Goal: Task Accomplishment & Management: Use online tool/utility

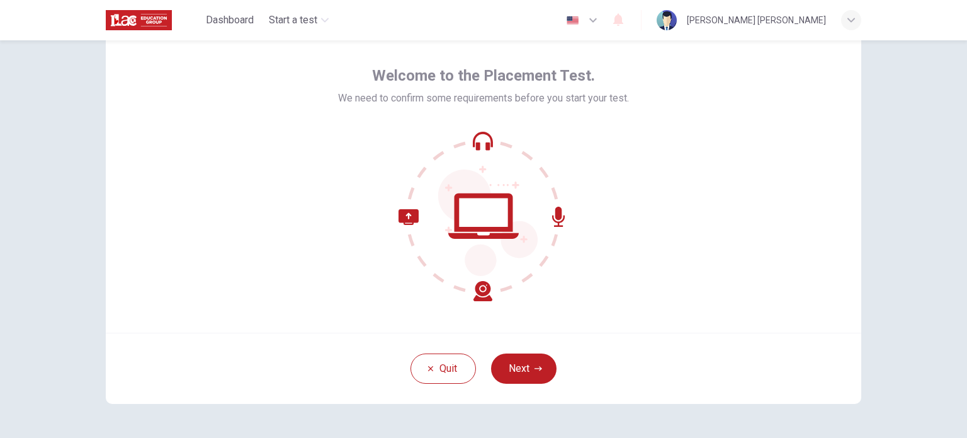
scroll to position [47, 0]
click at [524, 367] on button "Next" at bounding box center [523, 367] width 65 height 30
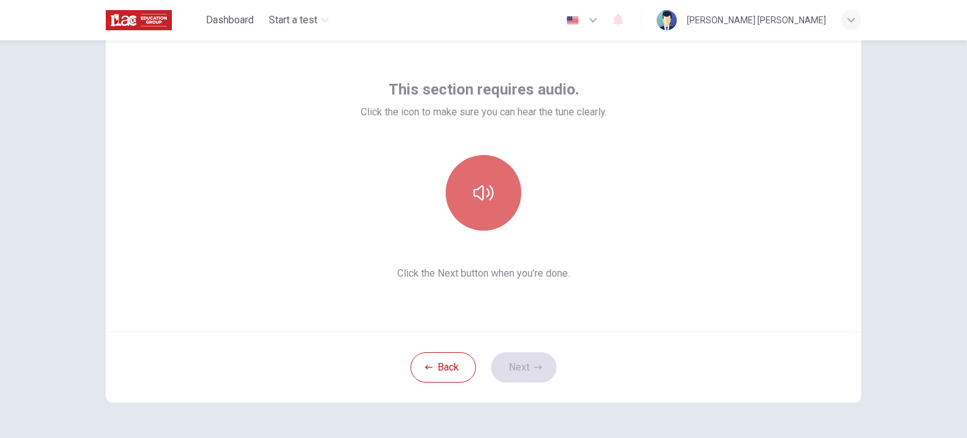
click at [475, 187] on icon "button" at bounding box center [483, 192] width 20 height 15
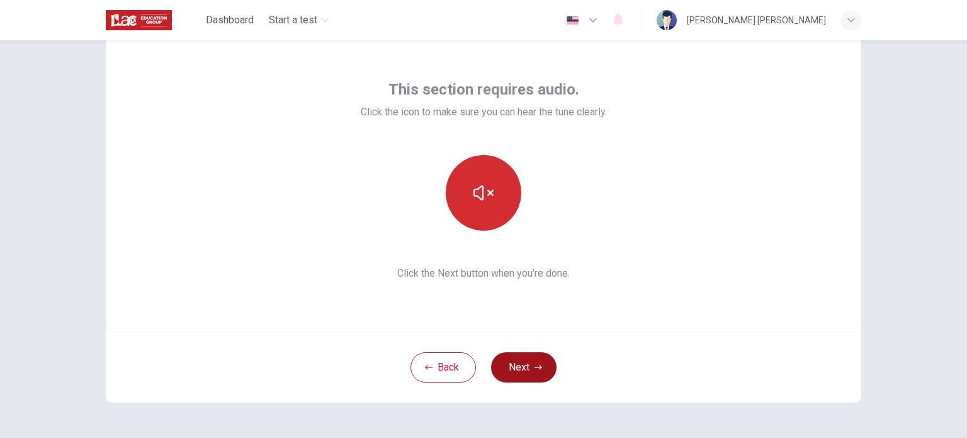
click at [514, 362] on button "Next" at bounding box center [523, 367] width 65 height 30
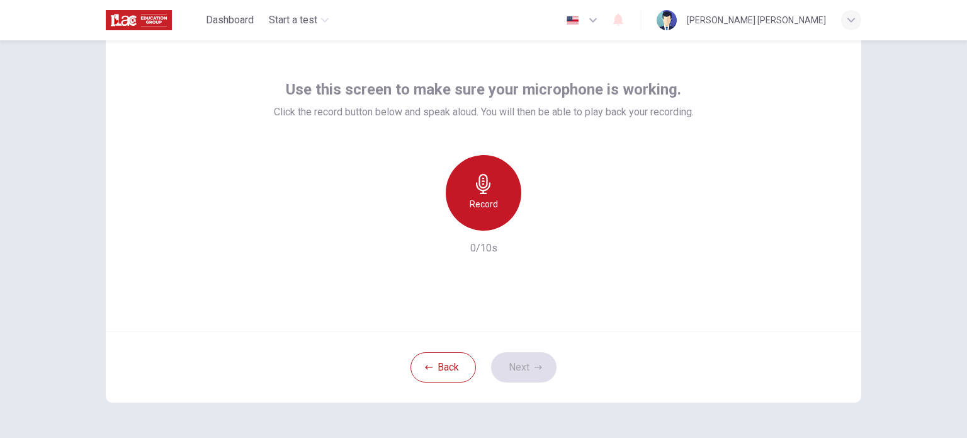
click at [486, 196] on h6 "Record" at bounding box center [484, 203] width 28 height 15
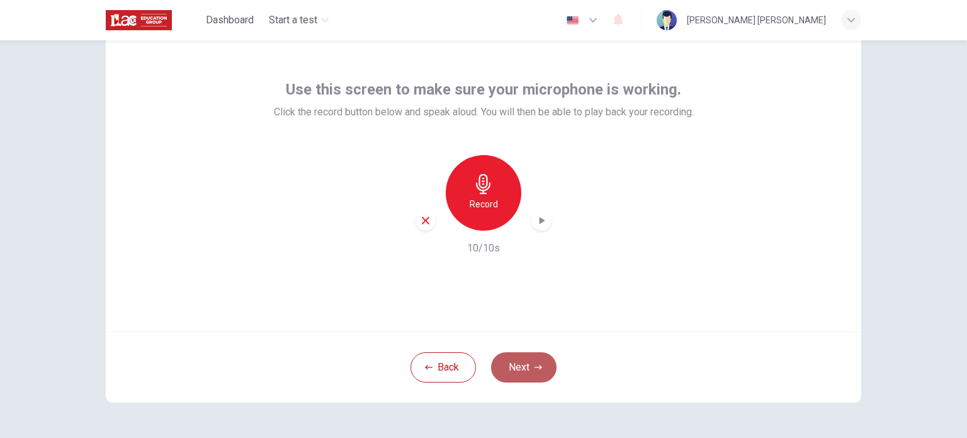
click at [528, 361] on button "Next" at bounding box center [523, 367] width 65 height 30
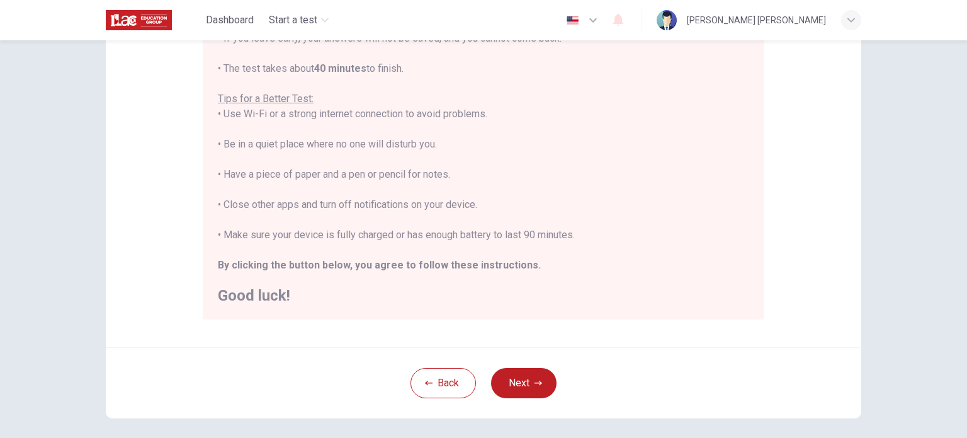
scroll to position [208, 0]
click at [523, 383] on button "Next" at bounding box center [523, 381] width 65 height 30
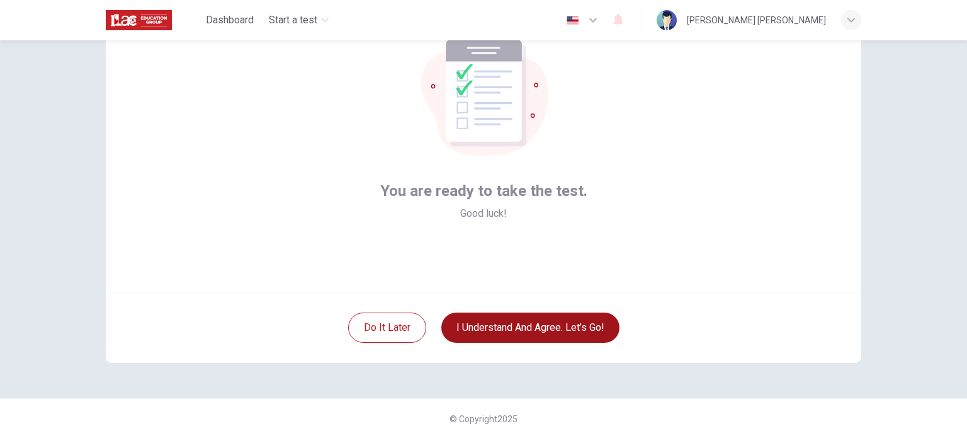
click at [504, 320] on button "I understand and agree. Let’s go!" at bounding box center [530, 327] width 178 height 30
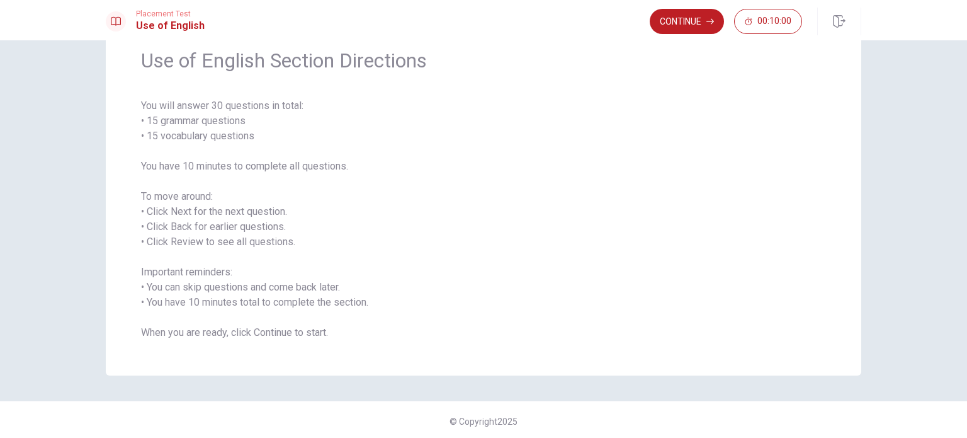
scroll to position [55, 0]
click at [690, 21] on button "Continue" at bounding box center [687, 21] width 74 height 25
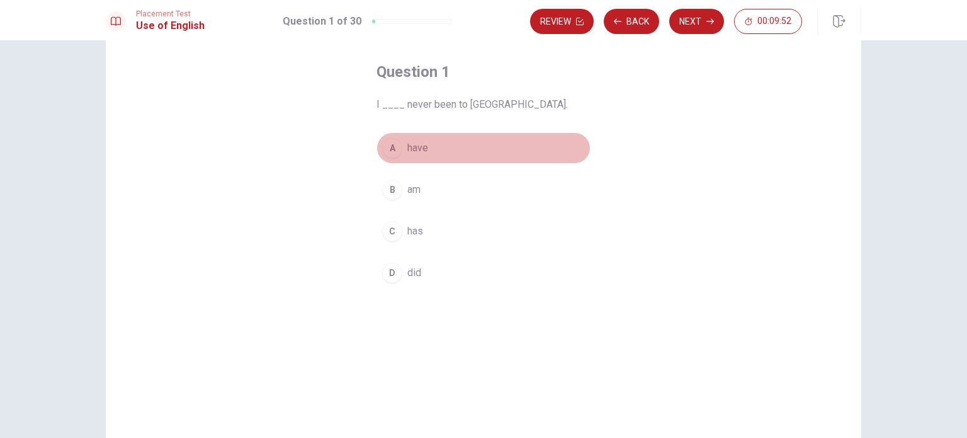
click at [417, 150] on span "have" at bounding box center [417, 147] width 21 height 15
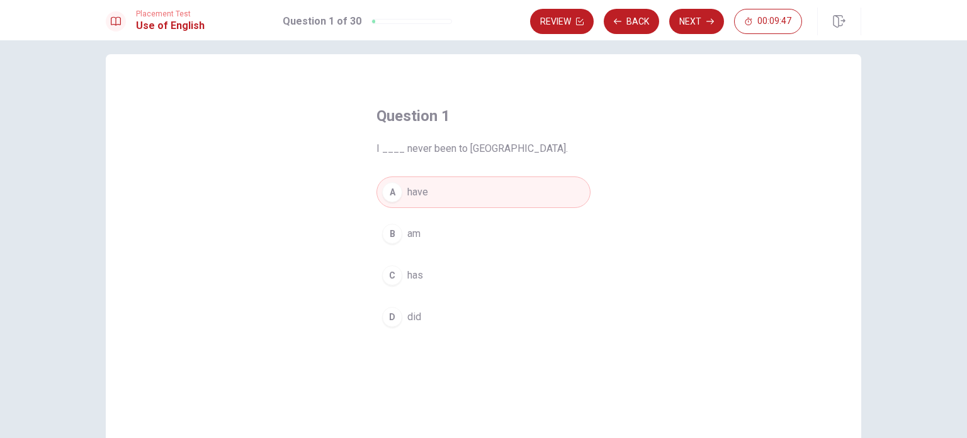
scroll to position [10, 0]
click at [691, 29] on button "Next" at bounding box center [696, 21] width 55 height 25
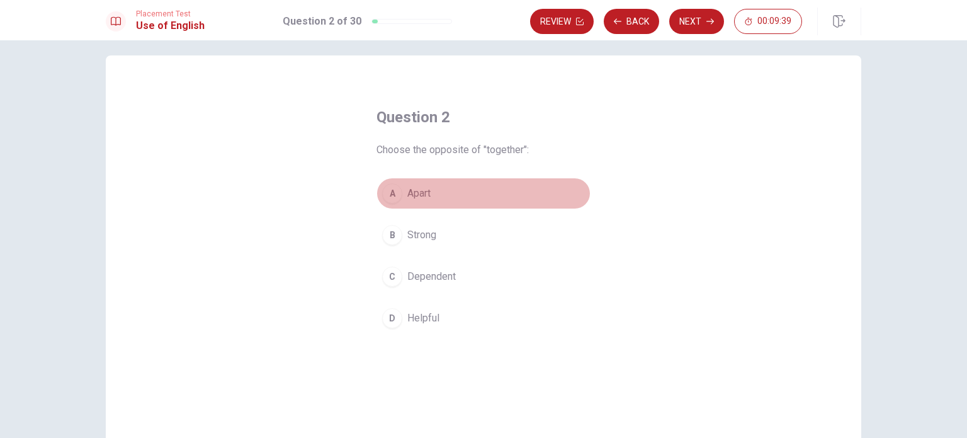
click at [421, 188] on span "Apart" at bounding box center [418, 193] width 23 height 15
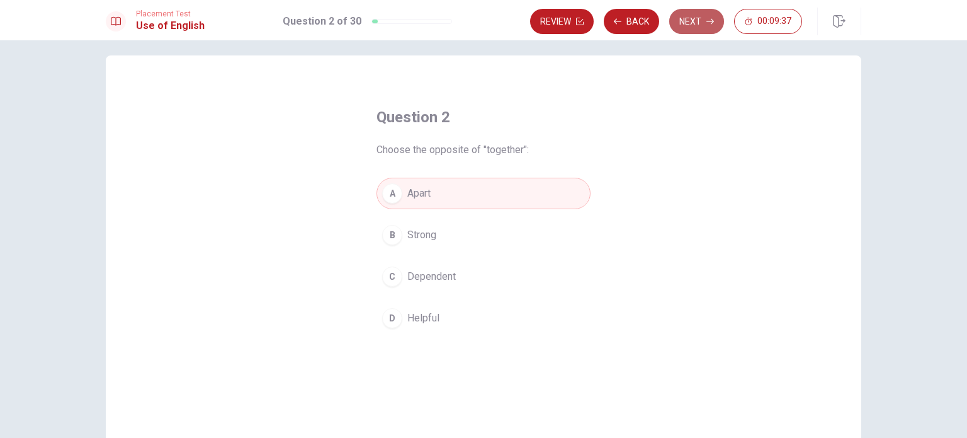
click at [701, 21] on button "Next" at bounding box center [696, 21] width 55 height 25
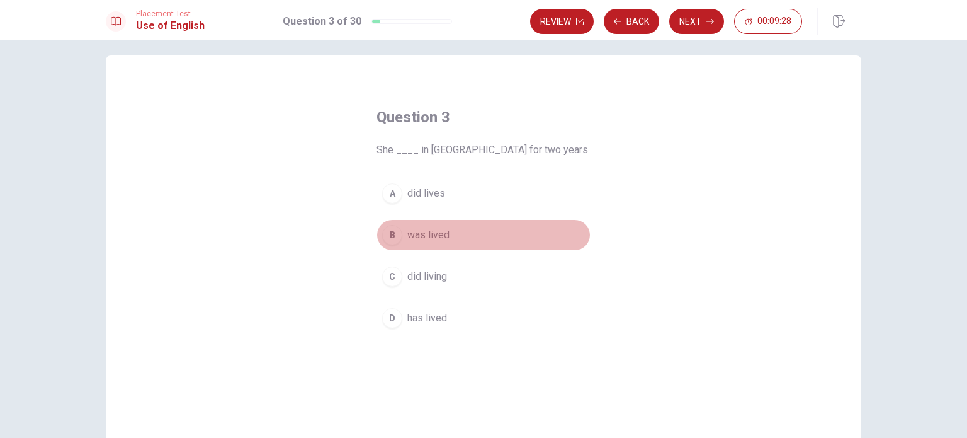
click at [433, 237] on span "was lived" at bounding box center [428, 234] width 42 height 15
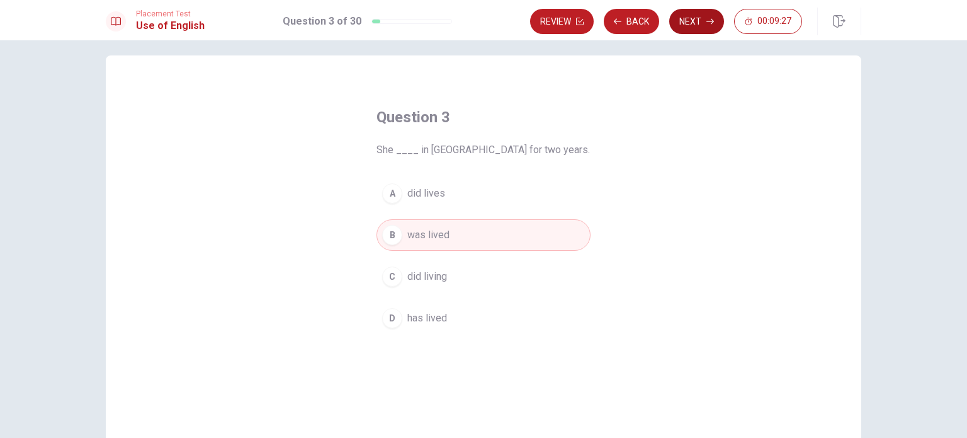
click at [703, 17] on button "Next" at bounding box center [696, 21] width 55 height 25
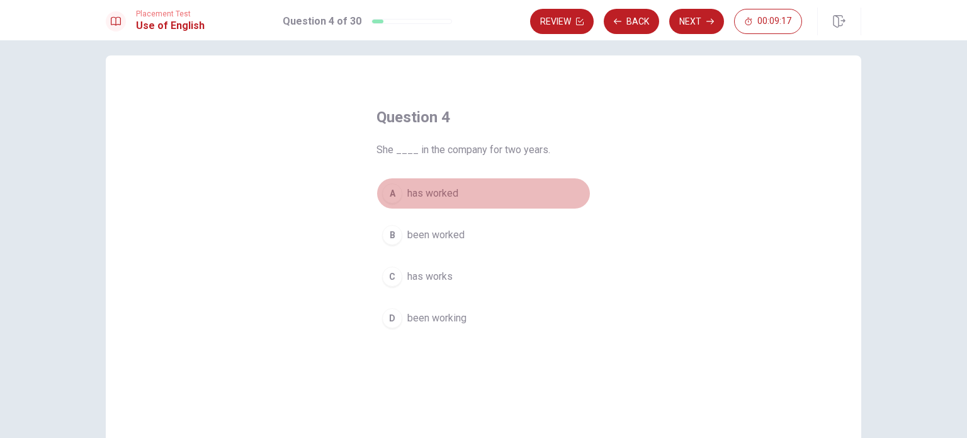
click at [428, 189] on span "has worked" at bounding box center [432, 193] width 51 height 15
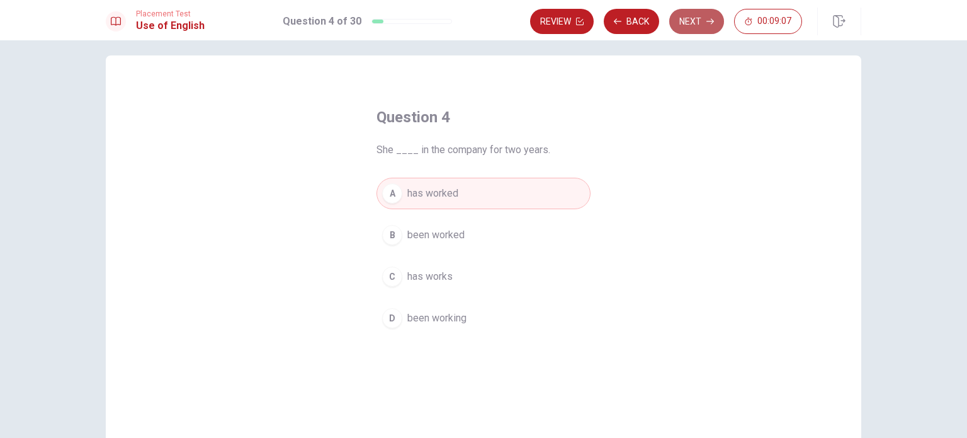
click at [698, 20] on button "Next" at bounding box center [696, 21] width 55 height 25
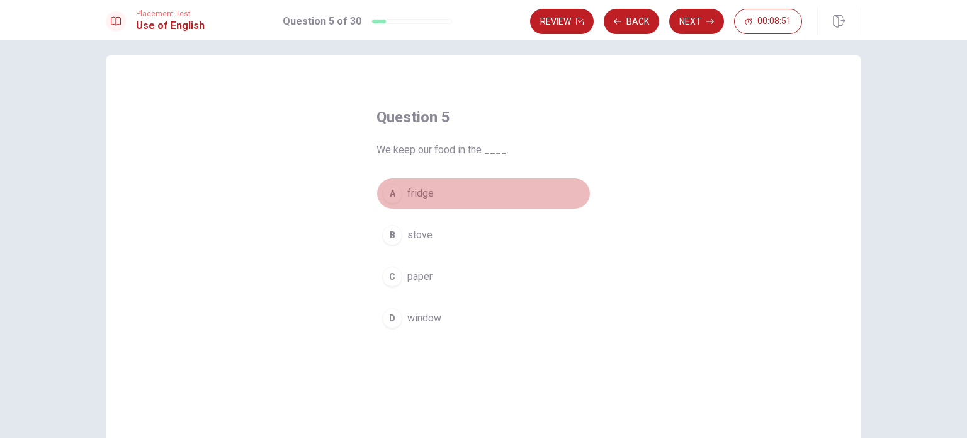
click at [416, 193] on span "fridge" at bounding box center [420, 193] width 26 height 15
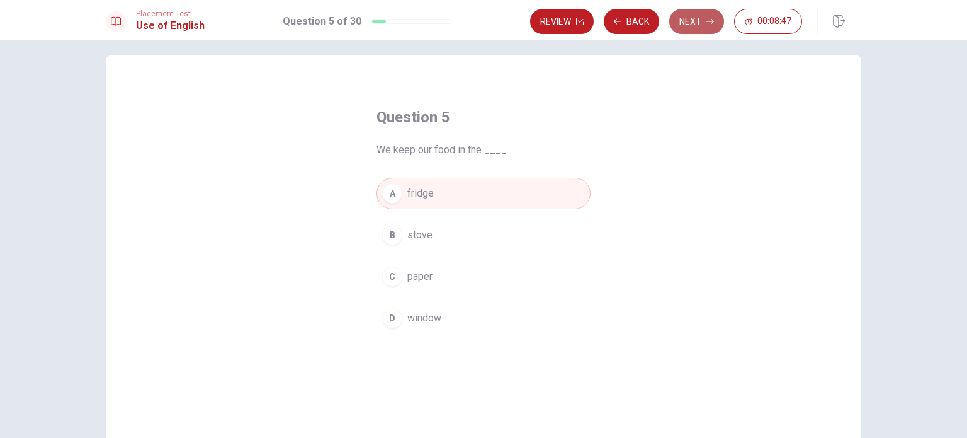
click at [696, 21] on button "Next" at bounding box center [696, 21] width 55 height 25
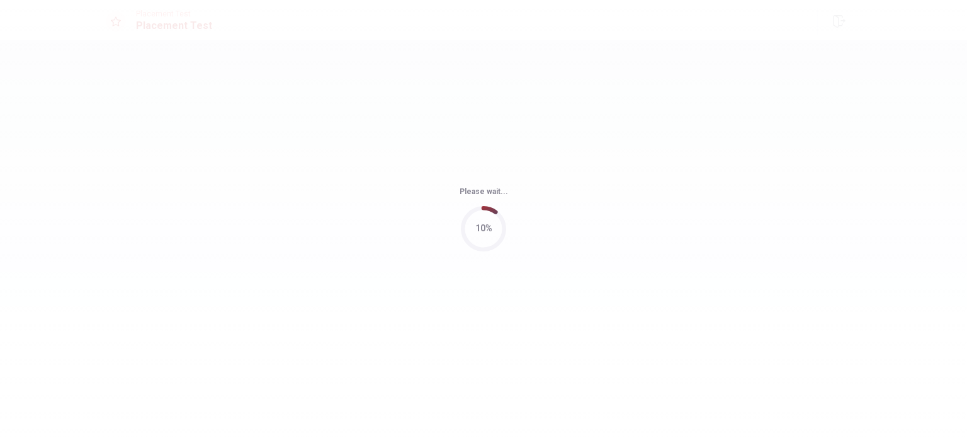
scroll to position [0, 0]
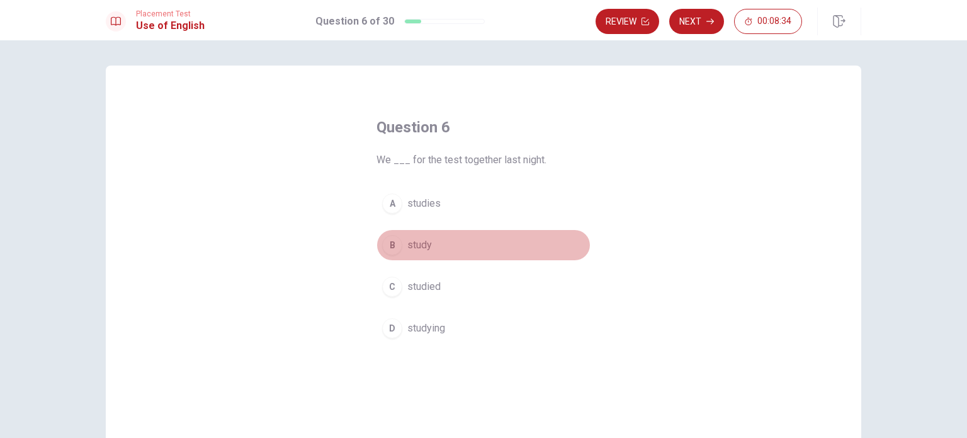
click at [421, 241] on span "study" at bounding box center [419, 244] width 25 height 15
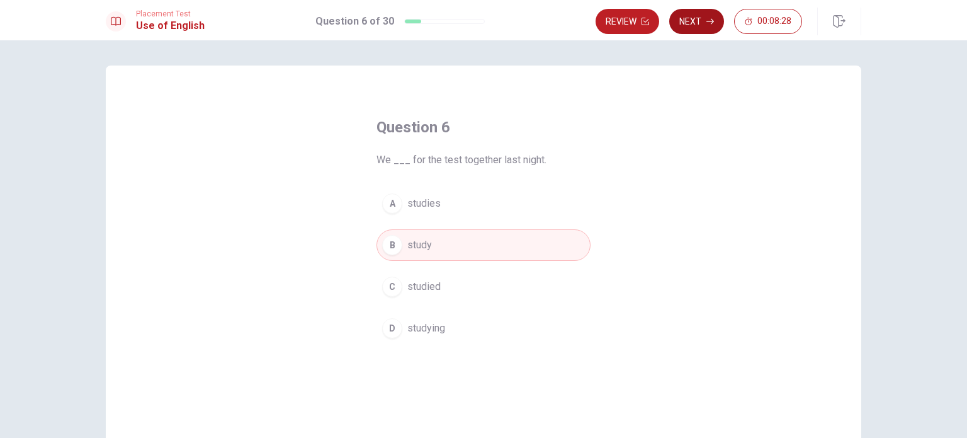
click at [700, 23] on button "Next" at bounding box center [696, 21] width 55 height 25
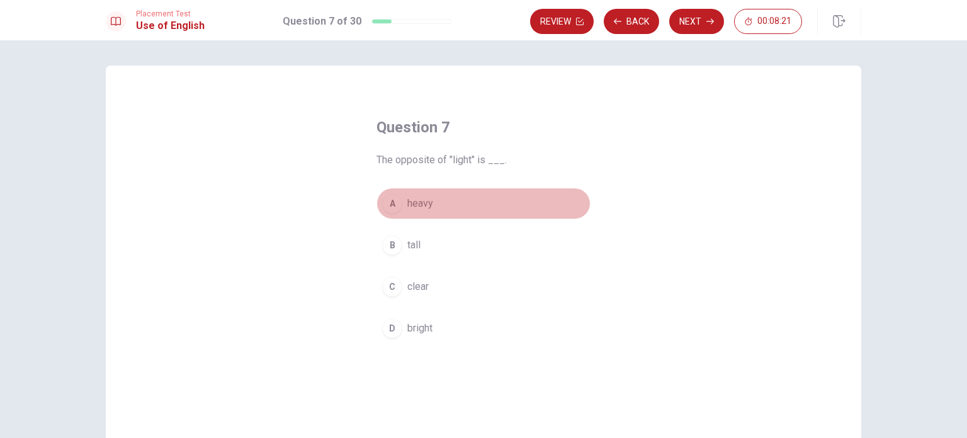
click at [417, 198] on span "heavy" at bounding box center [420, 203] width 26 height 15
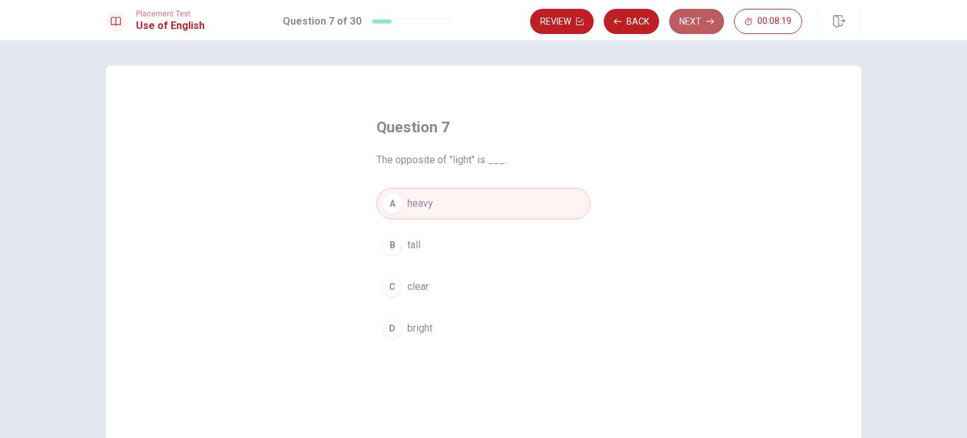
click at [705, 19] on button "Next" at bounding box center [696, 21] width 55 height 25
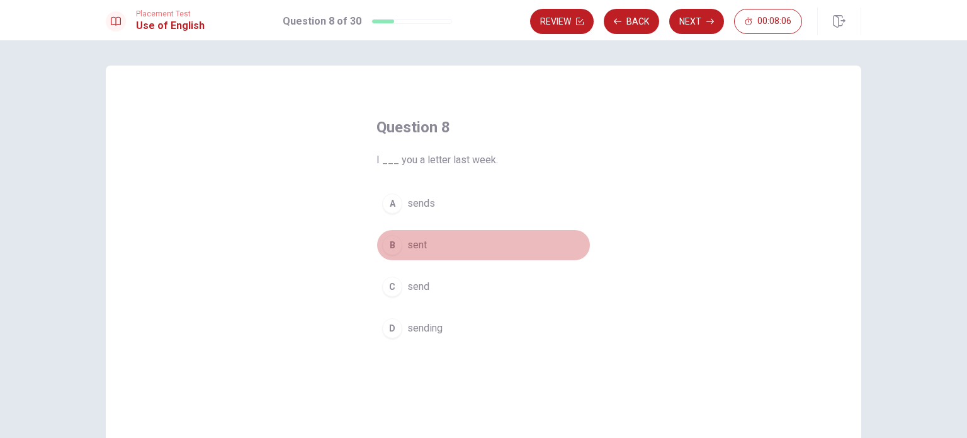
click at [421, 245] on span "sent" at bounding box center [417, 244] width 20 height 15
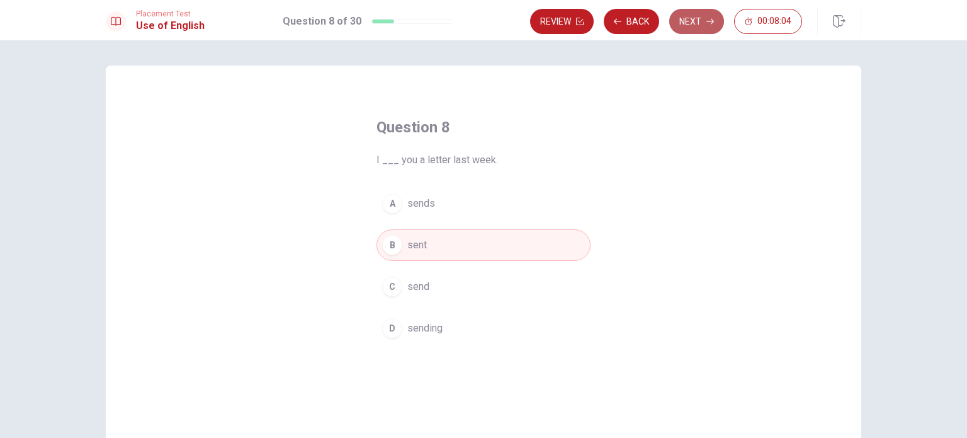
click at [689, 17] on button "Next" at bounding box center [696, 21] width 55 height 25
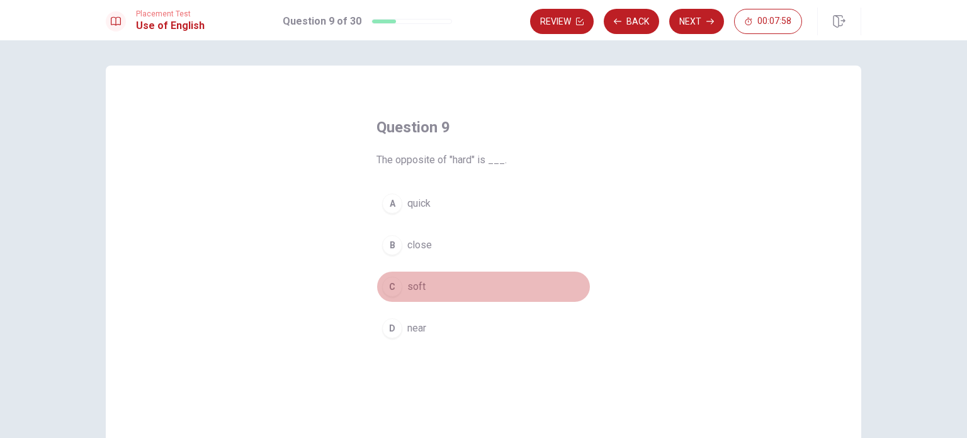
click at [423, 286] on button "C soft" at bounding box center [484, 286] width 214 height 31
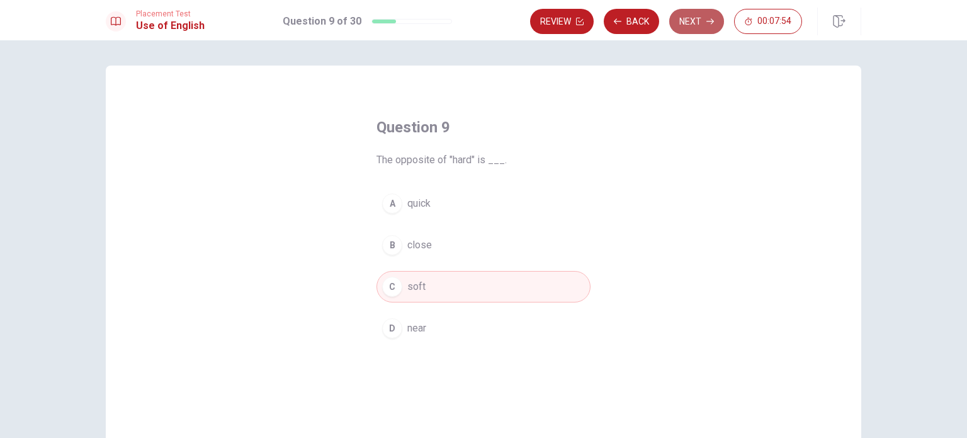
click at [690, 30] on button "Next" at bounding box center [696, 21] width 55 height 25
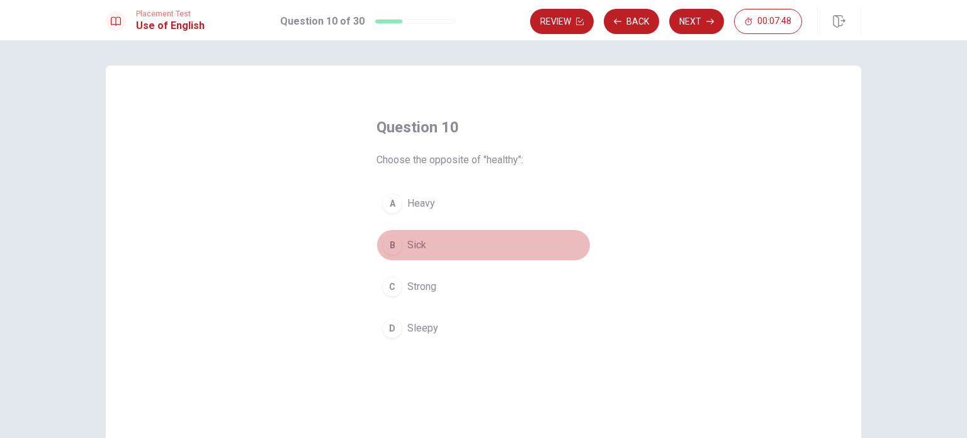
click at [417, 241] on span "Sick" at bounding box center [416, 244] width 19 height 15
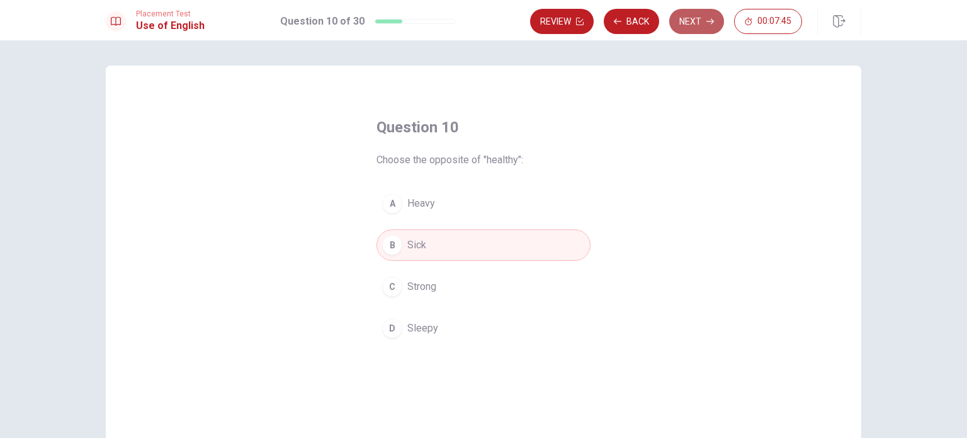
click at [698, 22] on button "Next" at bounding box center [696, 21] width 55 height 25
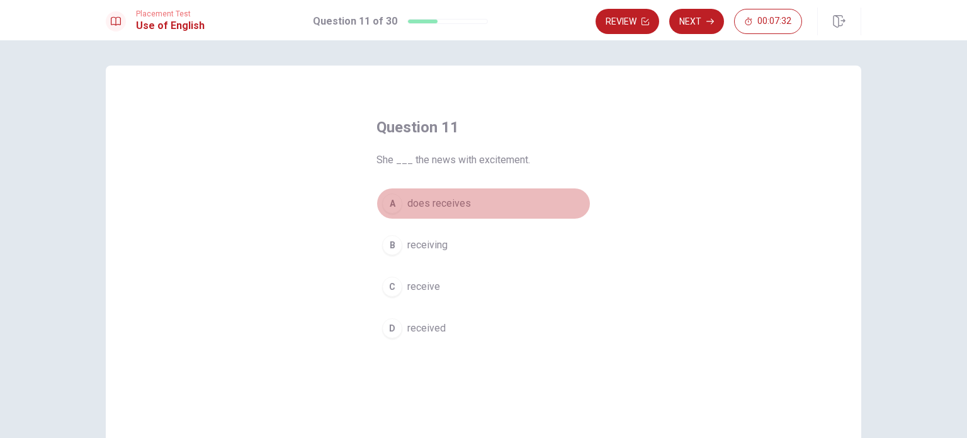
click at [445, 205] on span "does receives" at bounding box center [439, 203] width 64 height 15
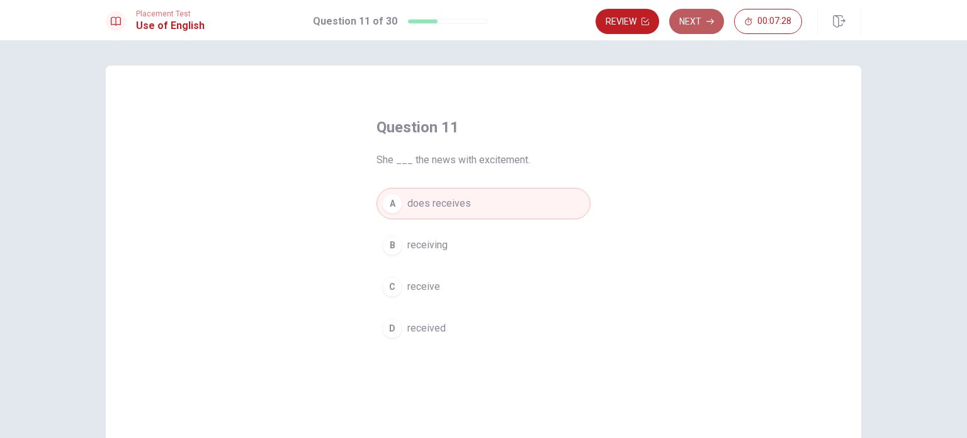
click at [693, 20] on button "Next" at bounding box center [696, 21] width 55 height 25
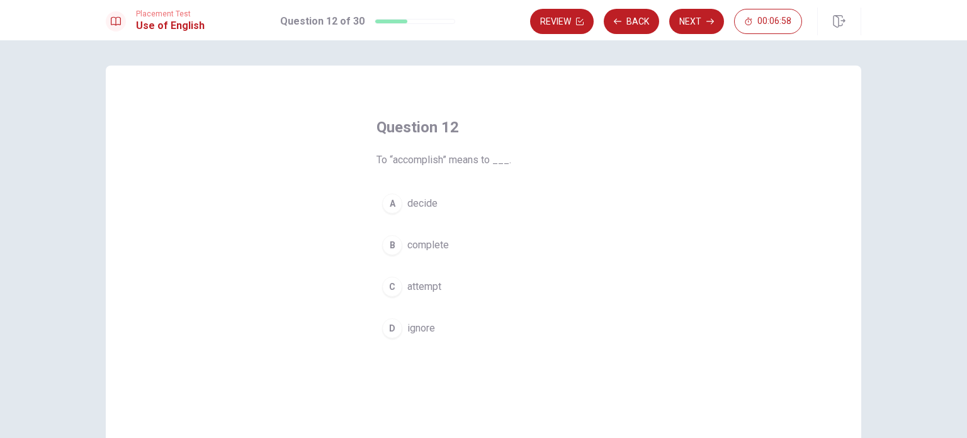
click at [426, 241] on span "complete" at bounding box center [428, 244] width 42 height 15
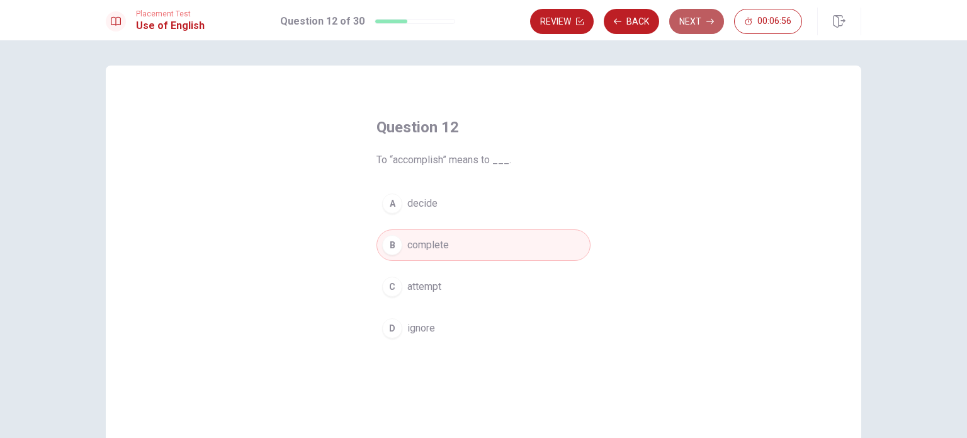
click at [703, 20] on button "Next" at bounding box center [696, 21] width 55 height 25
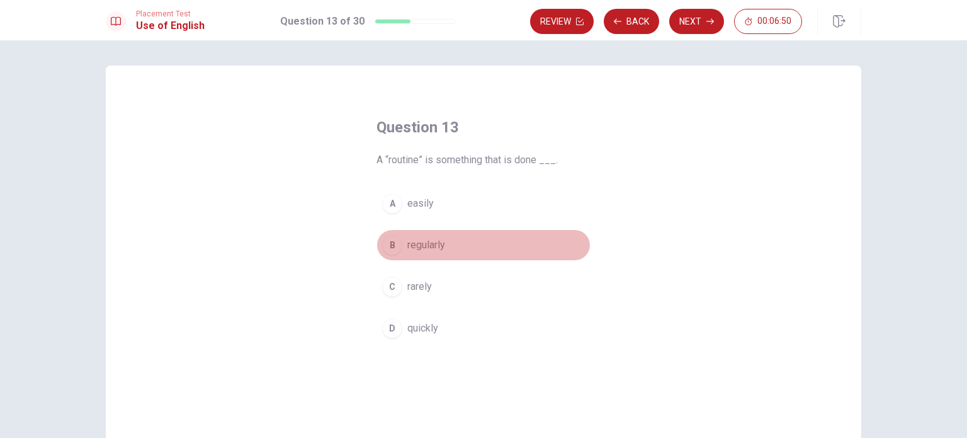
click at [426, 246] on span "regularly" at bounding box center [426, 244] width 38 height 15
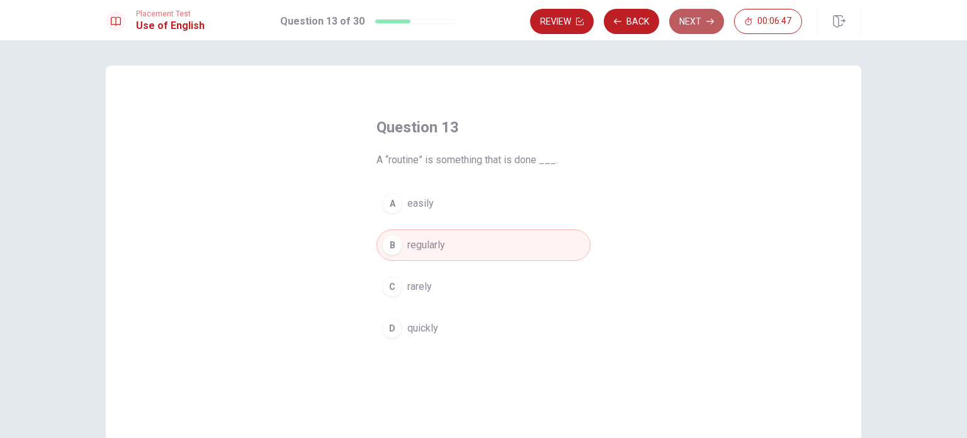
click at [698, 20] on button "Next" at bounding box center [696, 21] width 55 height 25
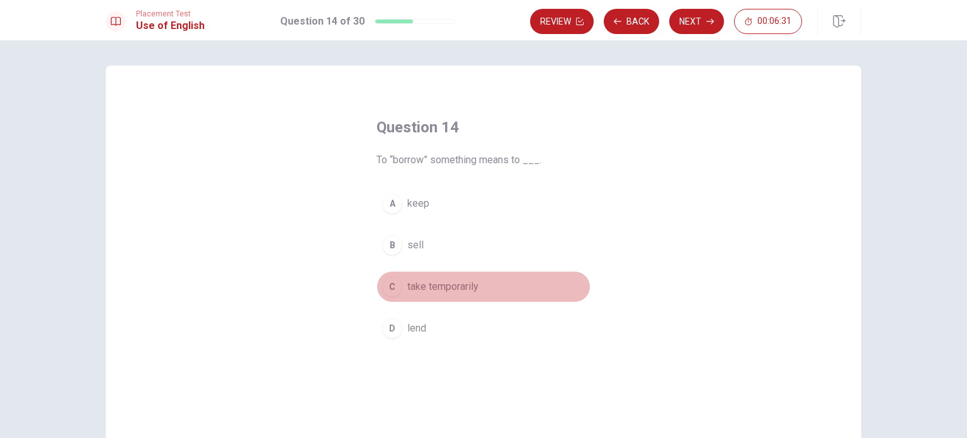
click at [456, 286] on span "take temporarily" at bounding box center [442, 286] width 71 height 15
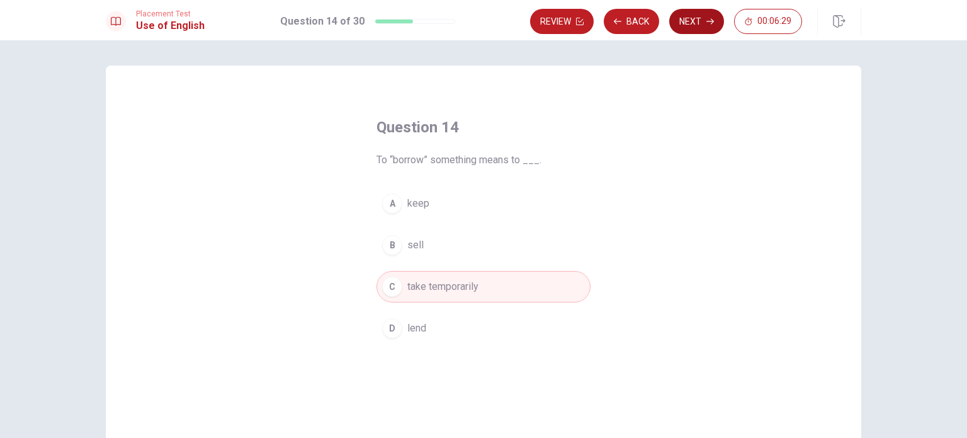
click at [713, 22] on icon "button" at bounding box center [710, 22] width 8 height 8
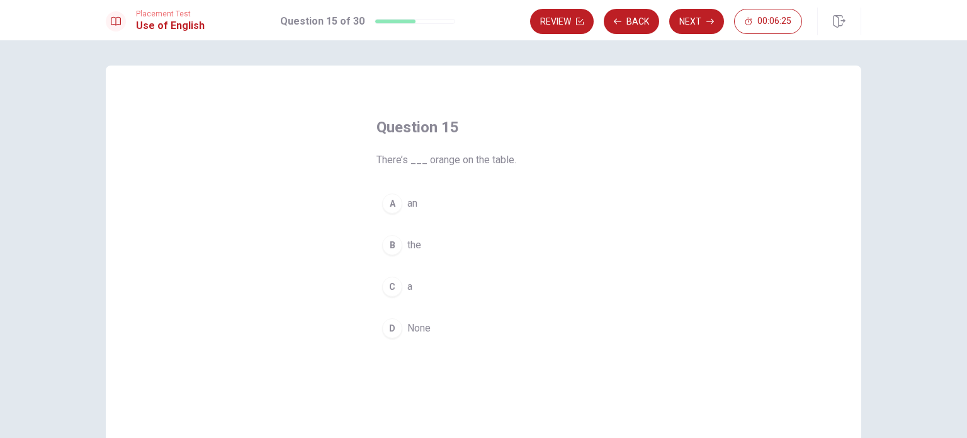
click at [414, 203] on span "an" at bounding box center [412, 203] width 10 height 15
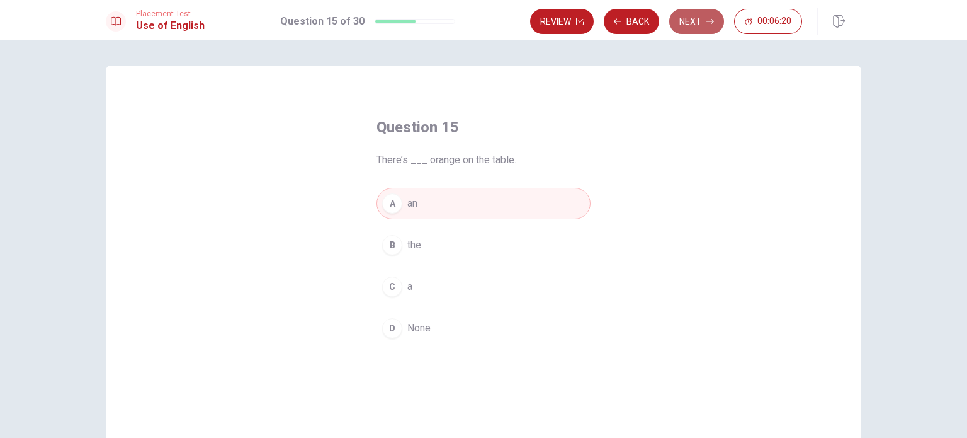
click at [689, 22] on button "Next" at bounding box center [696, 21] width 55 height 25
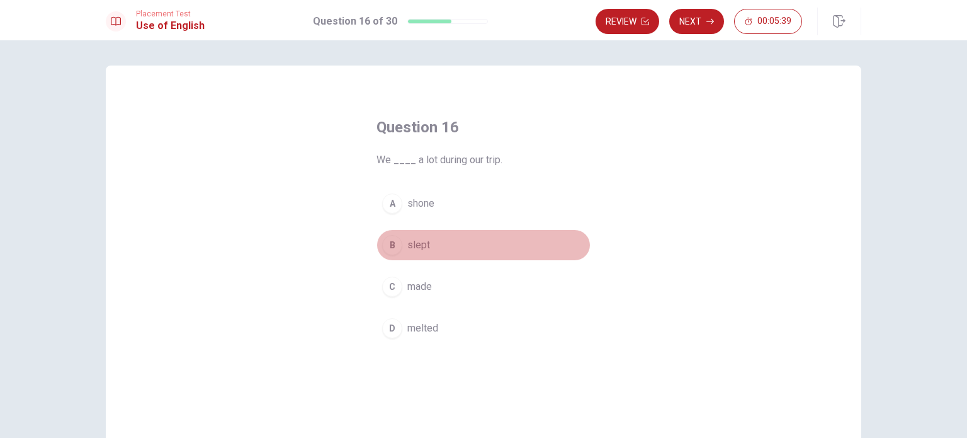
click at [412, 237] on span "slept" at bounding box center [418, 244] width 23 height 15
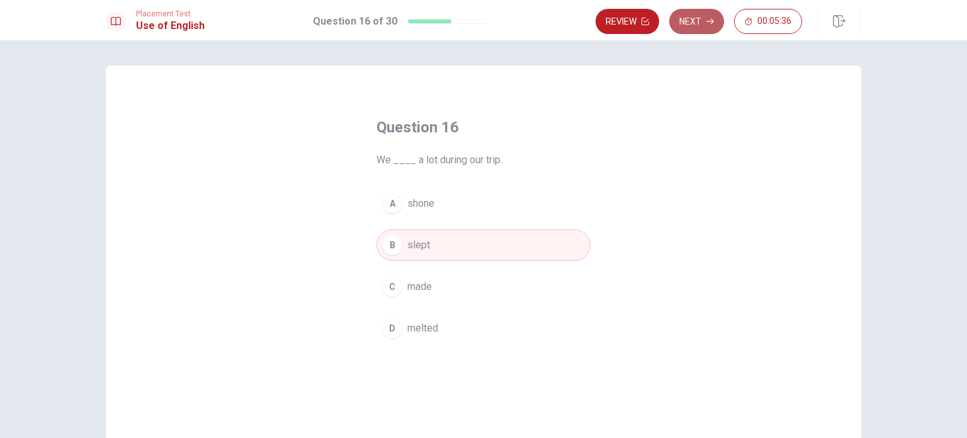
click at [705, 25] on button "Next" at bounding box center [696, 21] width 55 height 25
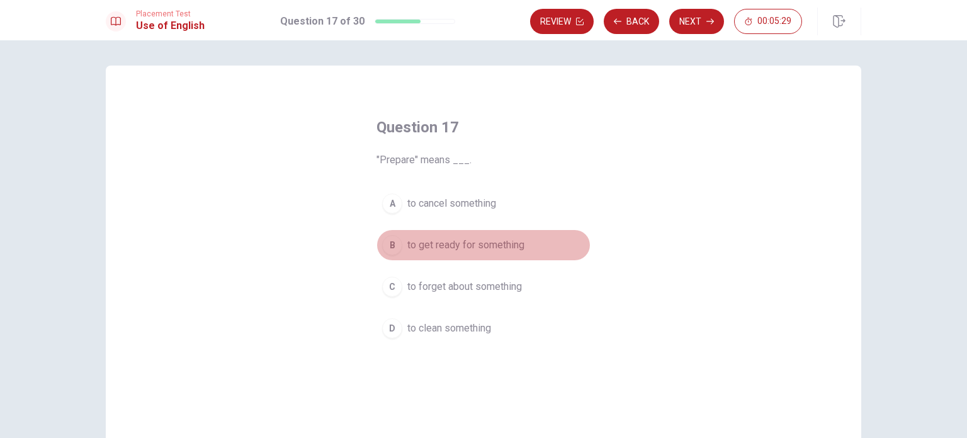
click at [492, 244] on span "to get ready for something" at bounding box center [465, 244] width 117 height 15
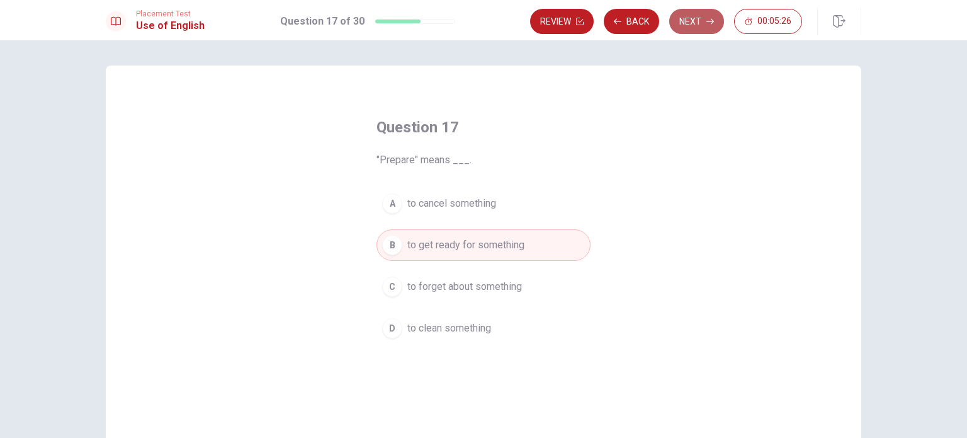
click at [694, 21] on button "Next" at bounding box center [696, 21] width 55 height 25
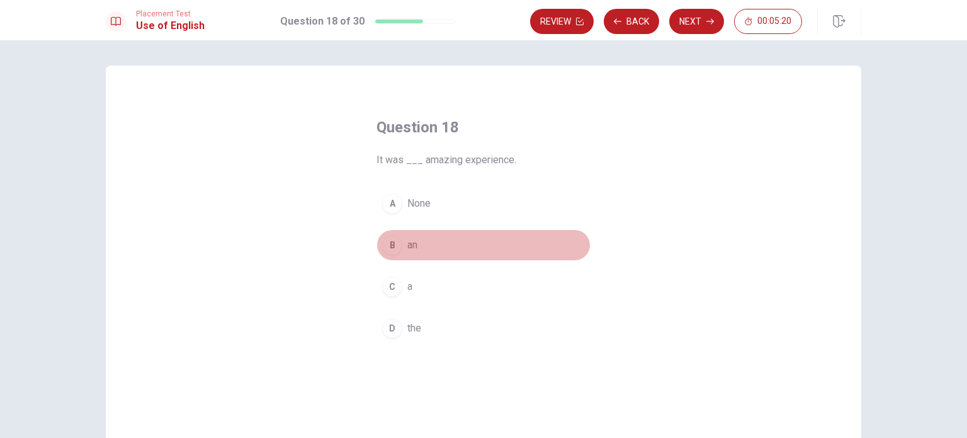
click at [411, 246] on span "an" at bounding box center [412, 244] width 10 height 15
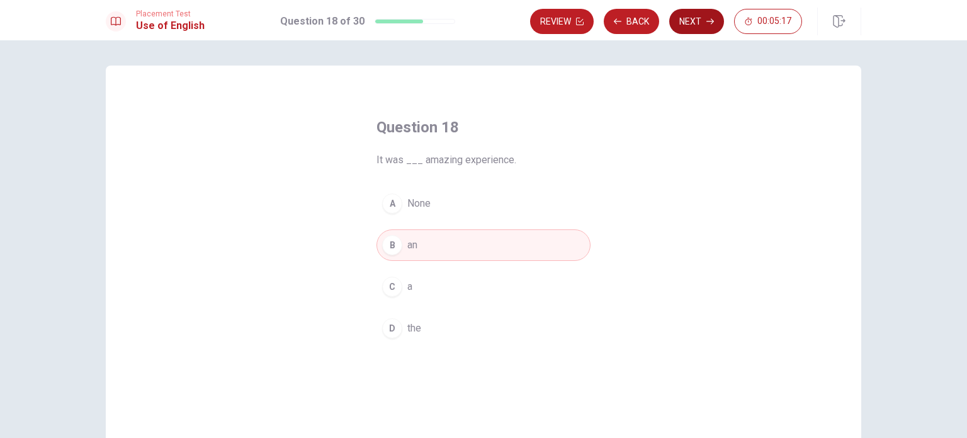
click at [690, 20] on button "Next" at bounding box center [696, 21] width 55 height 25
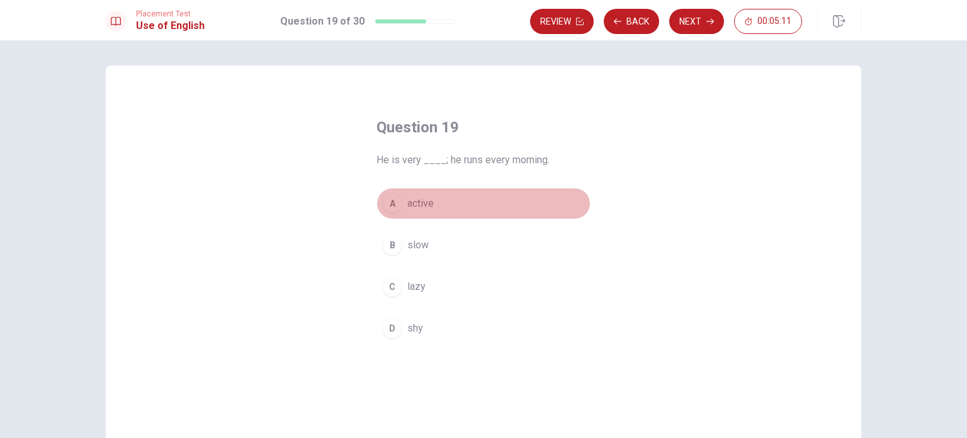
click at [431, 202] on button "A active" at bounding box center [484, 203] width 214 height 31
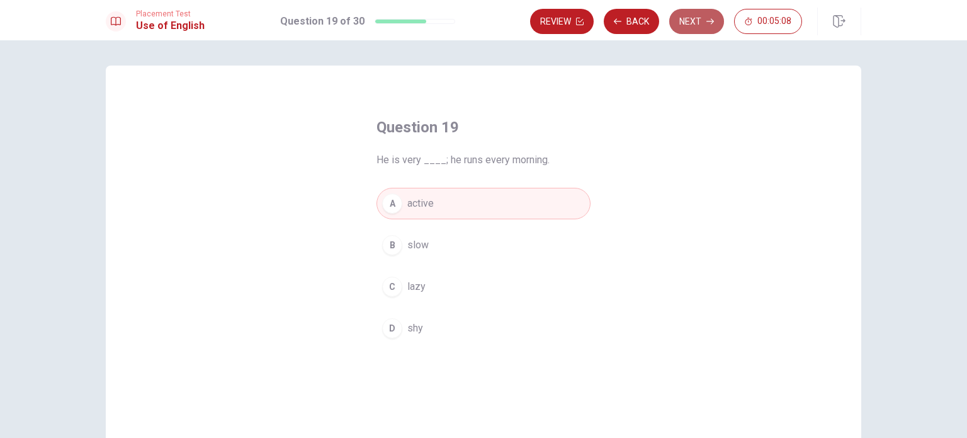
click at [684, 17] on button "Next" at bounding box center [696, 21] width 55 height 25
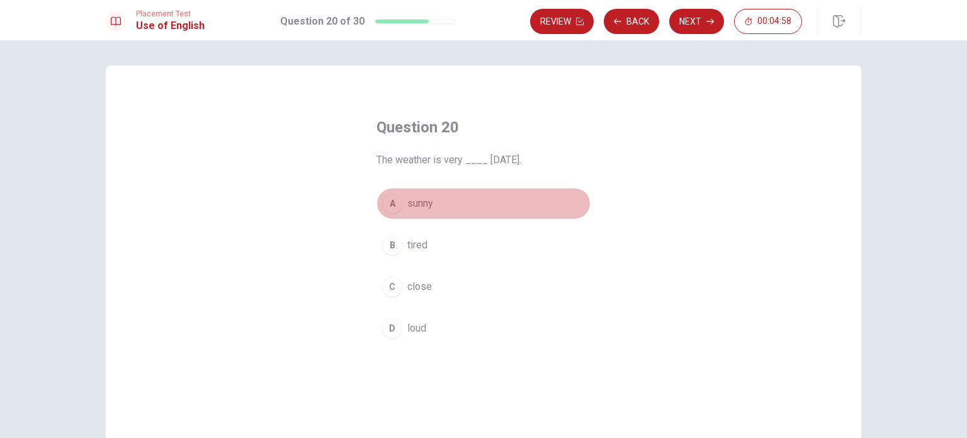
click at [421, 203] on span "sunny" at bounding box center [420, 203] width 26 height 15
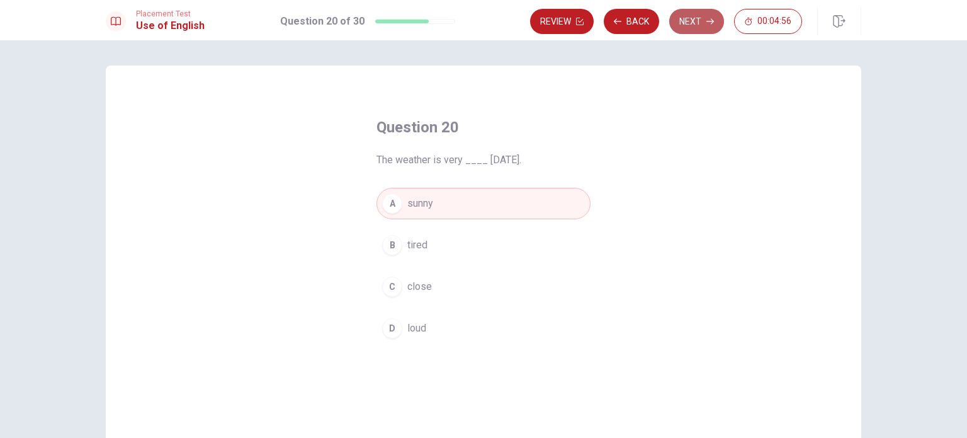
click at [693, 22] on button "Next" at bounding box center [696, 21] width 55 height 25
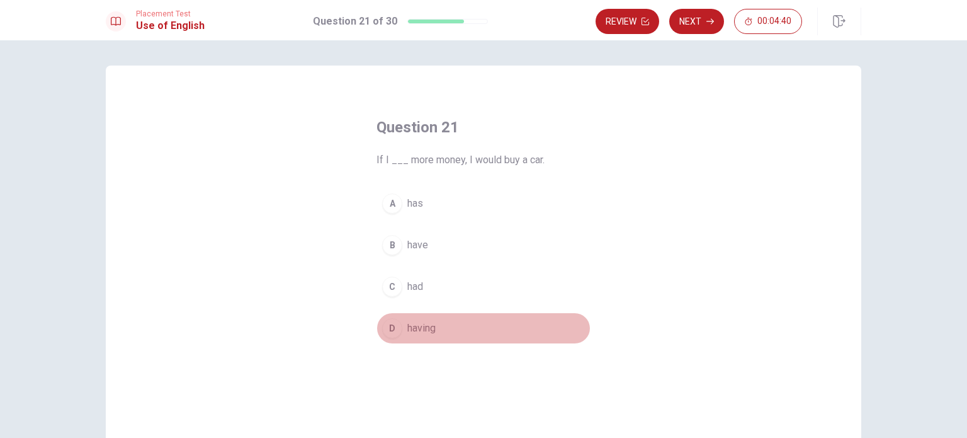
click at [411, 326] on span "having" at bounding box center [421, 327] width 28 height 15
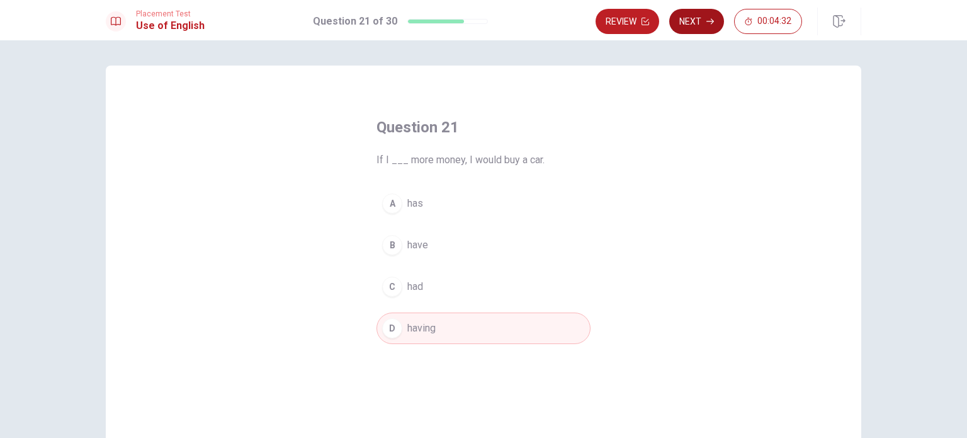
click at [691, 16] on button "Next" at bounding box center [696, 21] width 55 height 25
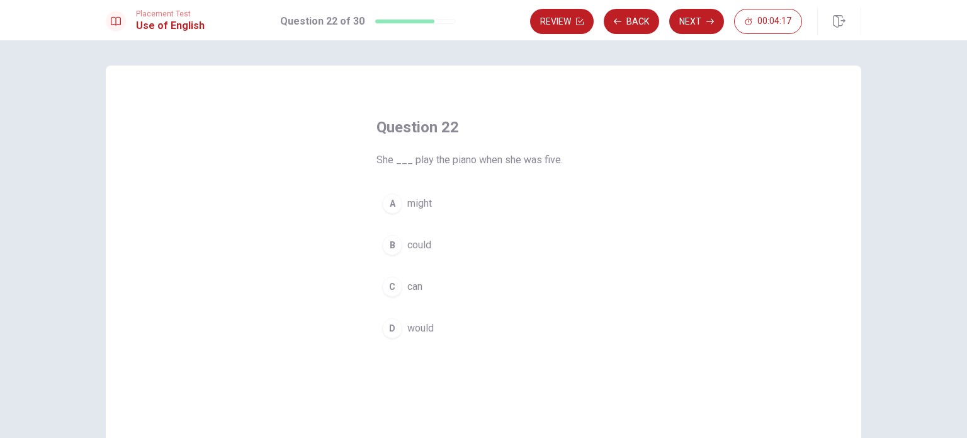
click at [416, 244] on span "could" at bounding box center [419, 244] width 24 height 15
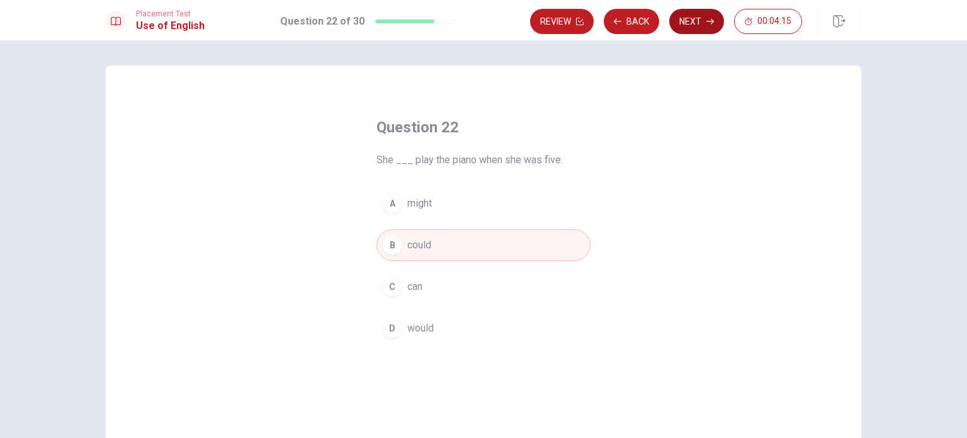
click at [691, 15] on button "Next" at bounding box center [696, 21] width 55 height 25
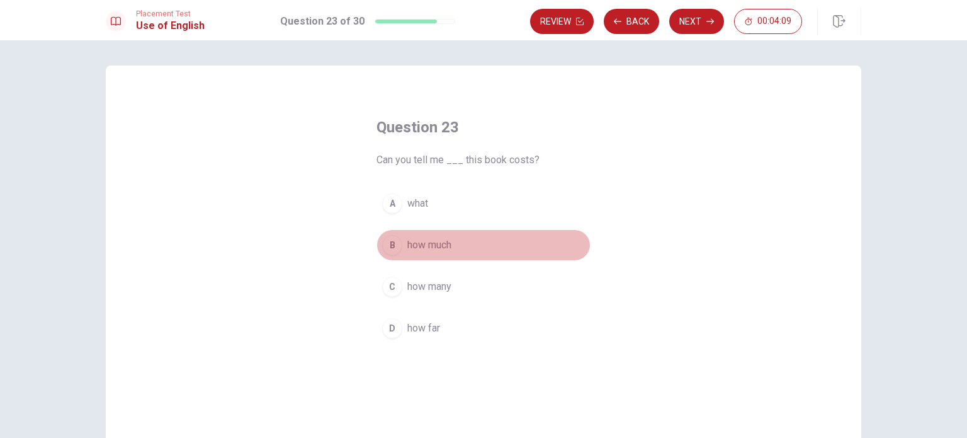
click at [433, 243] on span "how much" at bounding box center [429, 244] width 44 height 15
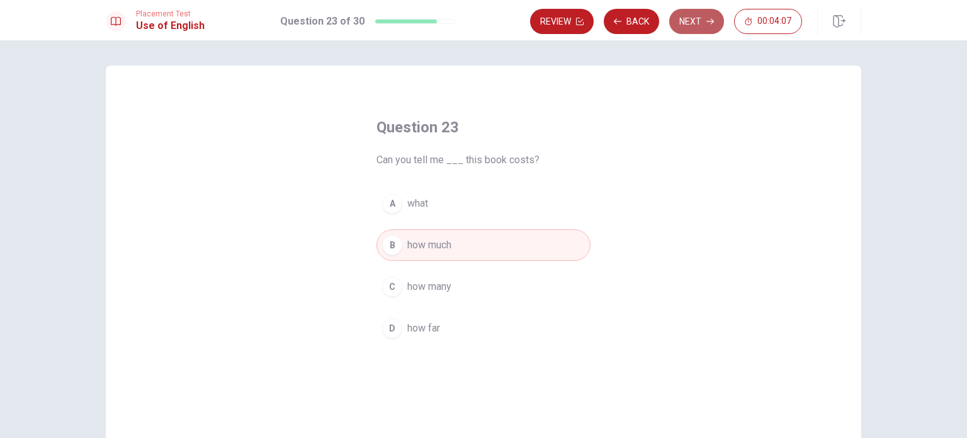
click at [699, 20] on button "Next" at bounding box center [696, 21] width 55 height 25
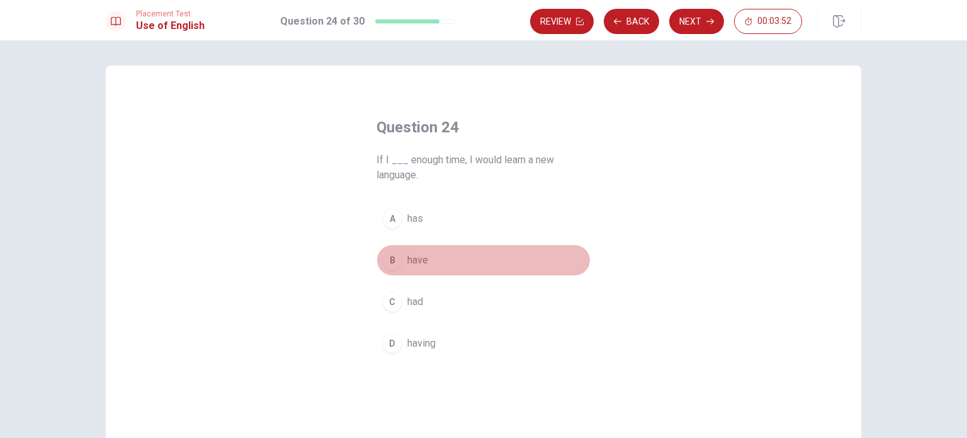
click at [416, 252] on span "have" at bounding box center [417, 259] width 21 height 15
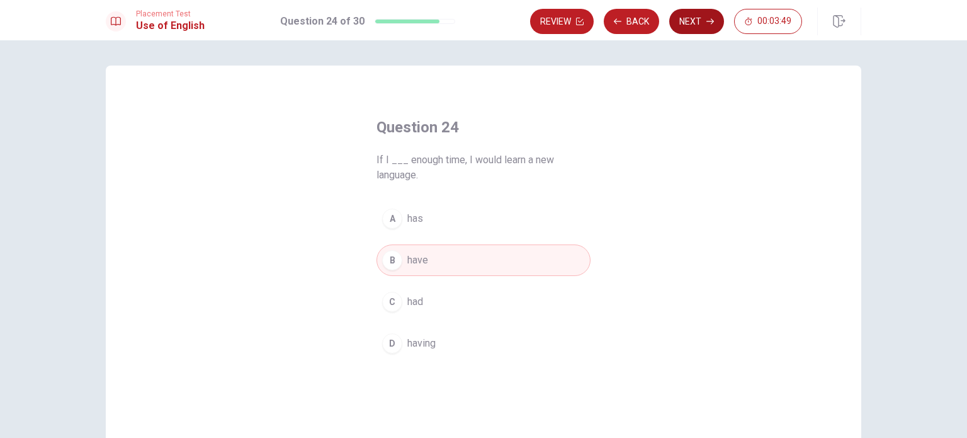
click at [693, 22] on button "Next" at bounding box center [696, 21] width 55 height 25
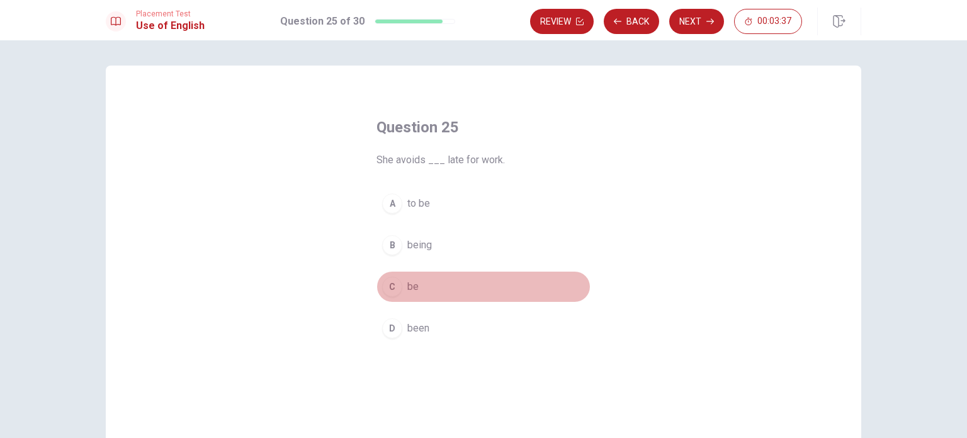
click at [408, 285] on span "be" at bounding box center [412, 286] width 11 height 15
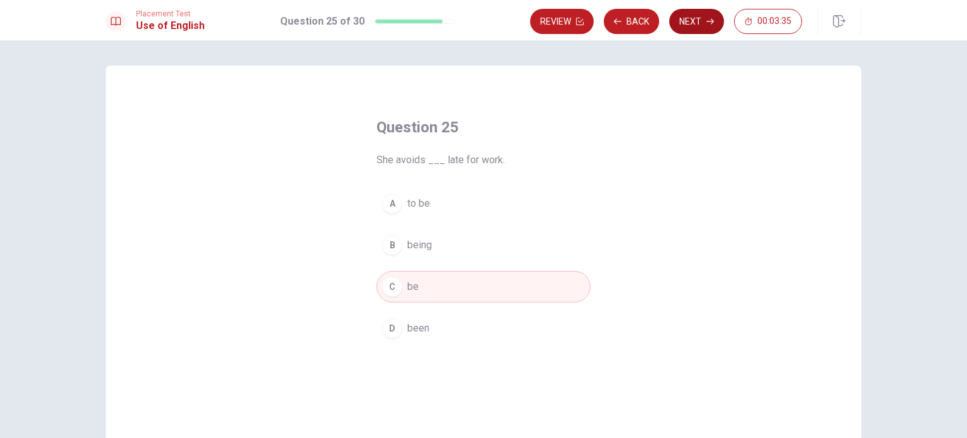
click at [705, 25] on button "Next" at bounding box center [696, 21] width 55 height 25
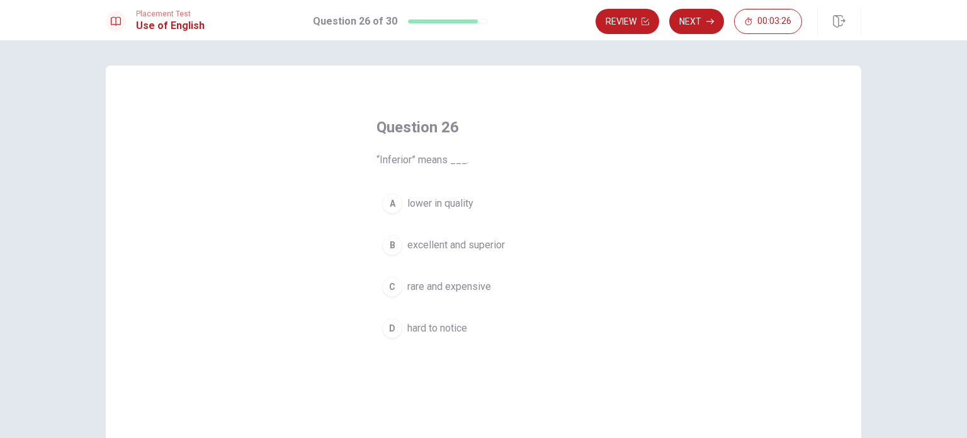
click at [419, 207] on span "lower in quality" at bounding box center [440, 203] width 66 height 15
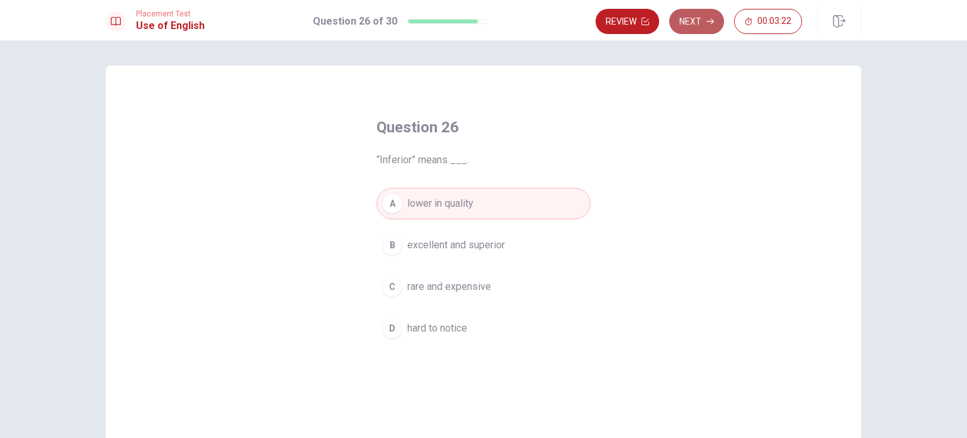
click at [695, 22] on button "Next" at bounding box center [696, 21] width 55 height 25
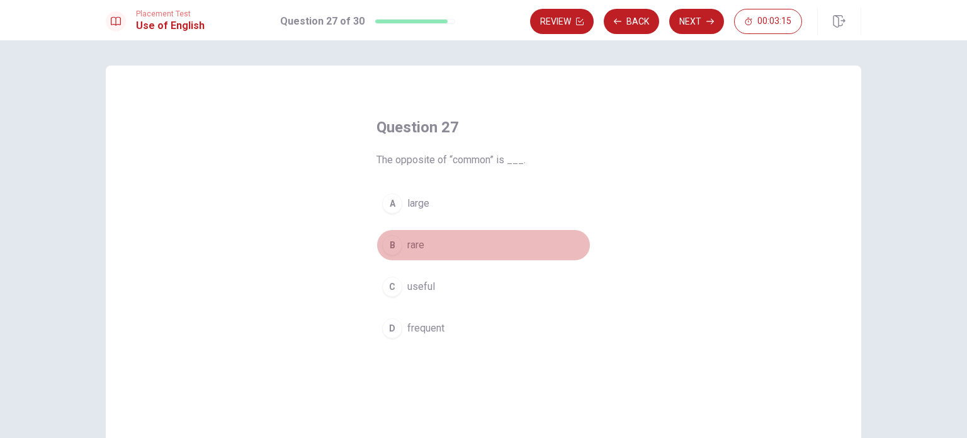
click at [413, 244] on span "rare" at bounding box center [415, 244] width 17 height 15
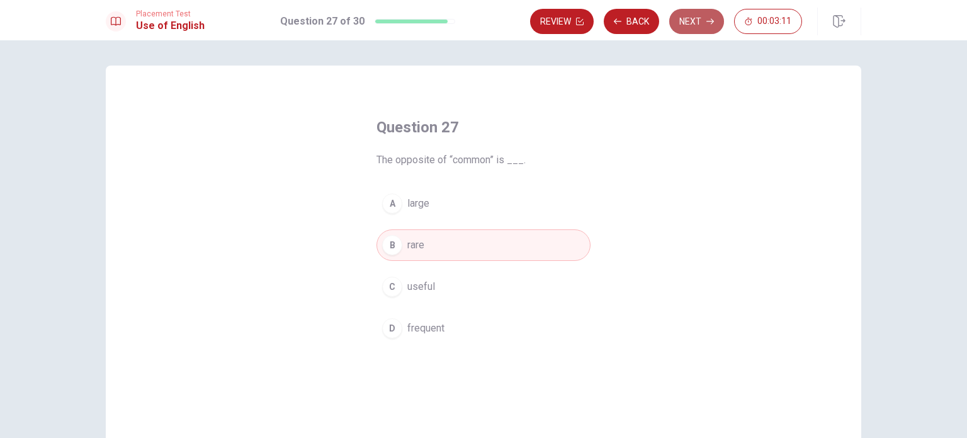
click at [703, 20] on button "Next" at bounding box center [696, 21] width 55 height 25
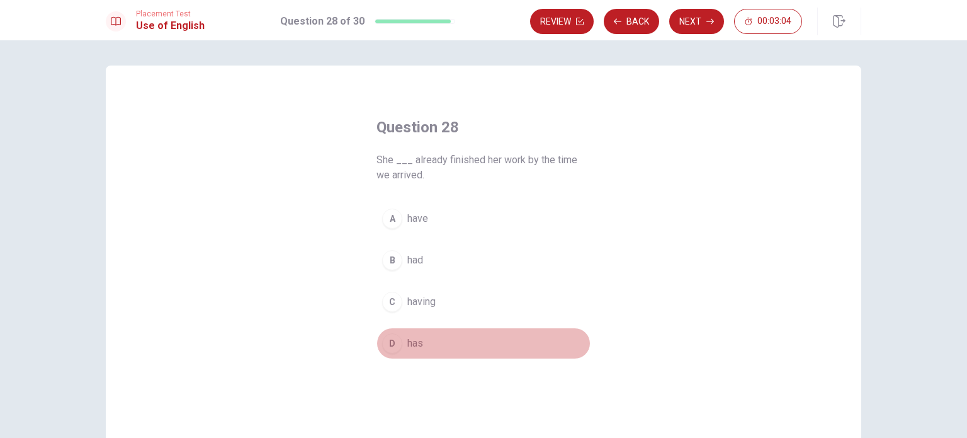
click at [414, 339] on span "has" at bounding box center [415, 343] width 16 height 15
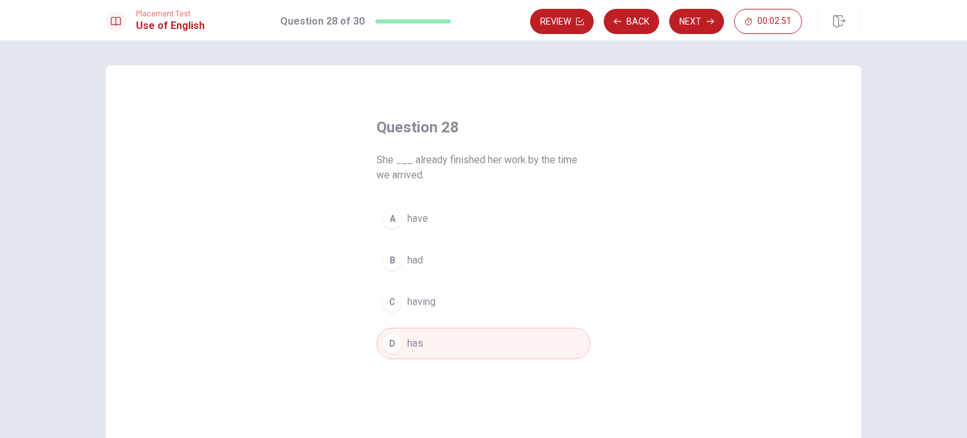
click at [418, 216] on span "have" at bounding box center [417, 218] width 21 height 15
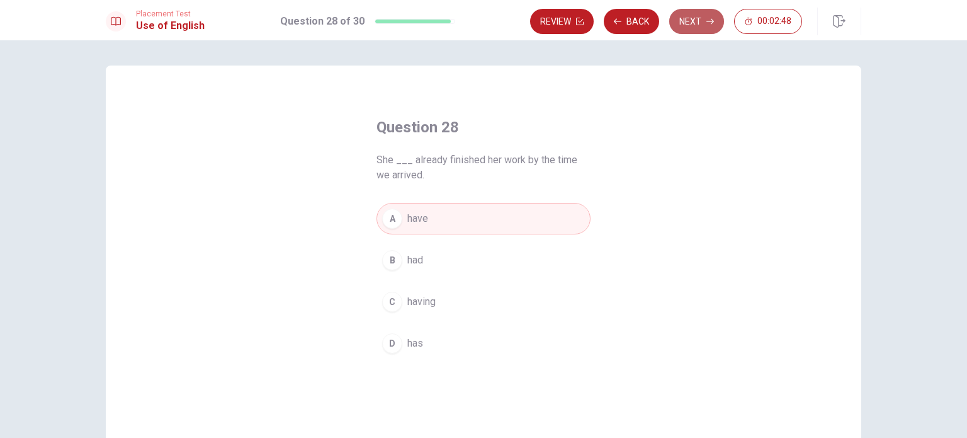
click at [694, 26] on button "Next" at bounding box center [696, 21] width 55 height 25
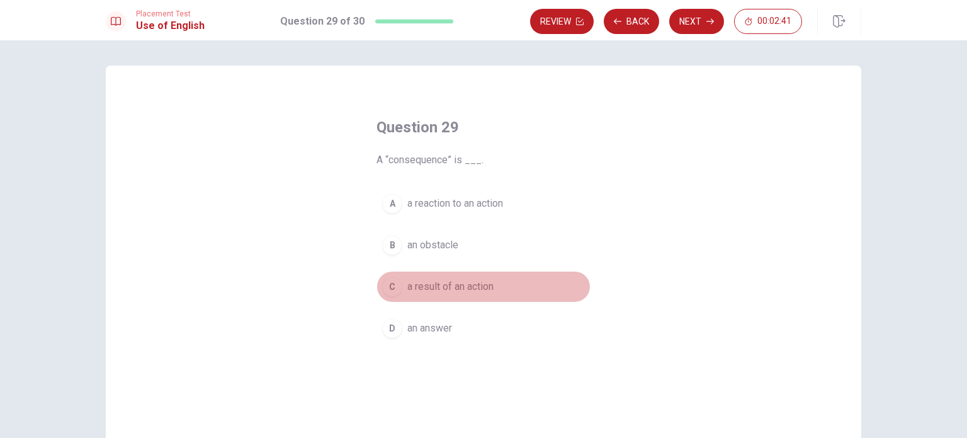
click at [446, 287] on span "a result of an action" at bounding box center [450, 286] width 86 height 15
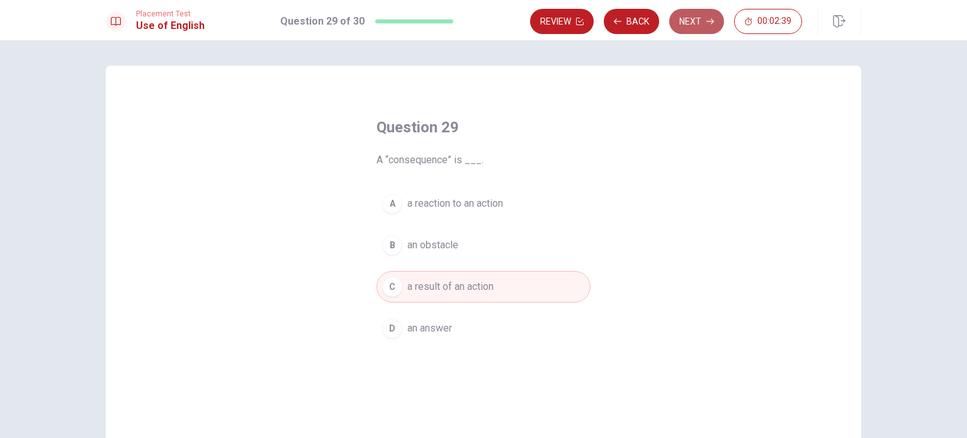
click at [688, 21] on button "Next" at bounding box center [696, 21] width 55 height 25
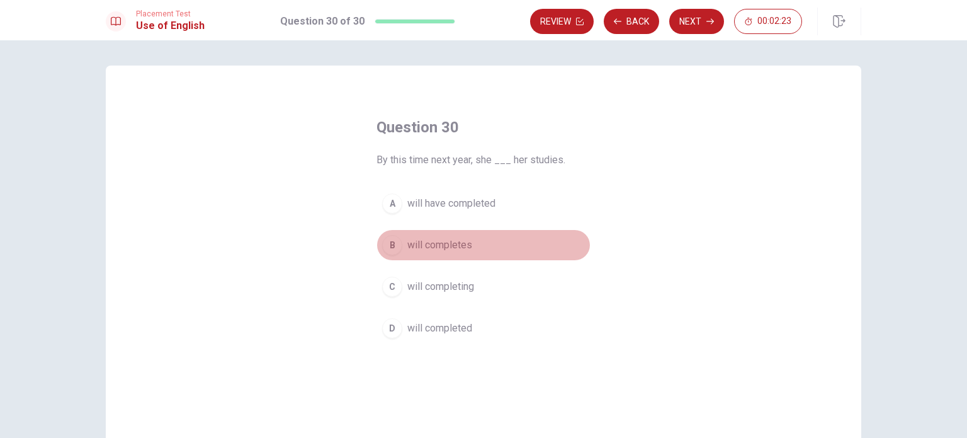
click at [444, 244] on span "will completes" at bounding box center [439, 244] width 65 height 15
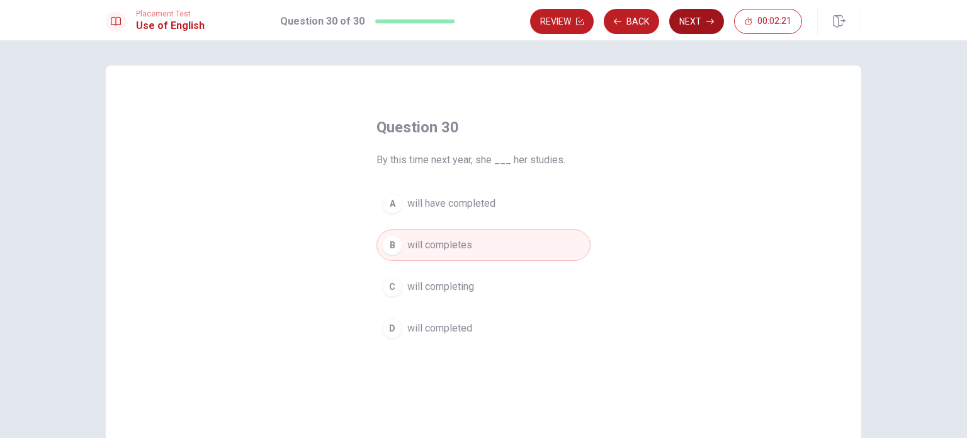
click at [690, 18] on button "Next" at bounding box center [696, 21] width 55 height 25
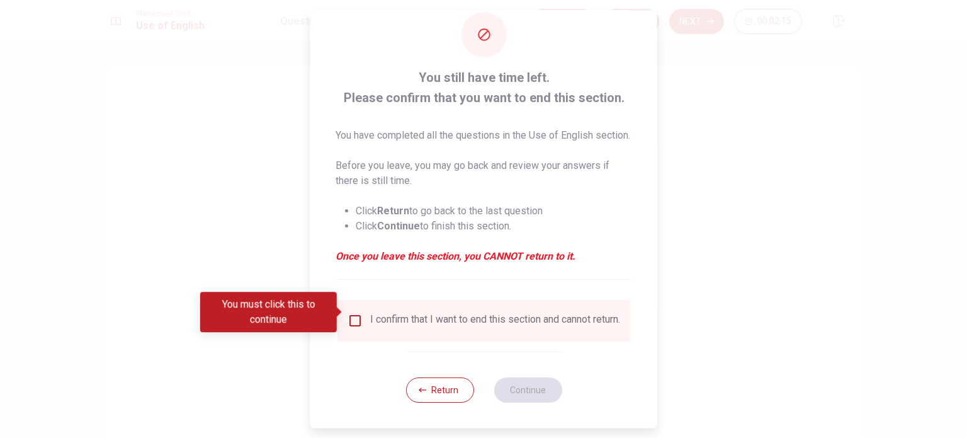
scroll to position [47, 0]
click at [351, 313] on input "You must click this to continue" at bounding box center [355, 320] width 15 height 15
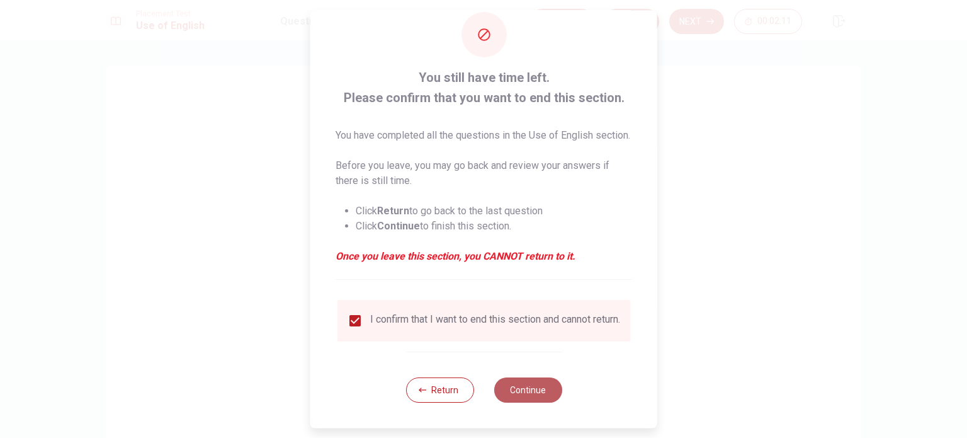
click at [528, 387] on button "Continue" at bounding box center [528, 389] width 68 height 25
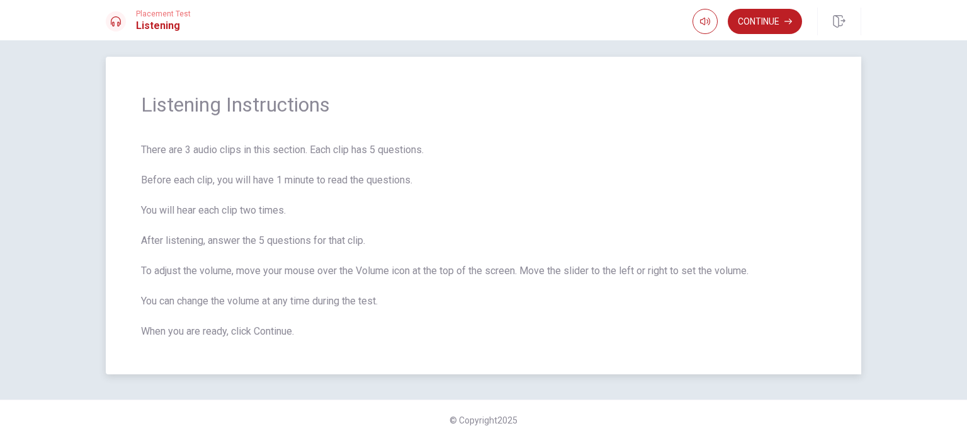
scroll to position [10, 0]
click at [786, 18] on icon "button" at bounding box center [789, 22] width 8 height 8
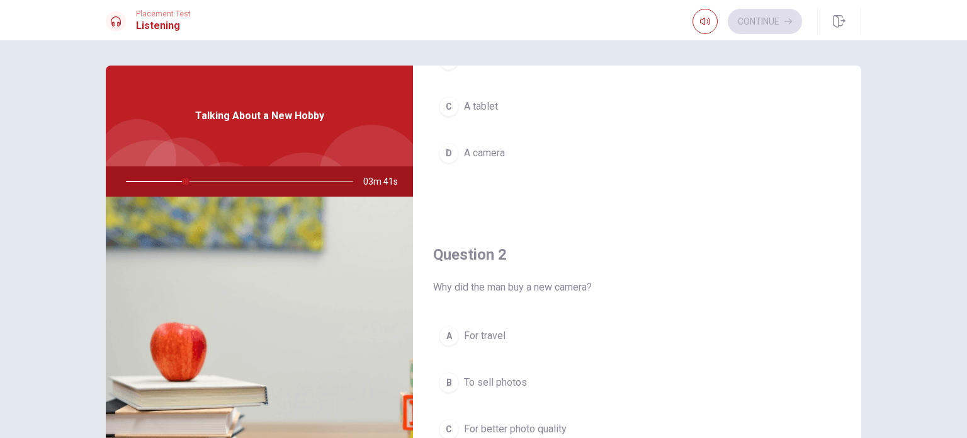
scroll to position [0, 0]
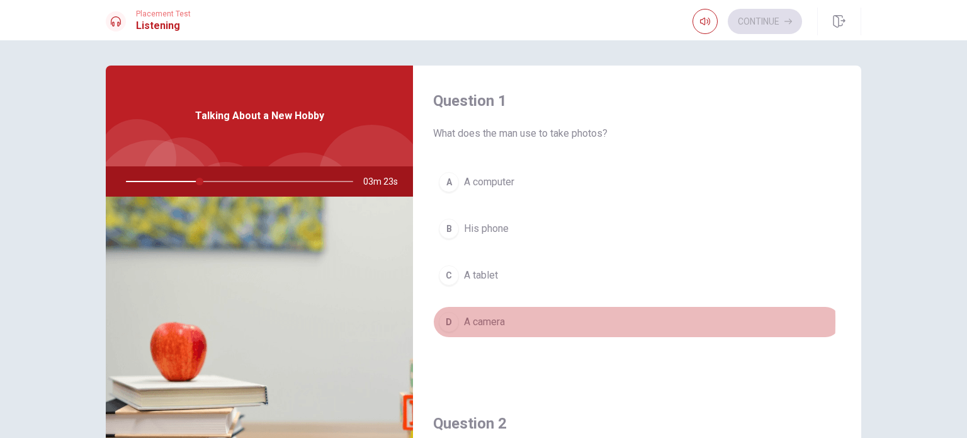
click at [476, 320] on span "A camera" at bounding box center [484, 321] width 41 height 15
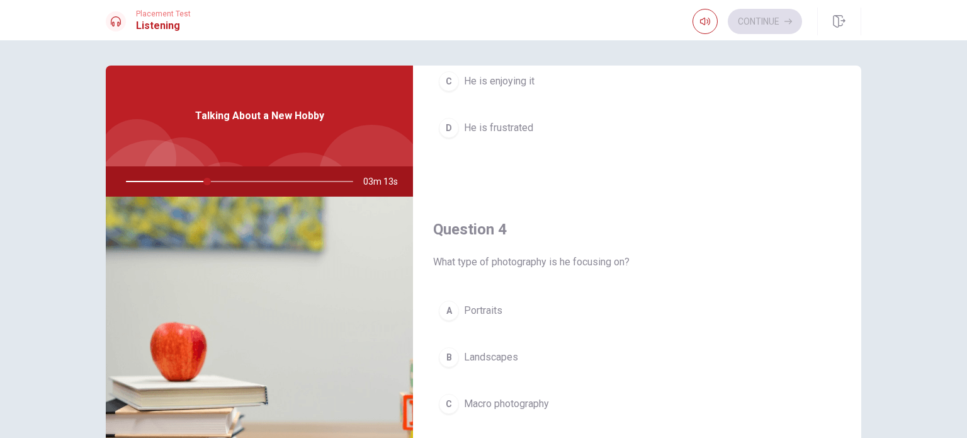
scroll to position [841, 0]
click at [489, 347] on span "Landscapes" at bounding box center [491, 354] width 54 height 15
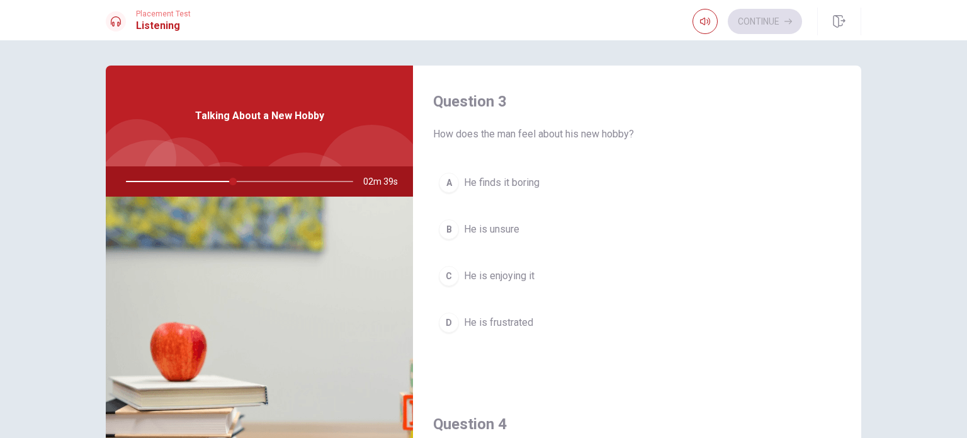
scroll to position [670, 0]
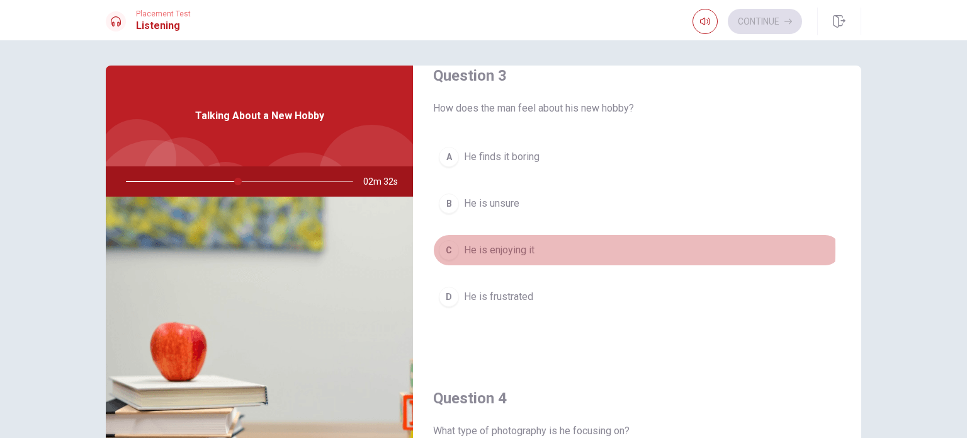
click at [512, 246] on span "He is enjoying it" at bounding box center [499, 249] width 71 height 15
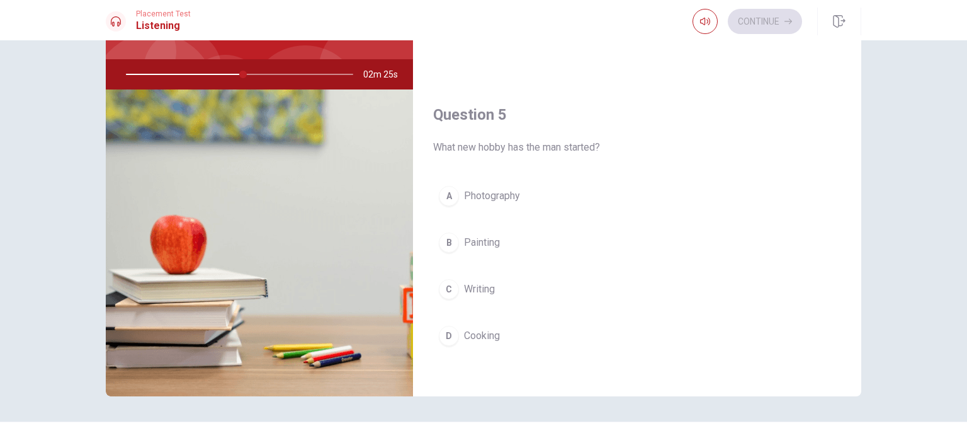
scroll to position [110, 0]
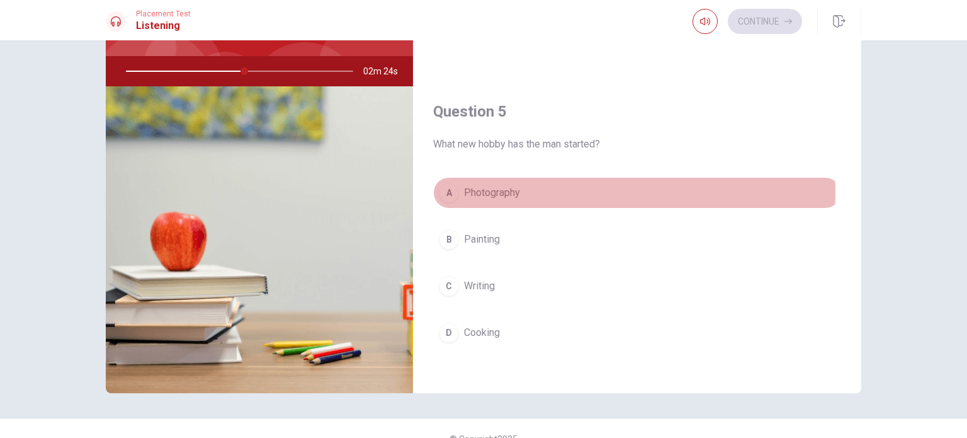
click at [489, 186] on span "Photography" at bounding box center [492, 192] width 56 height 15
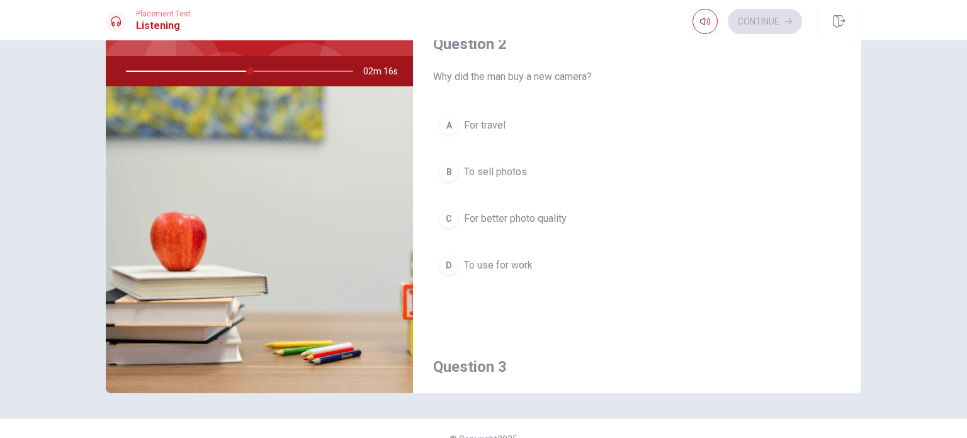
scroll to position [269, 0]
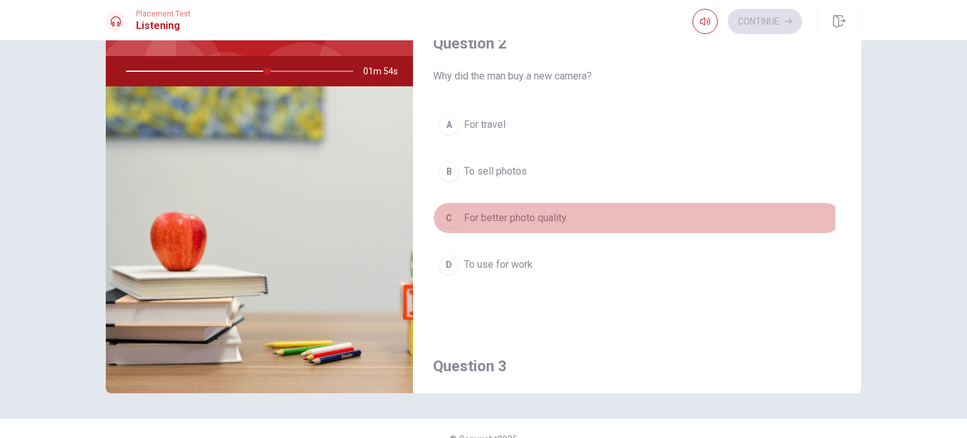
click at [498, 215] on span "For better photo quality" at bounding box center [515, 217] width 103 height 15
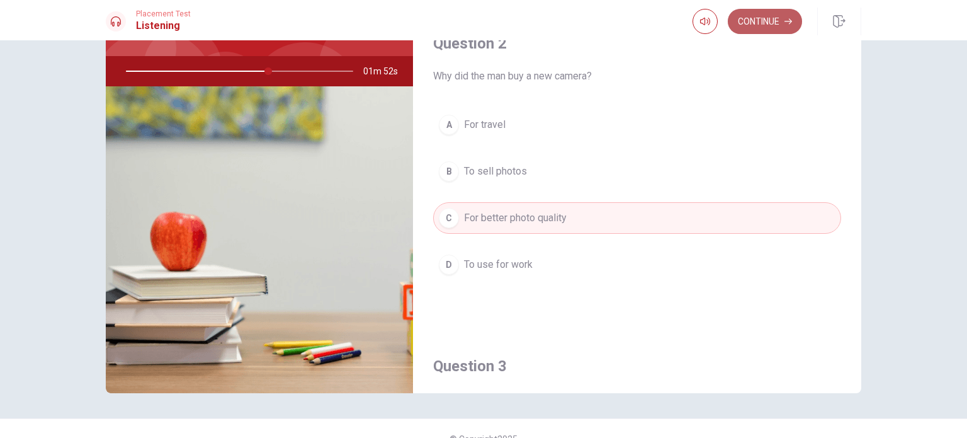
click at [771, 24] on button "Continue" at bounding box center [765, 21] width 74 height 25
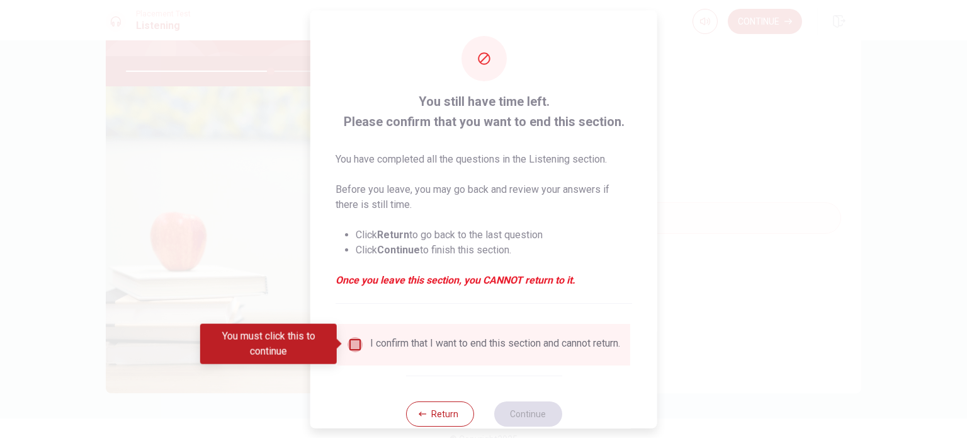
click at [353, 344] on input "You must click this to continue" at bounding box center [355, 343] width 15 height 15
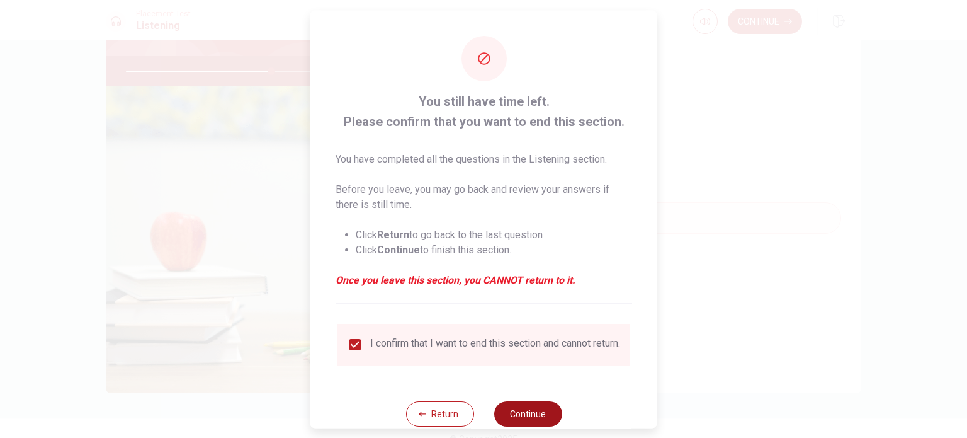
click at [529, 415] on button "Continue" at bounding box center [528, 412] width 68 height 25
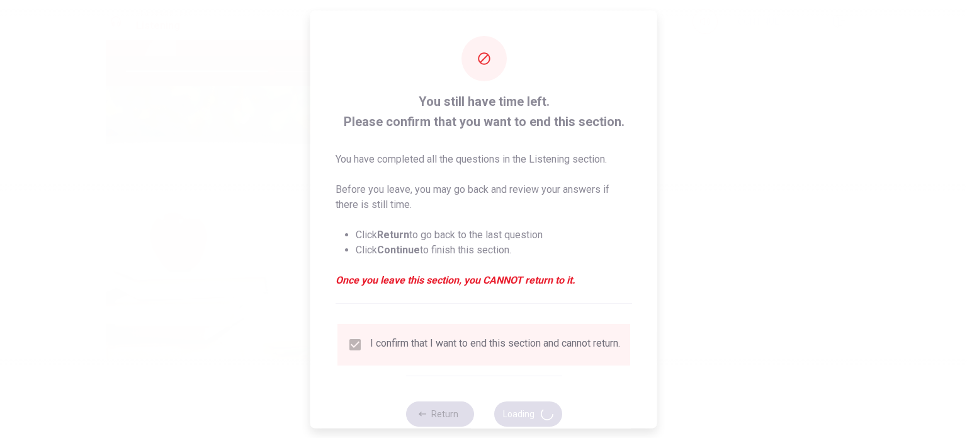
type input "65"
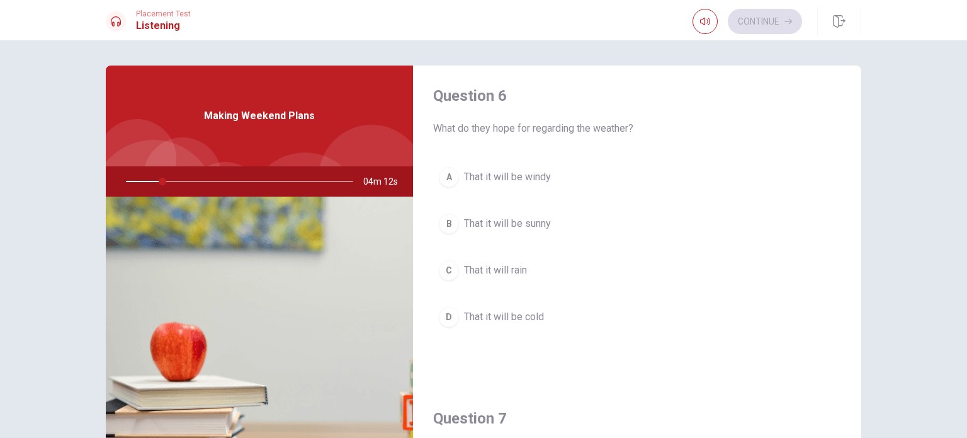
scroll to position [0, 0]
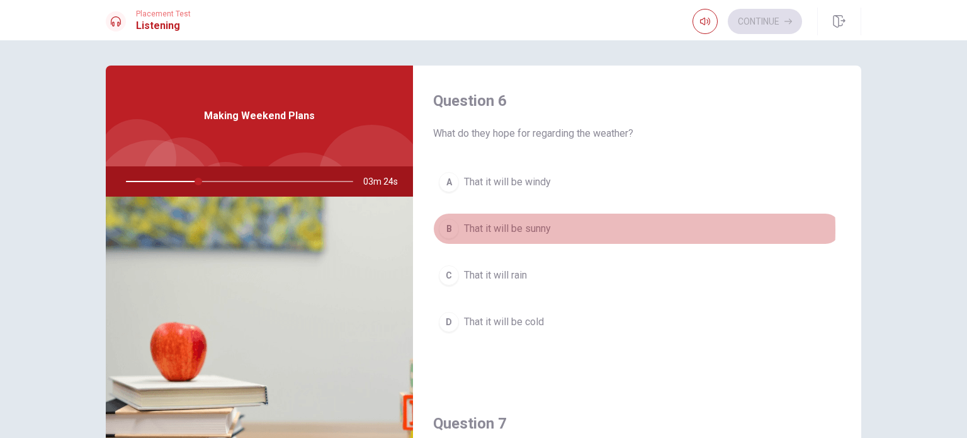
click at [541, 229] on span "That it will be sunny" at bounding box center [507, 228] width 87 height 15
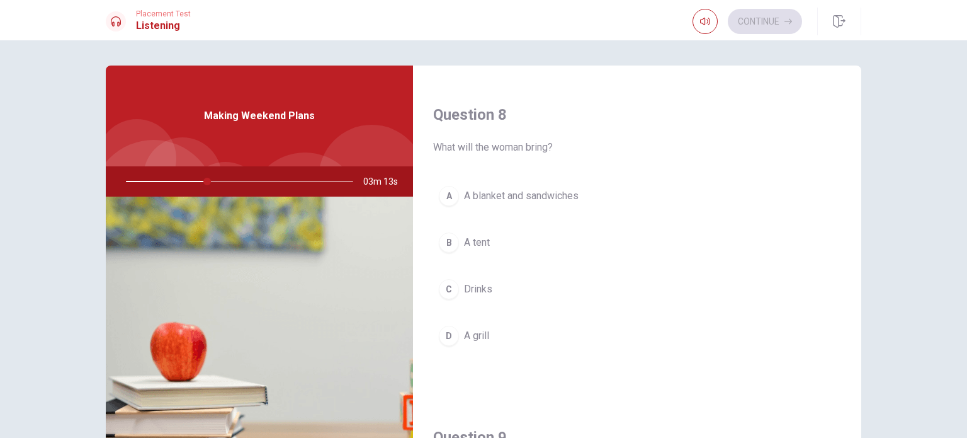
scroll to position [632, 0]
click at [496, 190] on span "A blanket and sandwiches" at bounding box center [521, 194] width 115 height 15
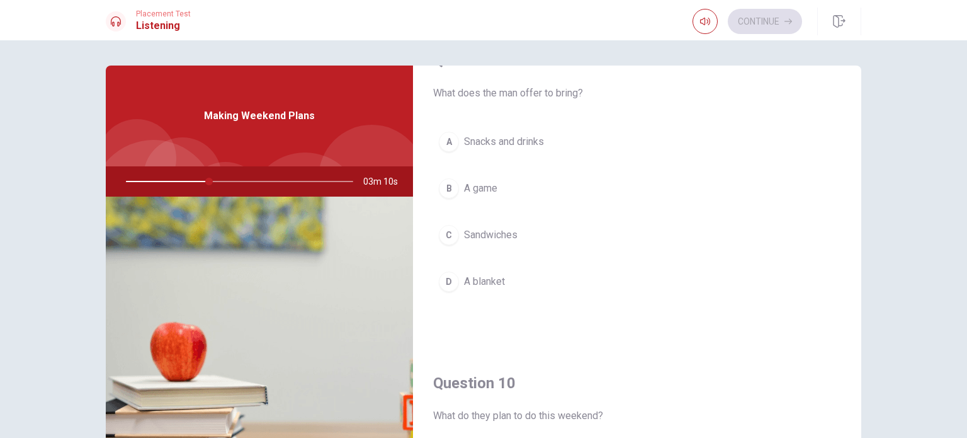
scroll to position [1012, 0]
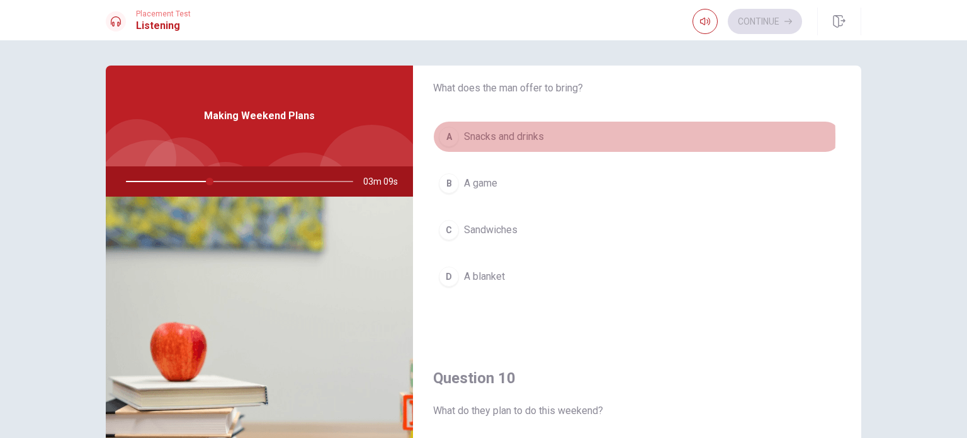
click at [496, 133] on span "Snacks and drinks" at bounding box center [504, 136] width 80 height 15
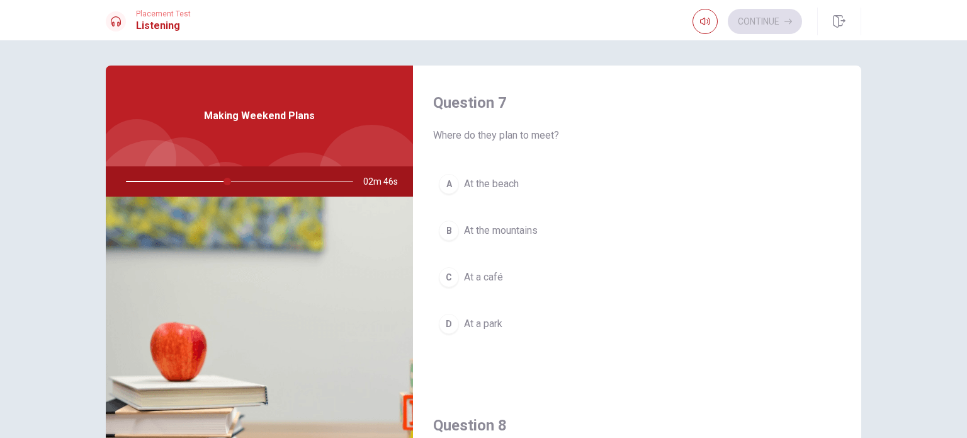
scroll to position [327, 0]
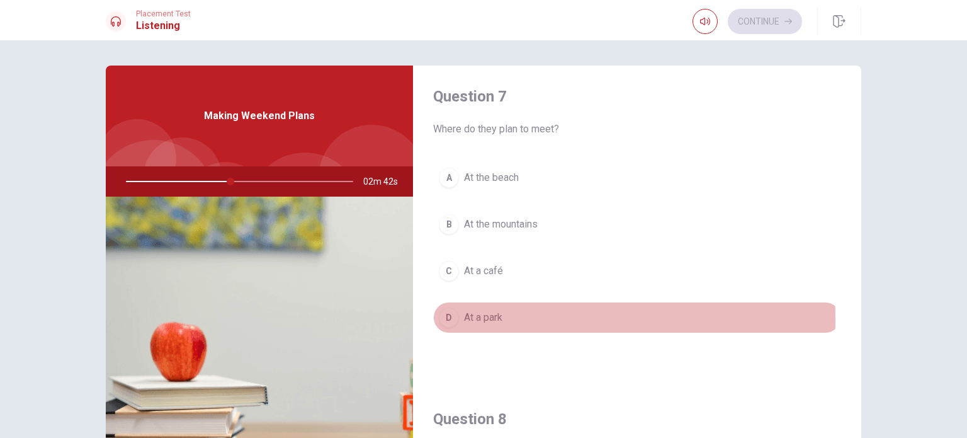
click at [479, 317] on span "At a park" at bounding box center [483, 317] width 38 height 15
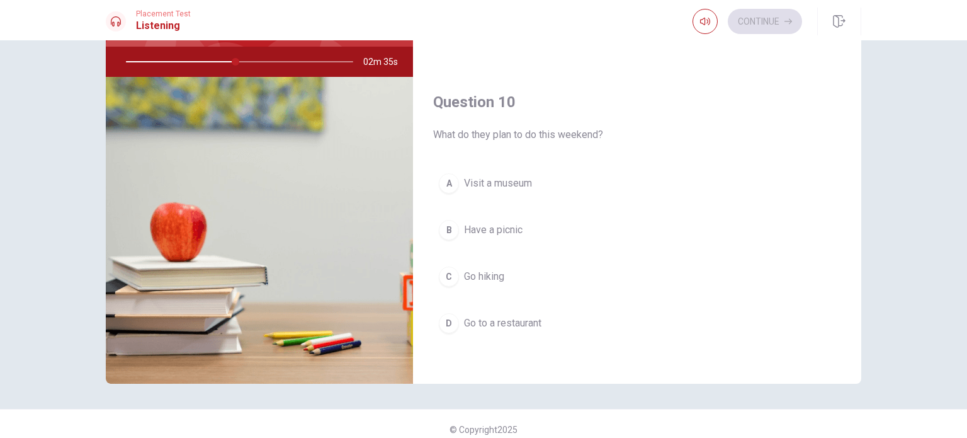
scroll to position [120, 0]
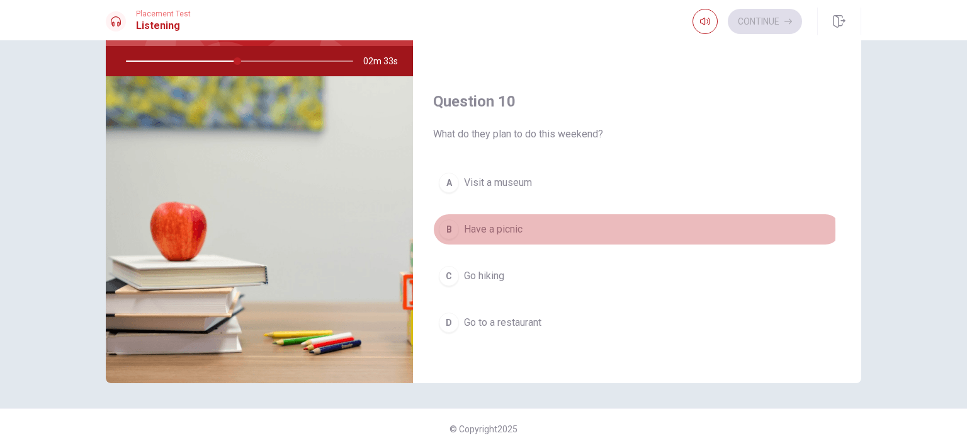
click at [493, 225] on span "Have a picnic" at bounding box center [493, 229] width 59 height 15
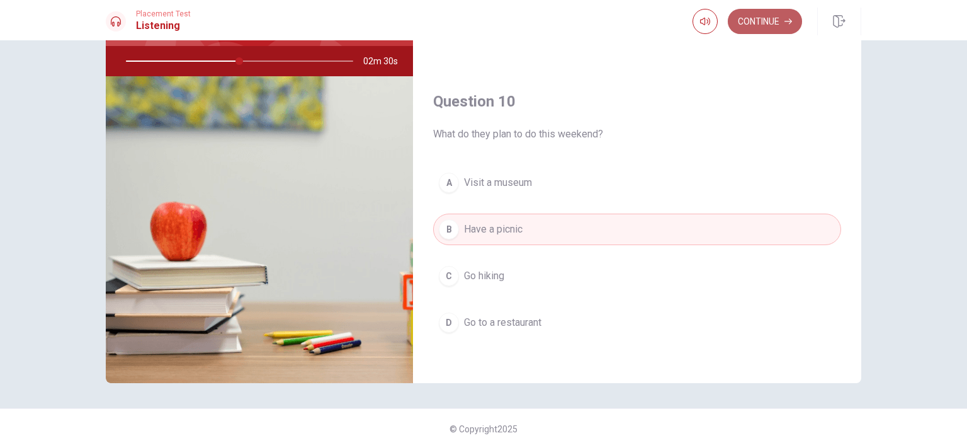
click at [766, 20] on button "Continue" at bounding box center [765, 21] width 74 height 25
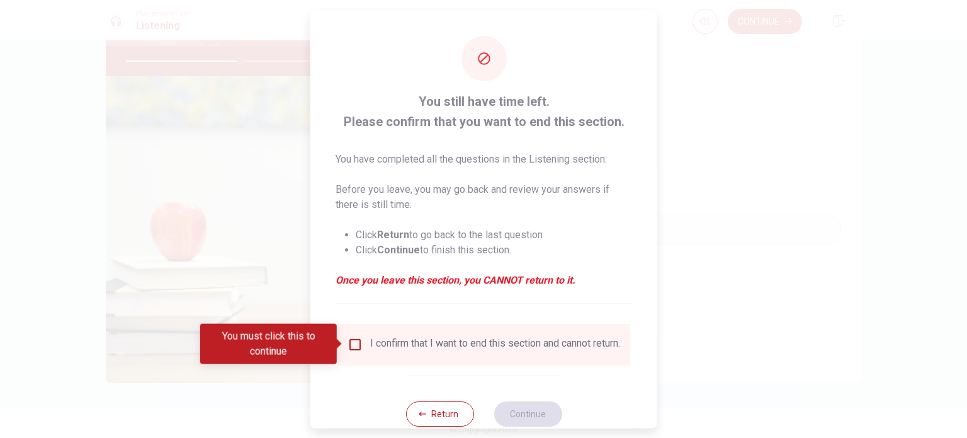
click at [385, 346] on div "I confirm that I want to end this section and cannot return." at bounding box center [495, 343] width 250 height 15
click at [351, 343] on input "You must click this to continue" at bounding box center [355, 343] width 15 height 15
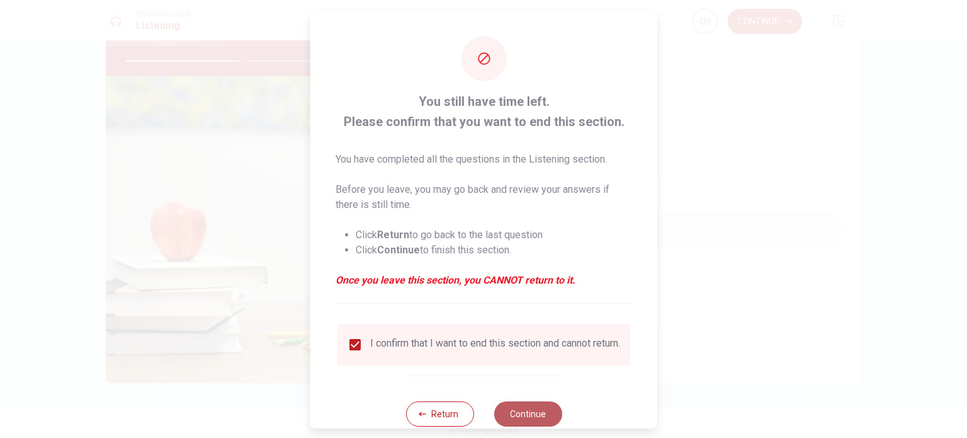
click at [522, 415] on button "Continue" at bounding box center [528, 412] width 68 height 25
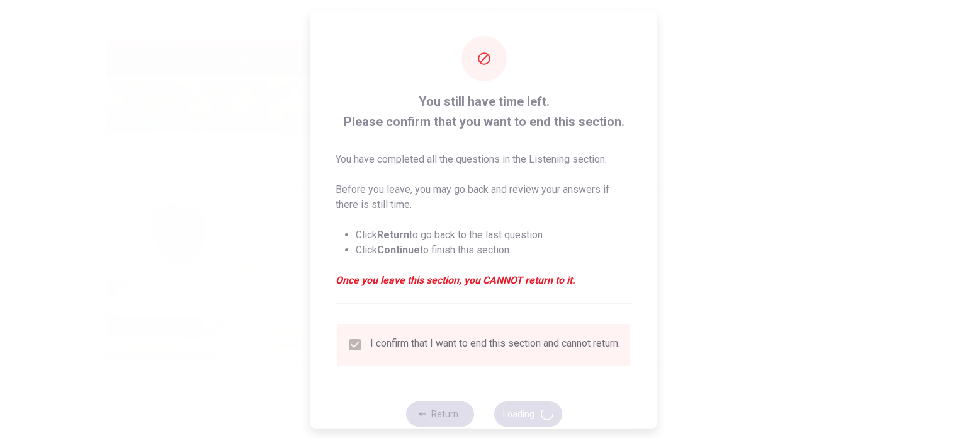
type input "52"
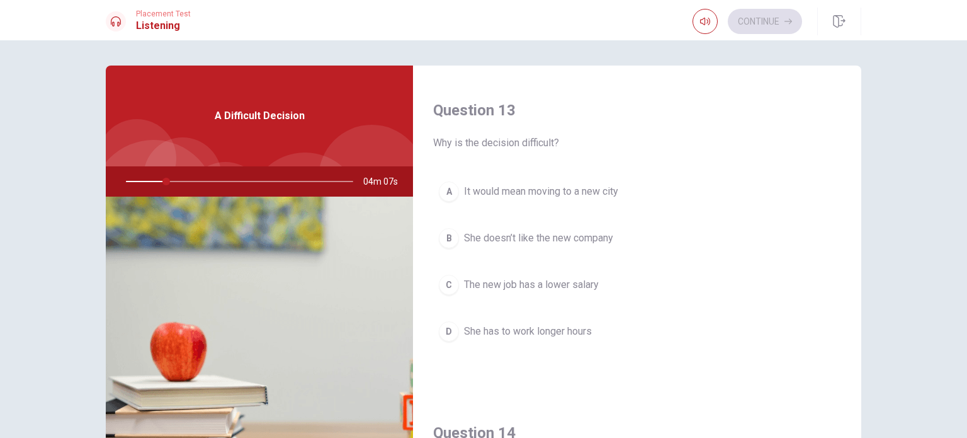
scroll to position [637, 0]
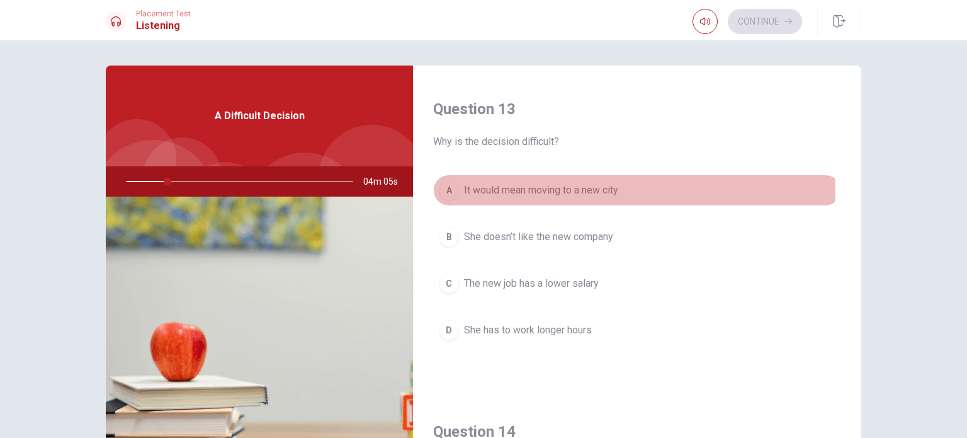
click at [552, 186] on span "It would mean moving to a new city" at bounding box center [541, 190] width 154 height 15
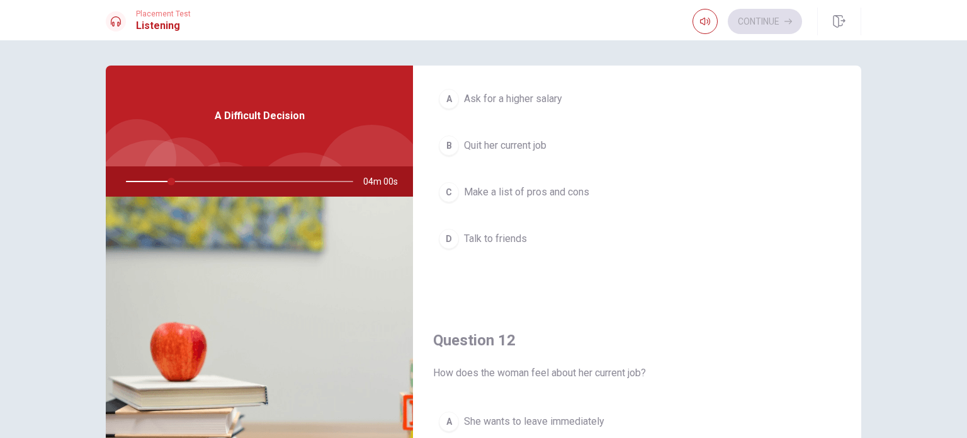
scroll to position [0, 0]
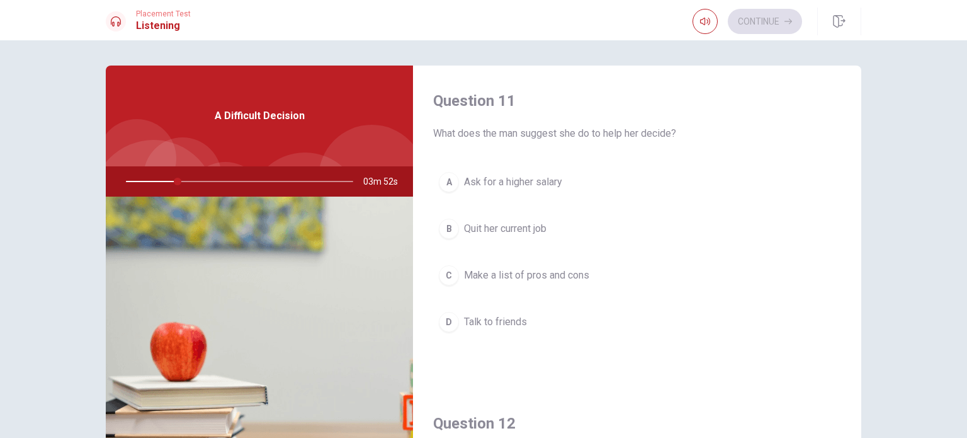
type input "23"
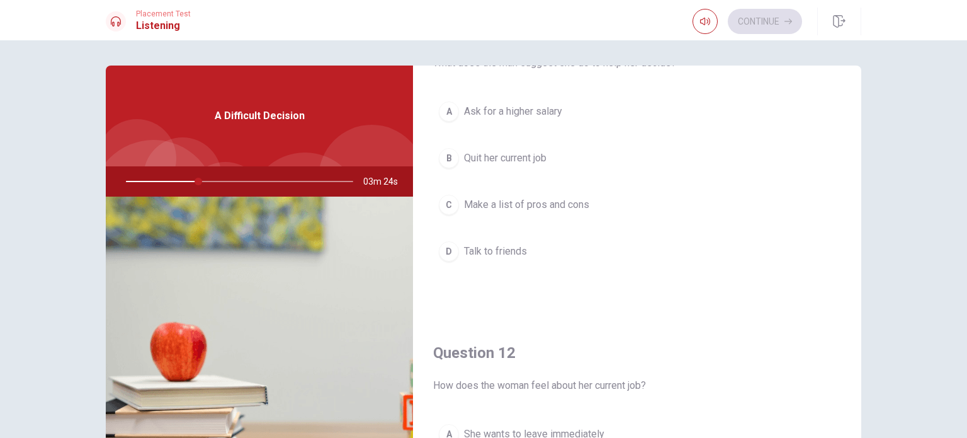
scroll to position [75, 0]
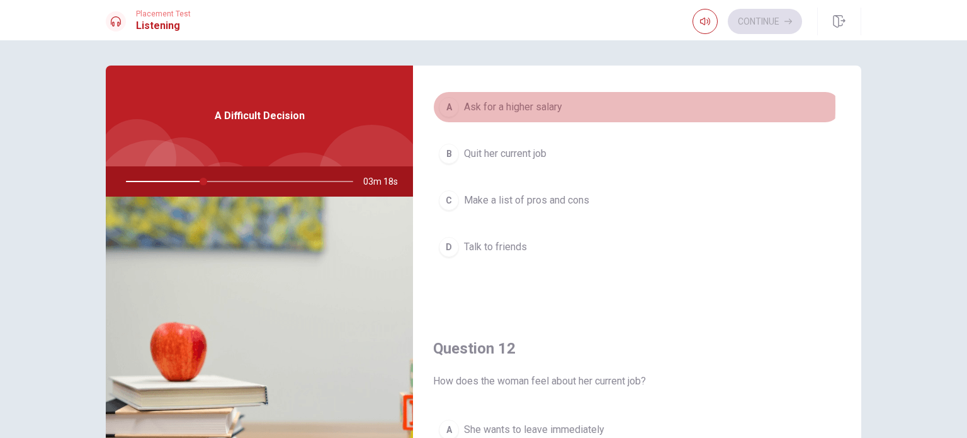
click at [491, 106] on span "Ask for a higher salary" at bounding box center [513, 106] width 98 height 15
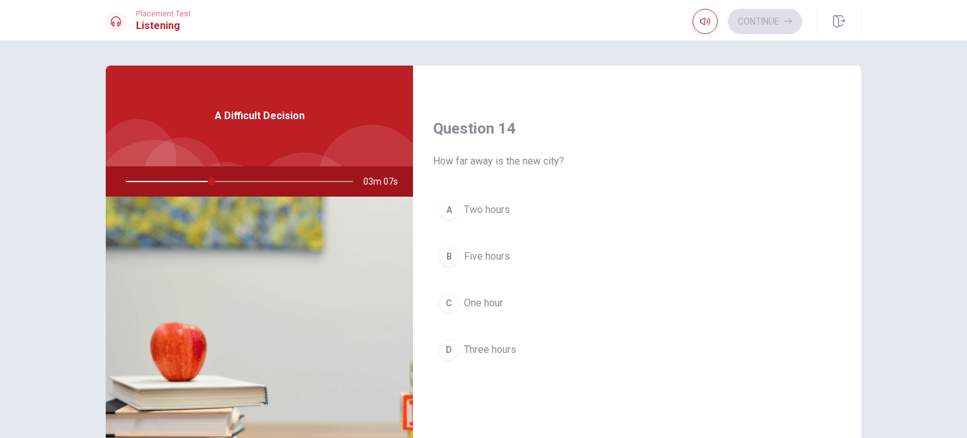
scroll to position [944, 0]
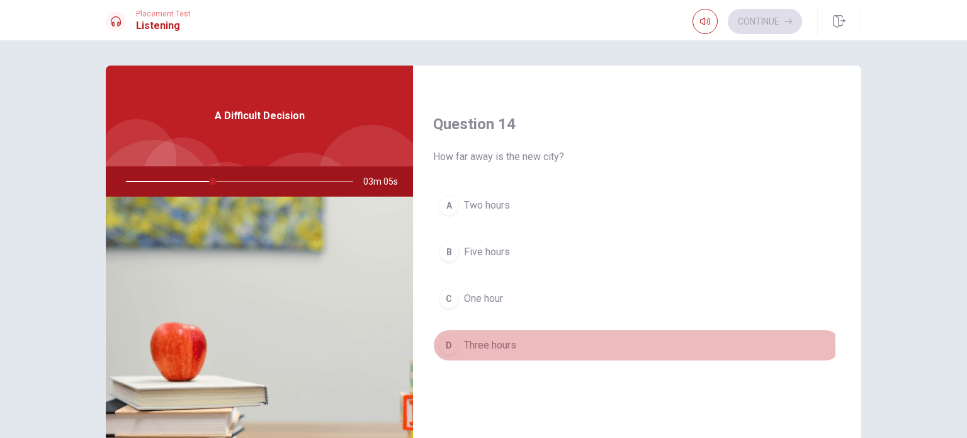
click at [474, 342] on span "Three hours" at bounding box center [490, 344] width 52 height 15
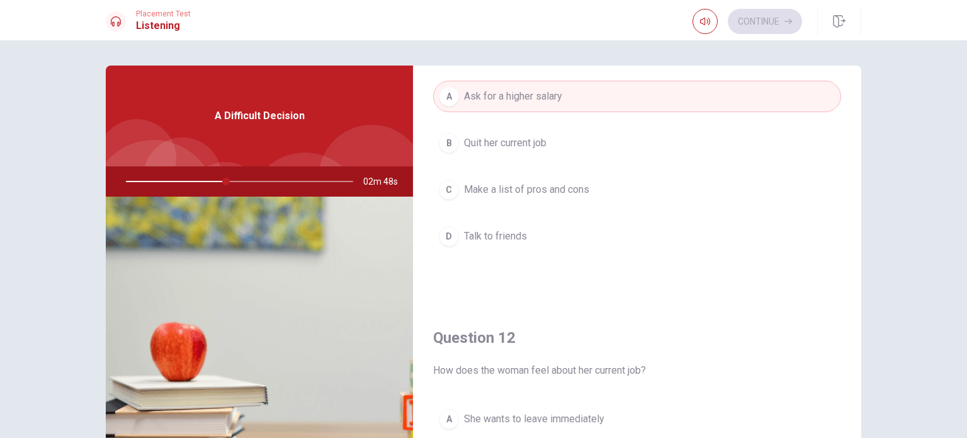
scroll to position [86, 0]
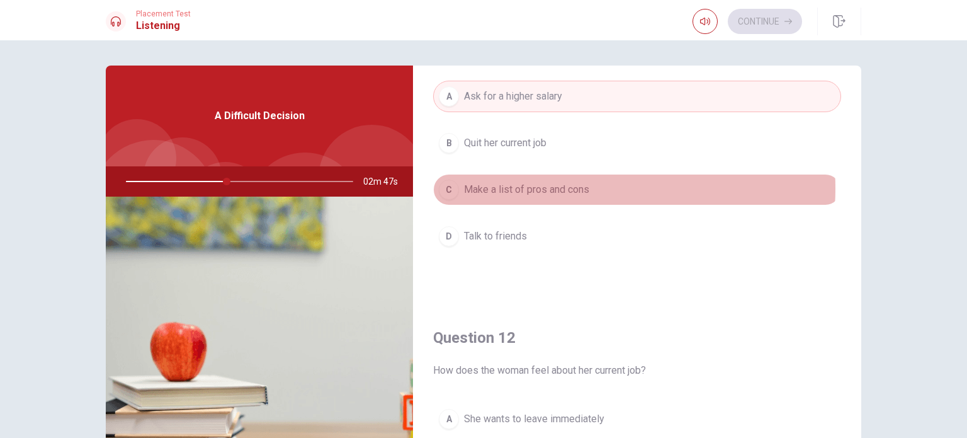
click at [567, 188] on span "Make a list of pros and cons" at bounding box center [526, 189] width 125 height 15
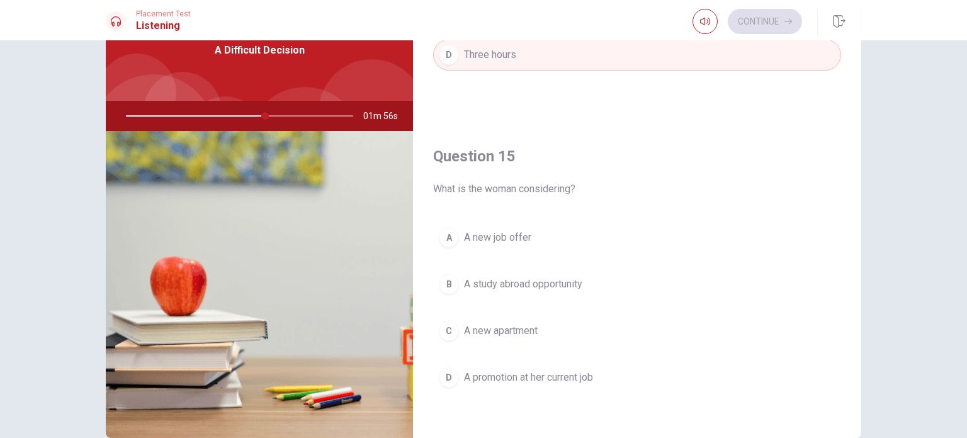
scroll to position [65, 0]
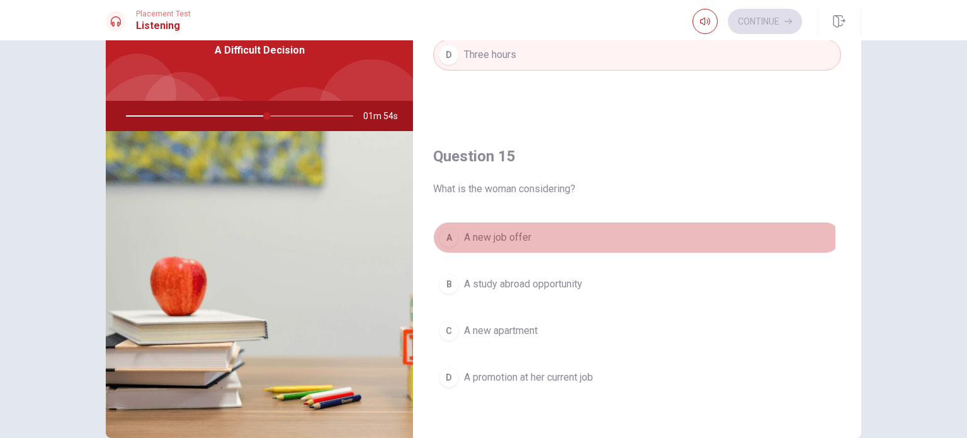
click at [477, 232] on span "A new job offer" at bounding box center [497, 237] width 67 height 15
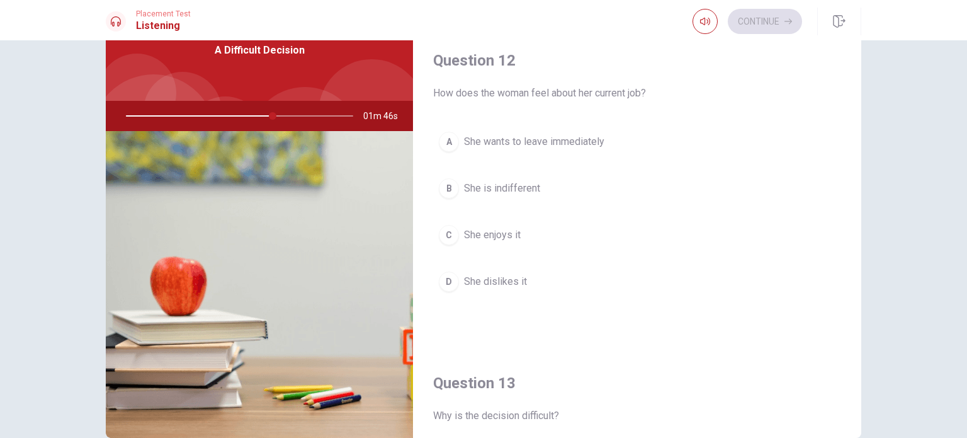
scroll to position [297, 0]
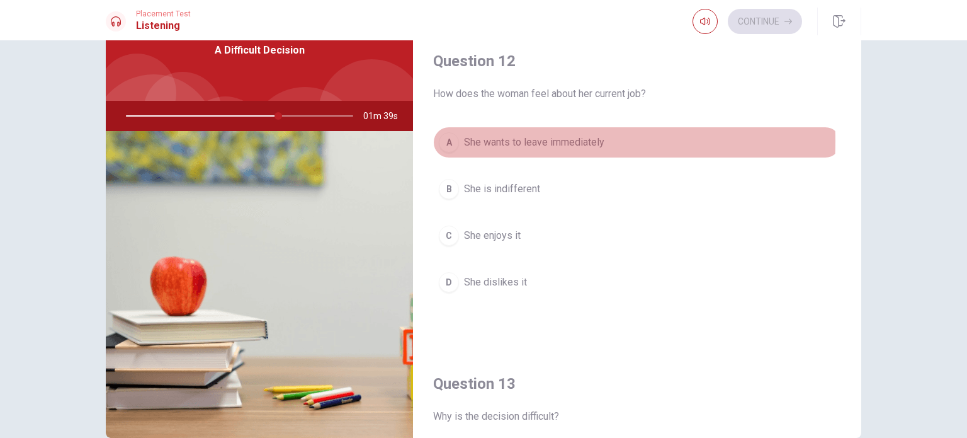
click at [517, 139] on span "She wants to leave immediately" at bounding box center [534, 142] width 140 height 15
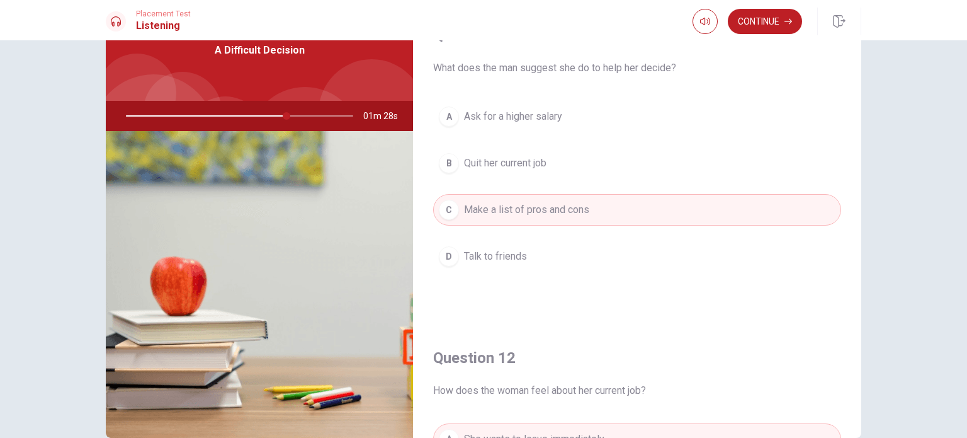
scroll to position [0, 0]
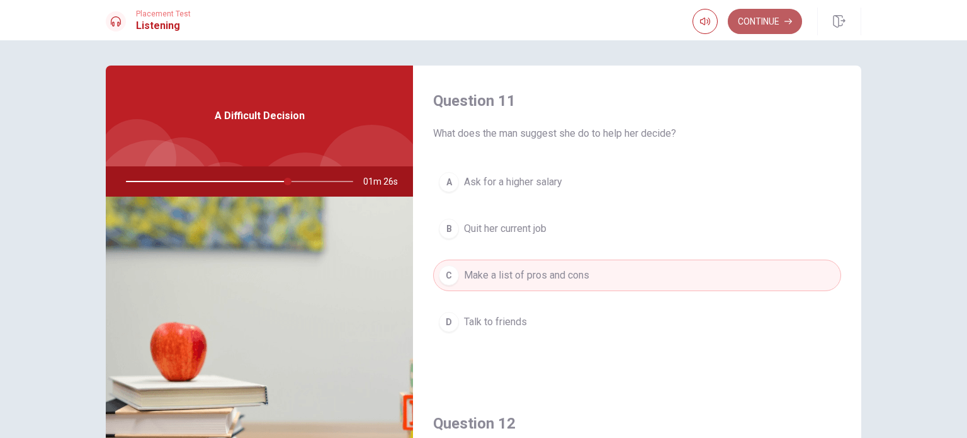
click at [765, 16] on button "Continue" at bounding box center [765, 21] width 74 height 25
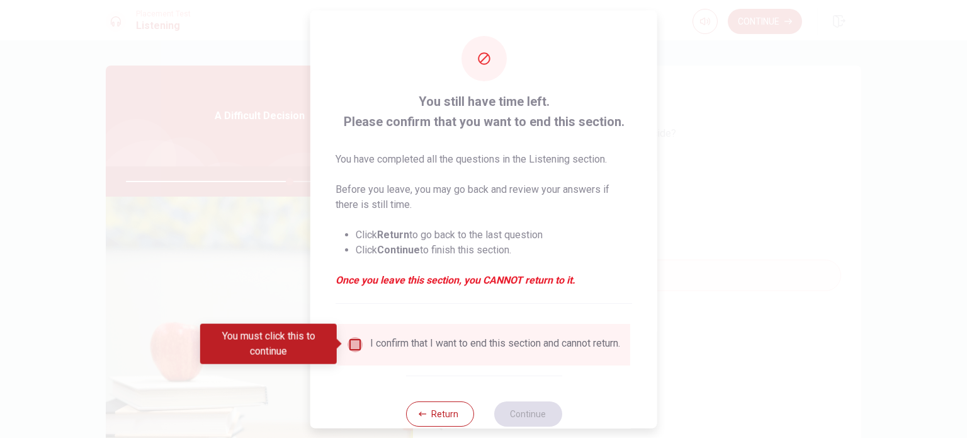
click at [354, 349] on input "You must click this to continue" at bounding box center [355, 343] width 15 height 15
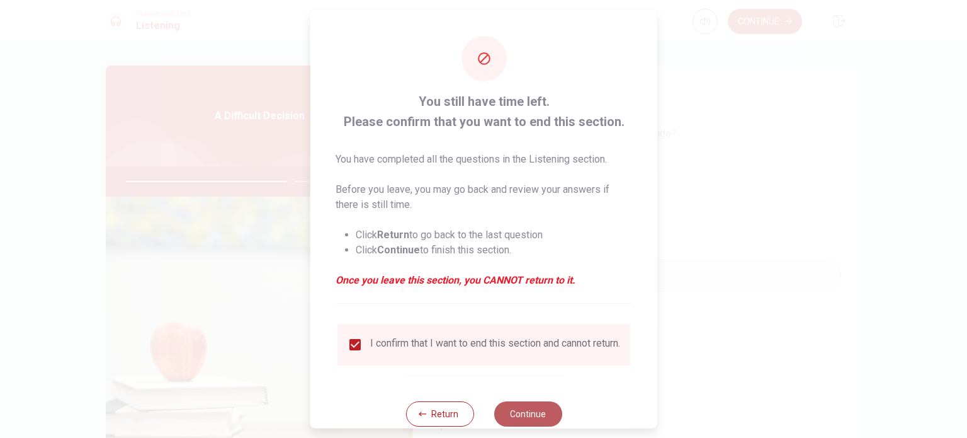
click at [539, 416] on button "Continue" at bounding box center [528, 412] width 68 height 25
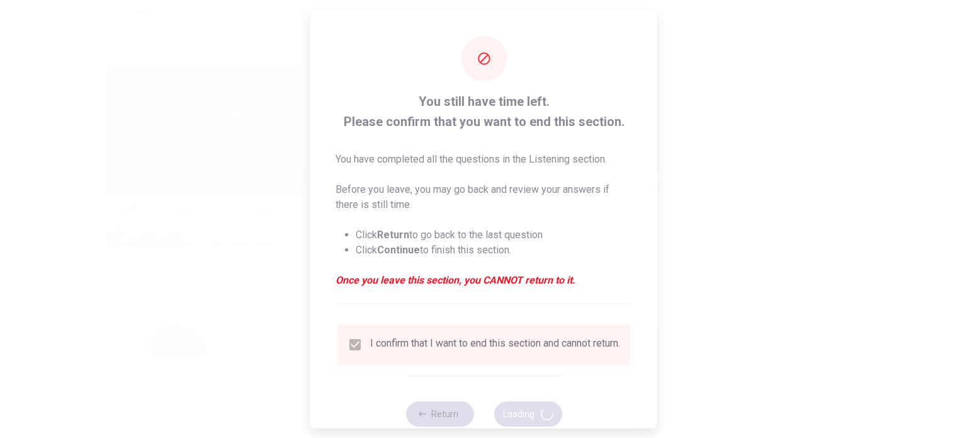
type input "73"
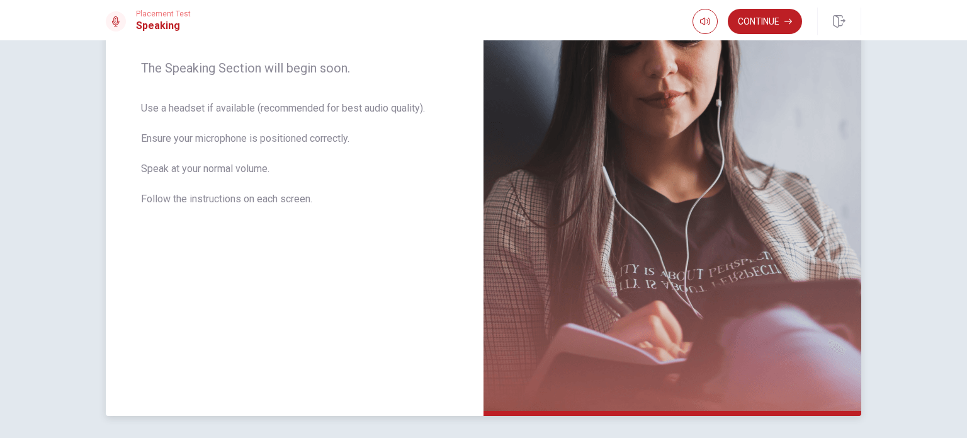
scroll to position [92, 0]
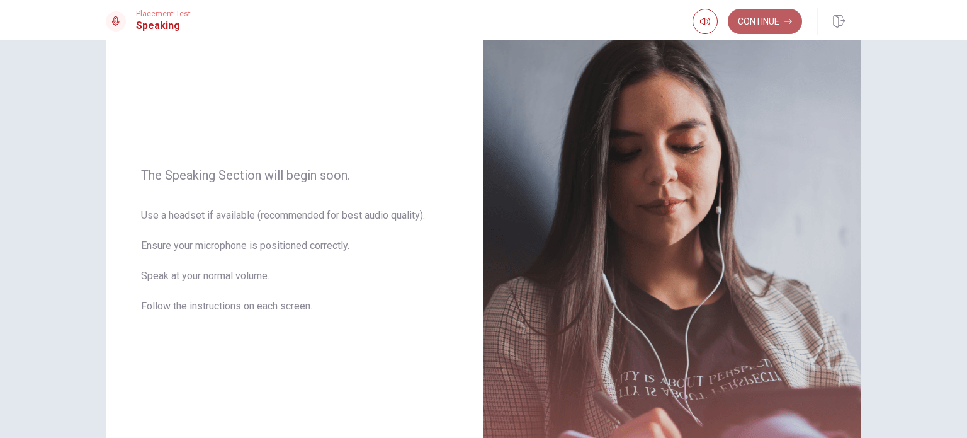
click at [768, 24] on button "Continue" at bounding box center [765, 21] width 74 height 25
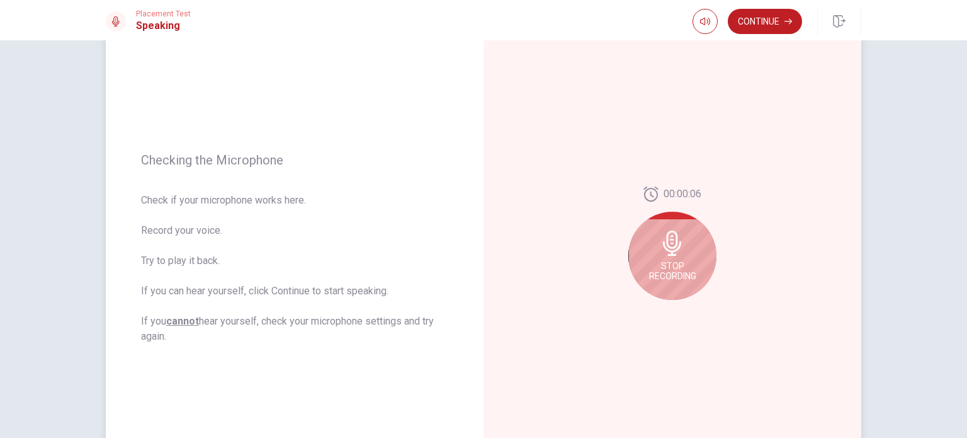
scroll to position [125, 0]
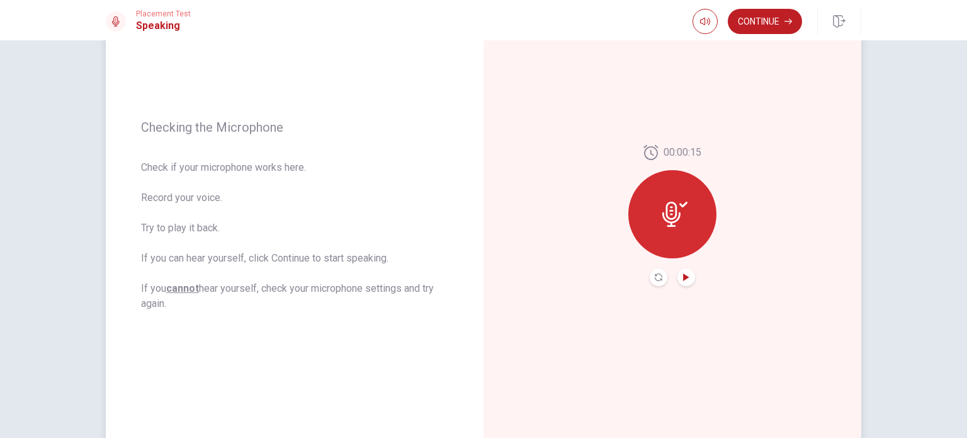
click at [683, 273] on icon "Play Audio" at bounding box center [686, 277] width 6 height 8
click at [685, 275] on icon "Pause Audio" at bounding box center [686, 277] width 6 height 8
click at [768, 19] on button "Continue" at bounding box center [765, 21] width 74 height 25
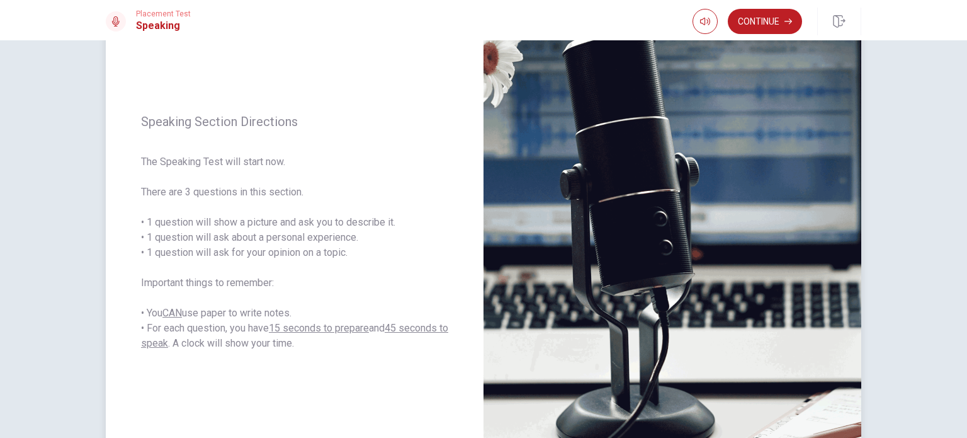
scroll to position [107, 0]
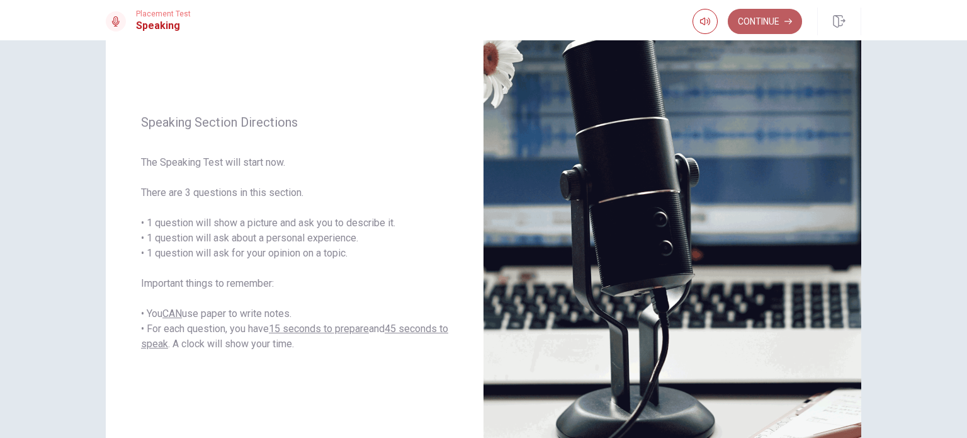
click at [762, 14] on button "Continue" at bounding box center [765, 21] width 74 height 25
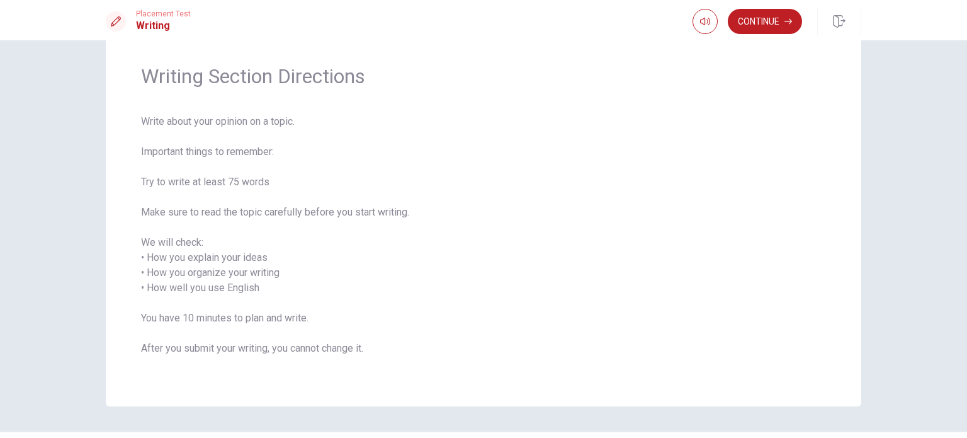
scroll to position [38, 0]
click at [763, 24] on button "Continue" at bounding box center [765, 21] width 74 height 25
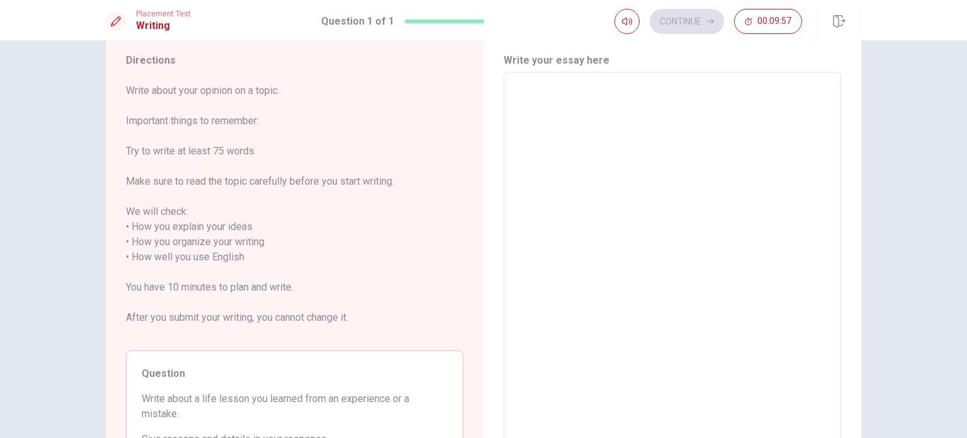
click at [647, 167] on textarea at bounding box center [673, 256] width 320 height 349
type textarea "D"
type textarea "x"
type textarea "Du"
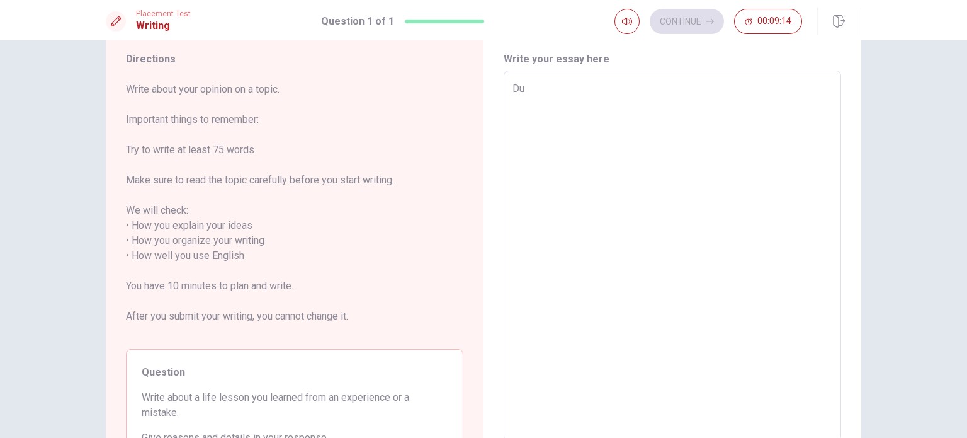
type textarea "x"
type textarea "Dur"
type textarea "x"
type textarea "Duri"
type textarea "x"
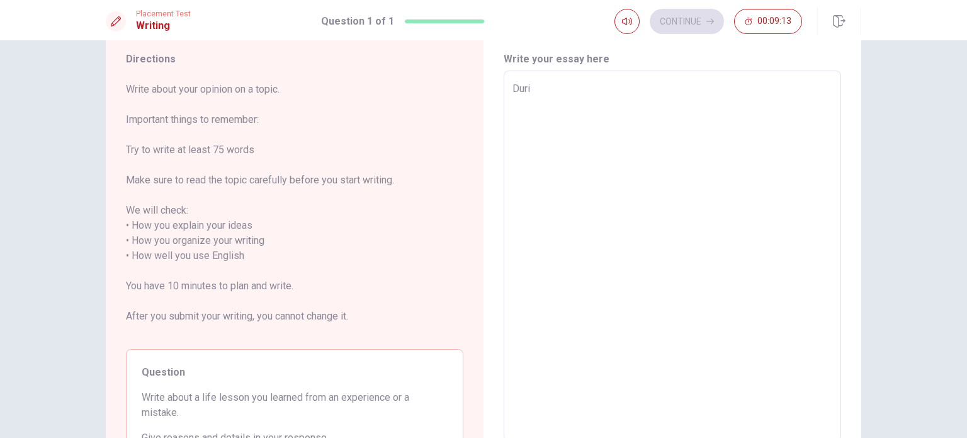
type textarea "Durin"
type textarea "x"
type textarea "During"
type textarea "x"
type textarea "During"
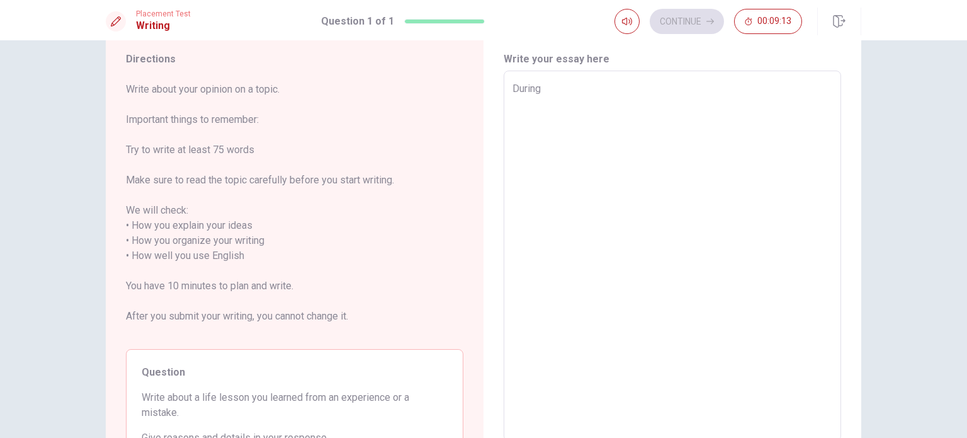
type textarea "x"
type textarea "During m"
type textarea "x"
type textarea "During my"
type textarea "x"
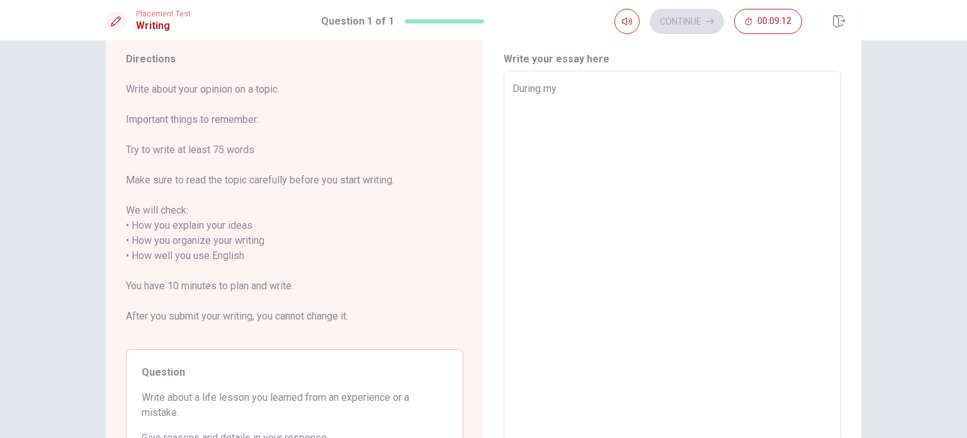
type textarea "During my"
type textarea "x"
type textarea "During my l"
type textarea "x"
type textarea "During my li"
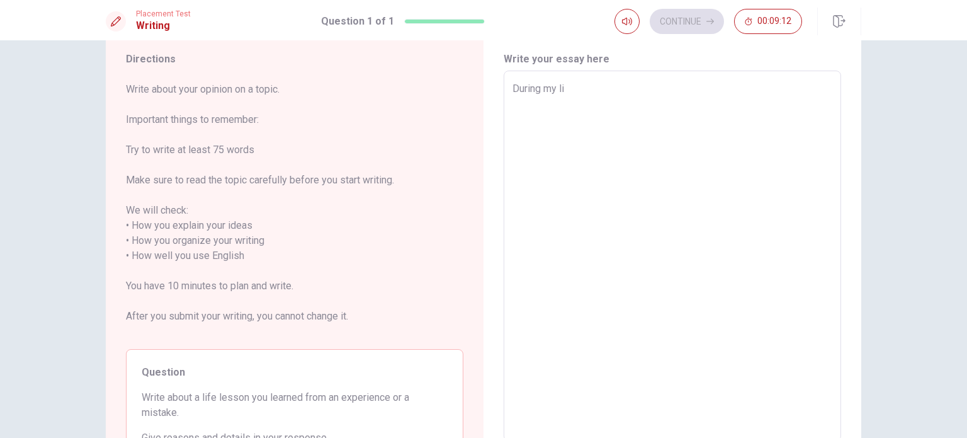
type textarea "x"
type textarea "During my lif"
type textarea "x"
type textarea "During my life"
type textarea "x"
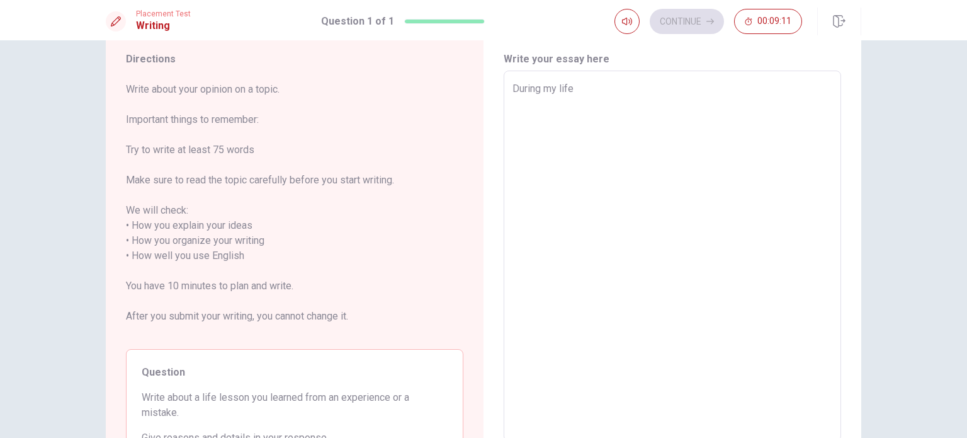
type textarea "During my life"
type textarea "x"
type textarea "During my life i"
type textarea "x"
type textarea "During my life i"
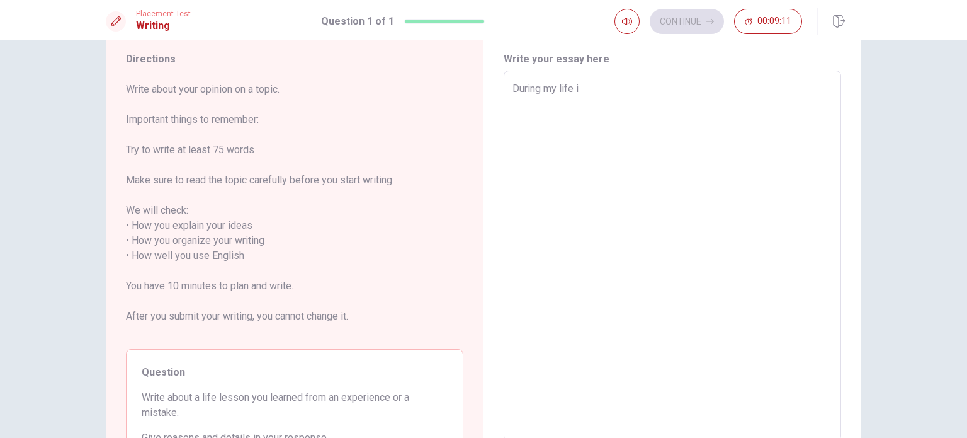
type textarea "x"
type textarea "During my life i"
type textarea "x"
type textarea "During my life"
type textarea "x"
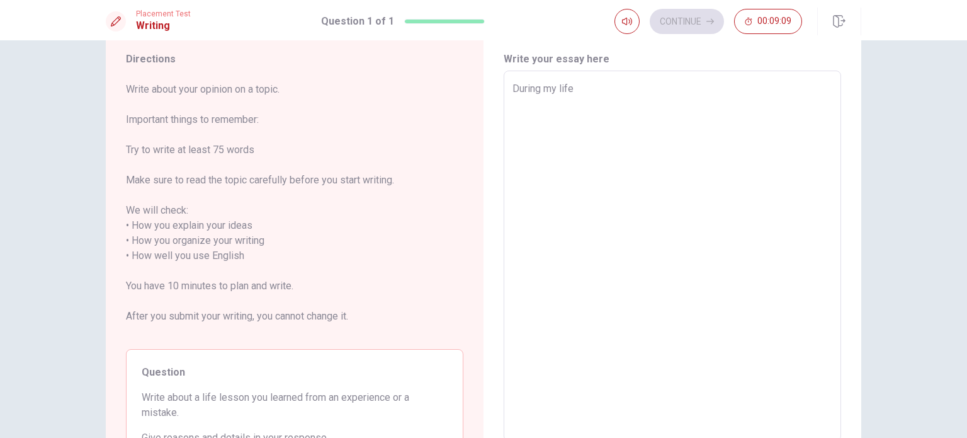
type textarea "During my life I"
type textarea "x"
type textarea "During my life I"
type textarea "x"
type textarea "During my life I h"
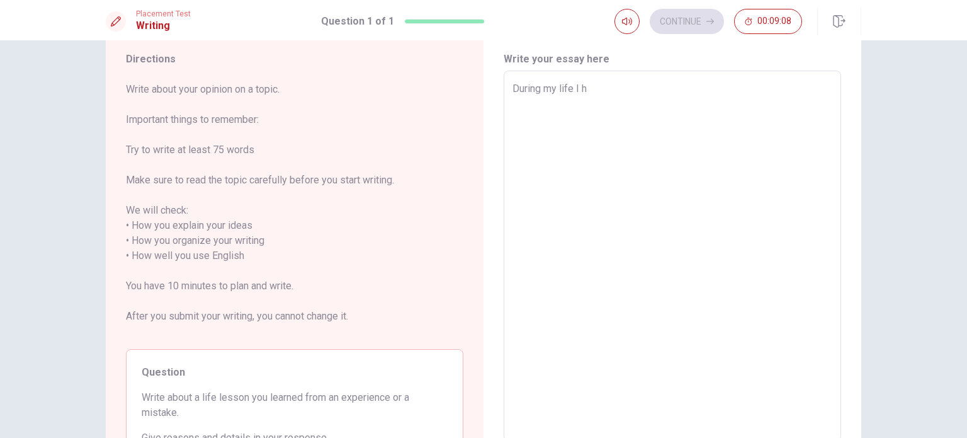
type textarea "x"
type textarea "During my life I ha"
type textarea "x"
type textarea "During my life I had"
type textarea "x"
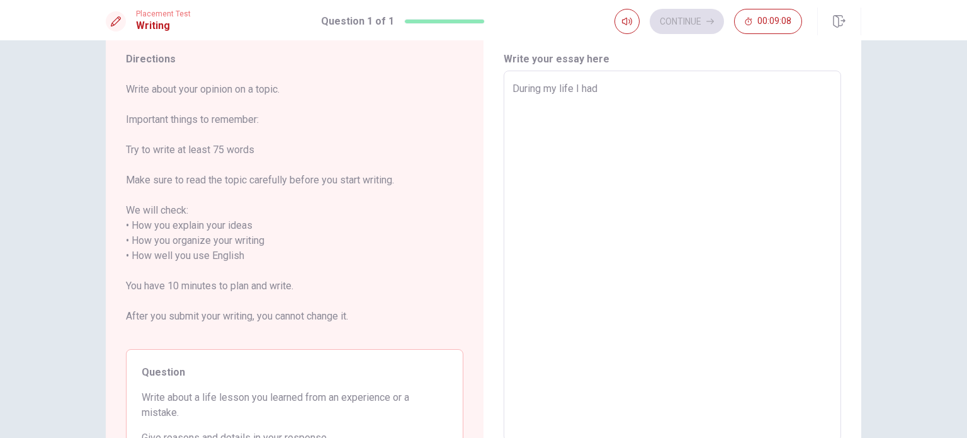
type textarea "During my life I had"
type textarea "x"
type textarea "During my life I had a"
type textarea "x"
type textarea "During my life I had a"
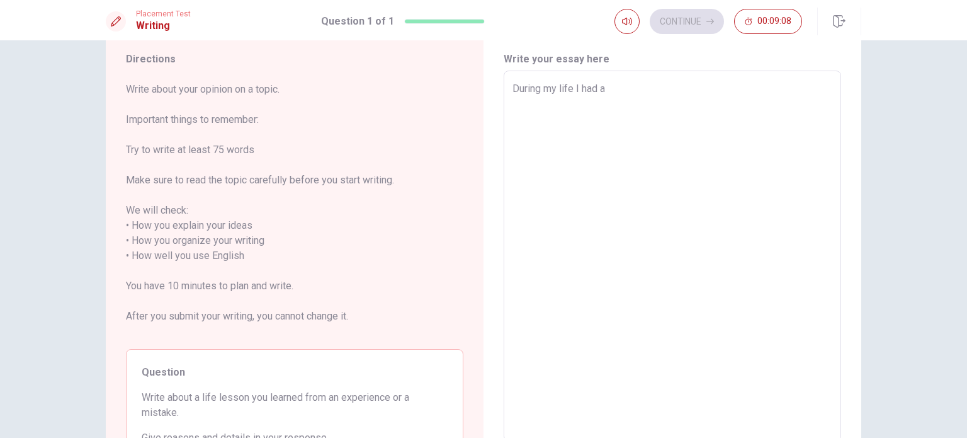
type textarea "x"
type textarea "During my life I had a g"
type textarea "x"
type textarea "During my life I had a gr"
type textarea "x"
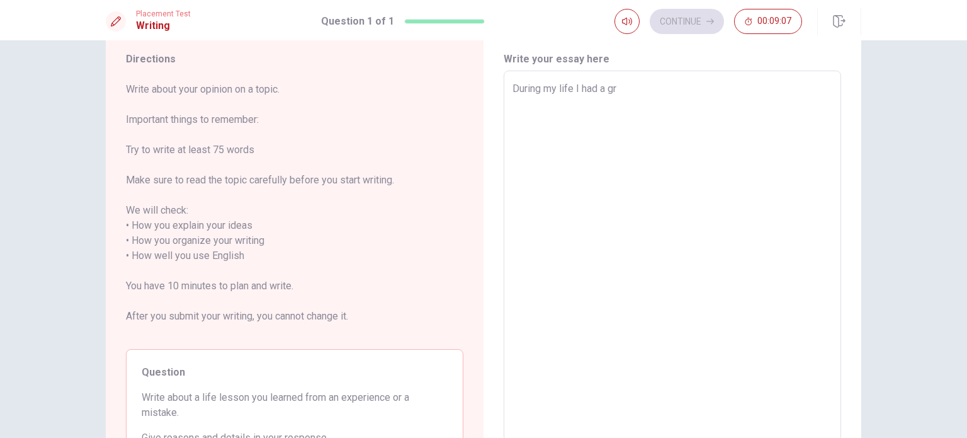
type textarea "During my life I had a gre"
type textarea "x"
type textarea "During my life I had a grea"
type textarea "x"
type textarea "During my life I had a great"
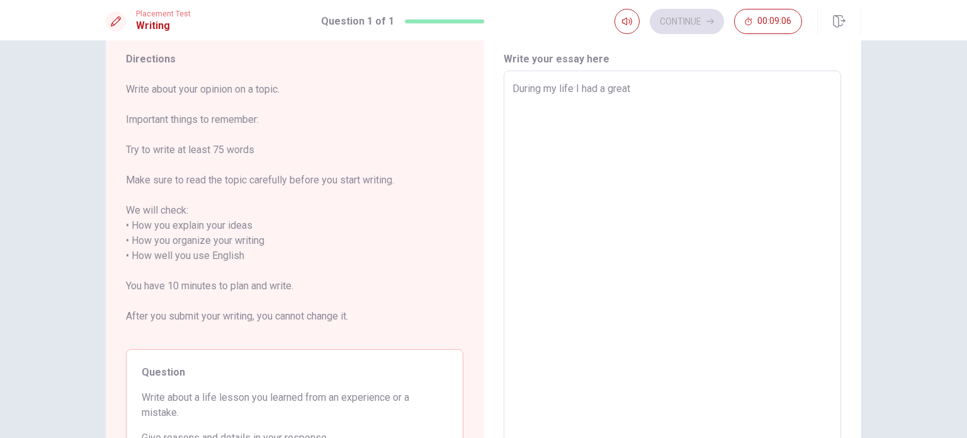
type textarea "x"
type textarea "During my life I had a great"
type textarea "x"
type textarea "During my life I had a great e"
type textarea "x"
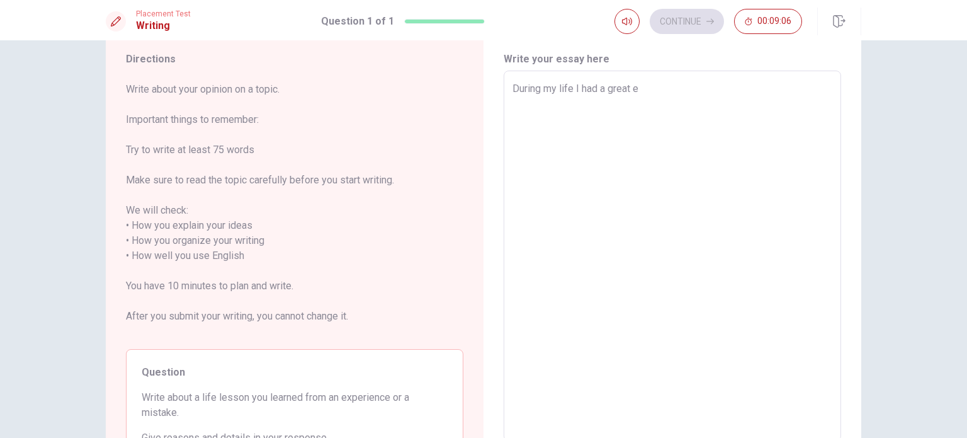
type textarea "During my life I had a great ex"
type textarea "x"
type textarea "During my life I had a great exp"
type textarea "x"
type textarea "During my life I had a great expe"
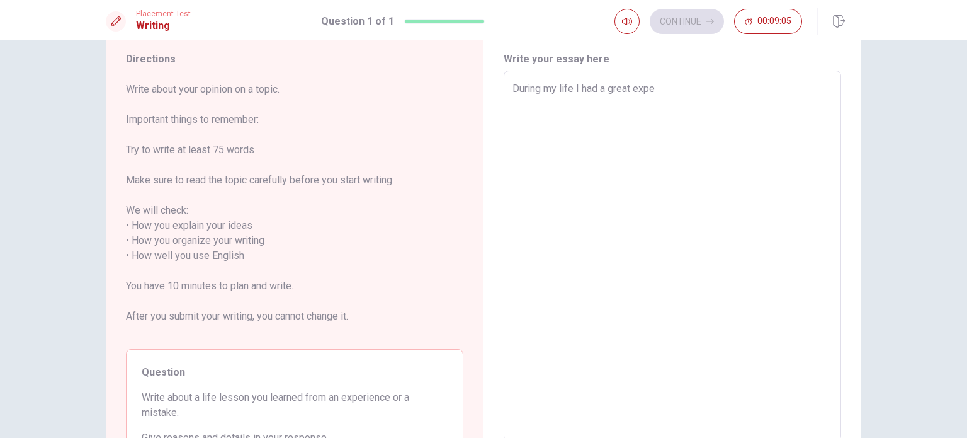
type textarea "x"
type textarea "During my life I had a great exper"
type textarea "x"
type textarea "During my life I had a great experi"
type textarea "x"
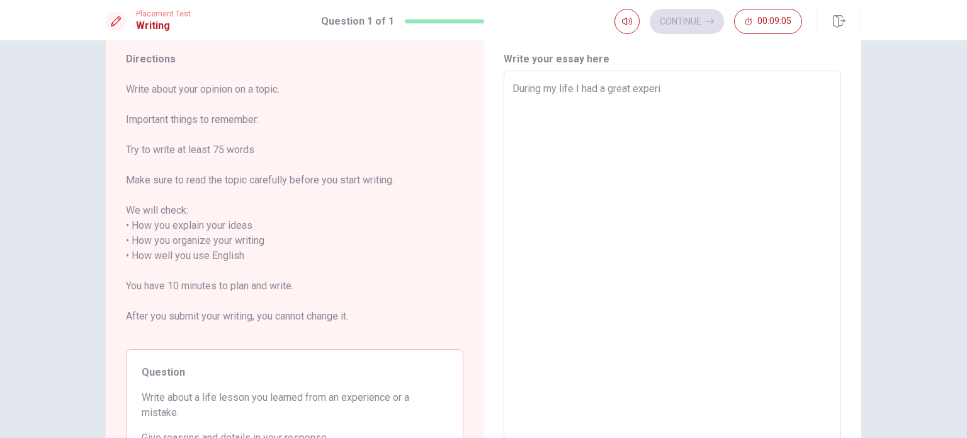
type textarea "During my life I had a great experie"
type textarea "x"
type textarea "During my life I had a great experien"
type textarea "x"
type textarea "During my life I had a great experienc"
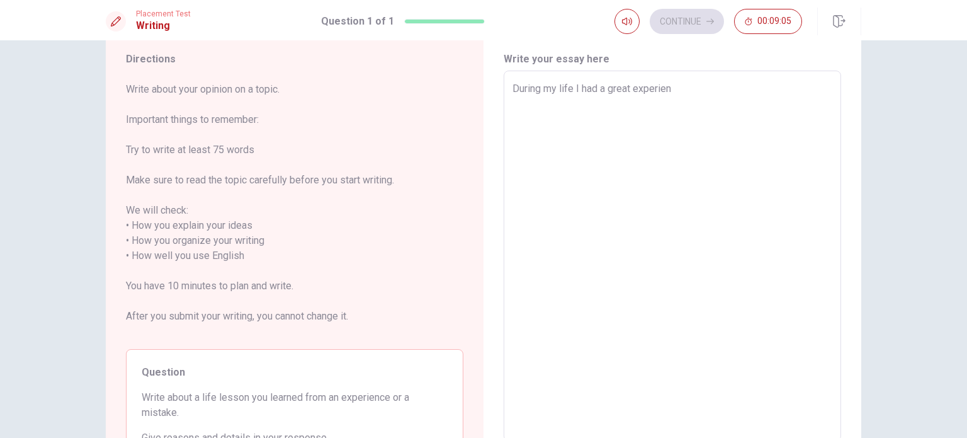
type textarea "x"
type textarea "During my life I had a great experience"
type textarea "x"
type textarea "During my life I had a great experience"
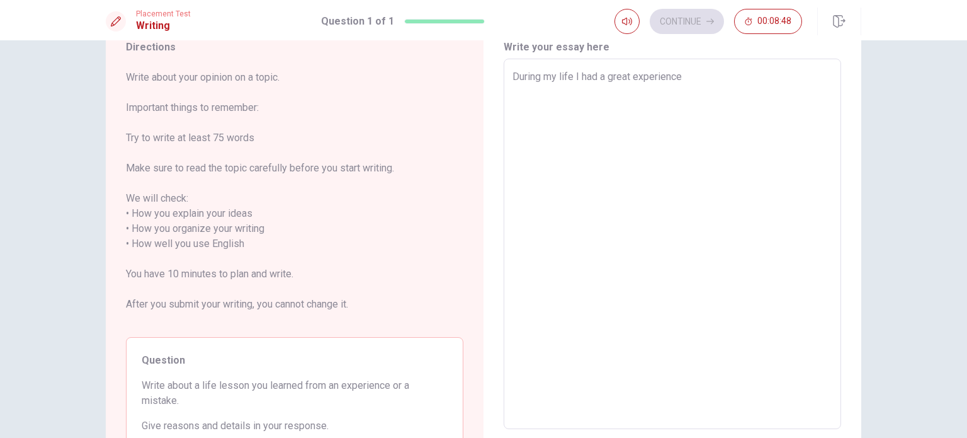
scroll to position [49, 0]
type textarea "x"
type textarea "During my life I had a great experience d"
type textarea "x"
type textarea "During my life I had a great experience du"
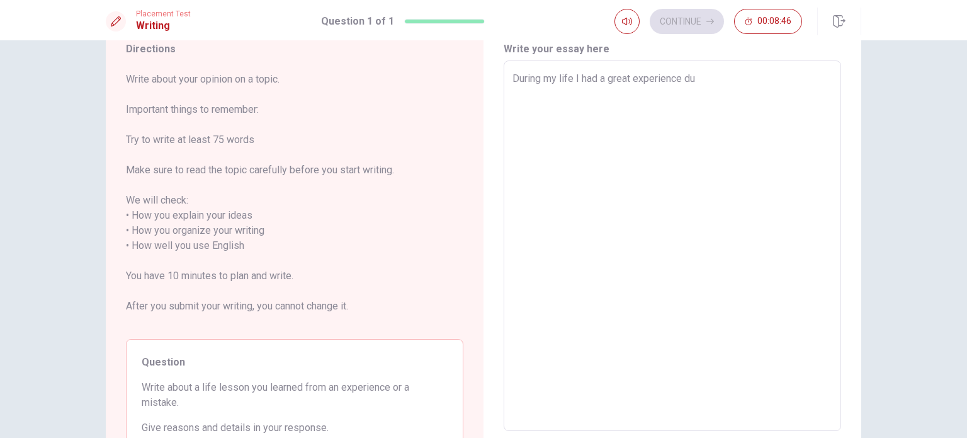
type textarea "x"
type textarea "During my life I had a great experience dur"
type textarea "x"
type textarea "During my life I had a great experience duri"
type textarea "x"
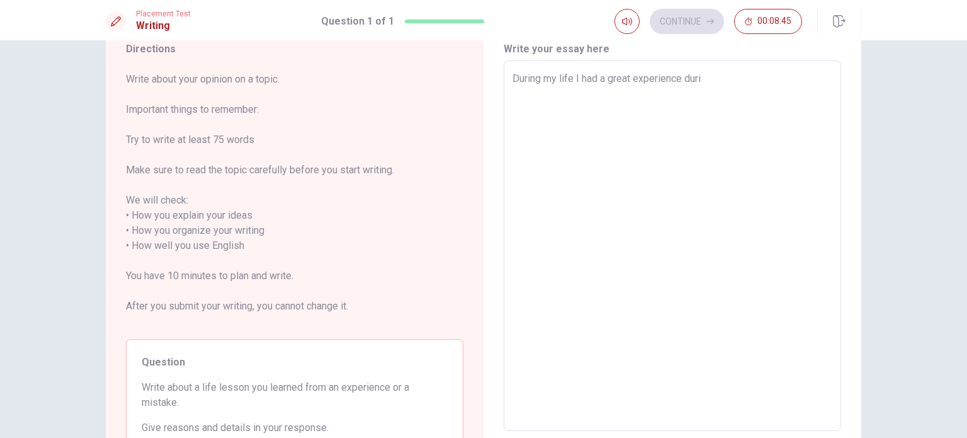
type textarea "During my life I had a great experience durin"
type textarea "x"
type textarea "During my life I had a great experience during"
type textarea "x"
type textarea "During my life I had a great experience during"
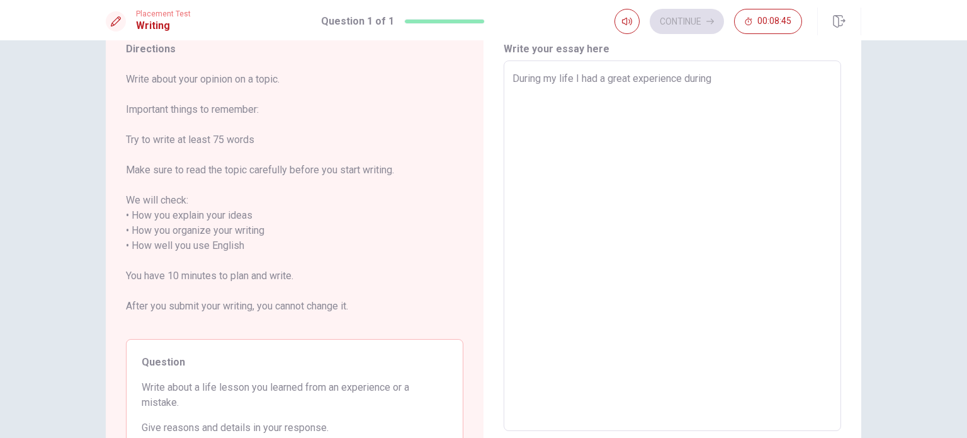
type textarea "x"
type textarea "During my life I had a great experience during m"
type textarea "x"
type textarea "During my life I had a great experience during my"
type textarea "x"
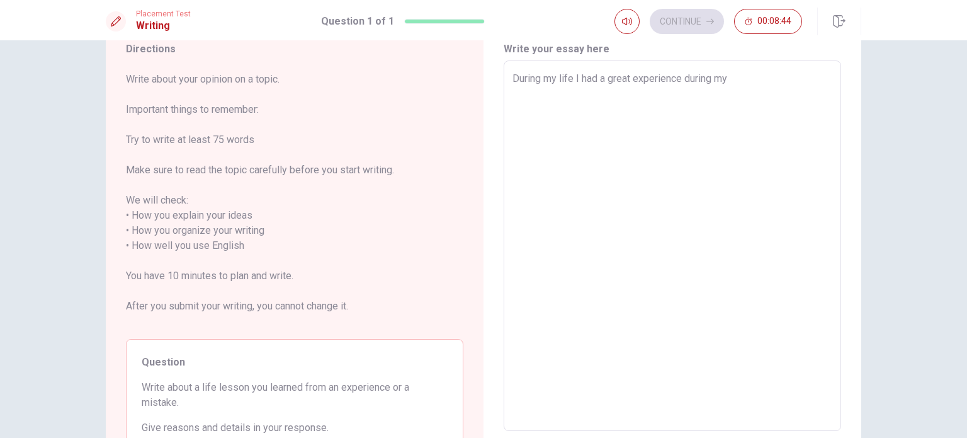
type textarea "During my life I had a great experience during my"
type textarea "x"
type textarea "During my life I had a great experience during my p"
type textarea "x"
type textarea "During my life I had a great experience during my pr"
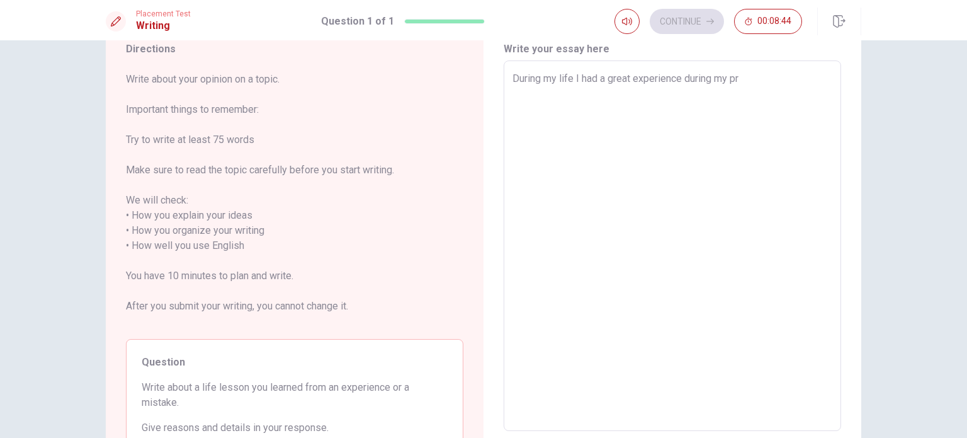
type textarea "x"
type textarea "During my life I had a great experience during my pro"
type textarea "x"
type textarea "During my life I had a great experience during my prof"
type textarea "x"
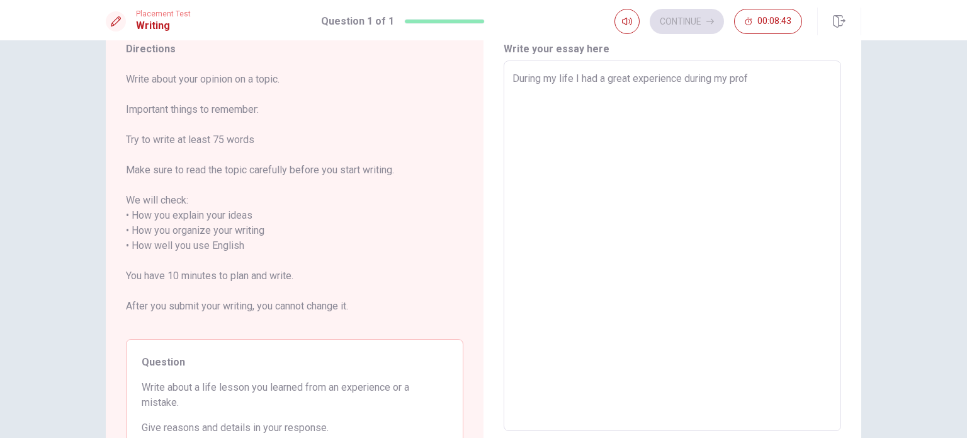
type textarea "During my life I had a great experience during my profe"
type textarea "x"
type textarea "During my life I had a great experience during my profes"
type textarea "x"
type textarea "During my life I had a great experience during my profess"
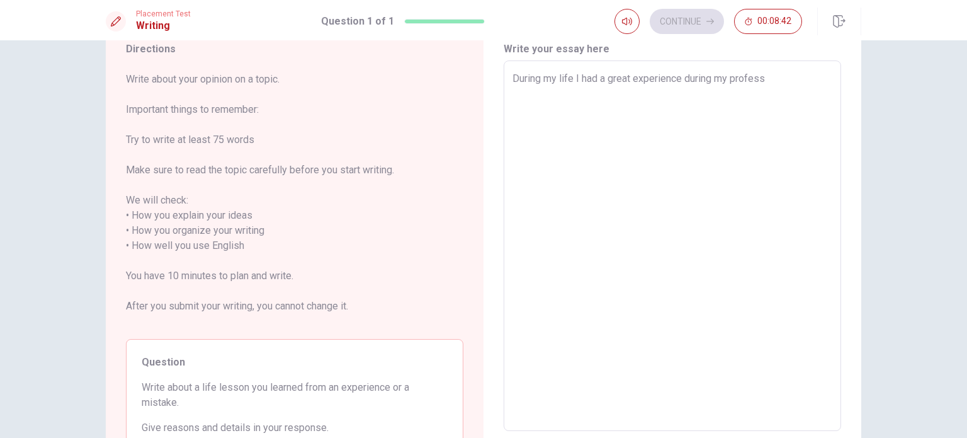
type textarea "x"
type textarea "During my life I had a great experience during my professi"
type textarea "x"
type textarea "During my life I had a great experience during my professio"
type textarea "x"
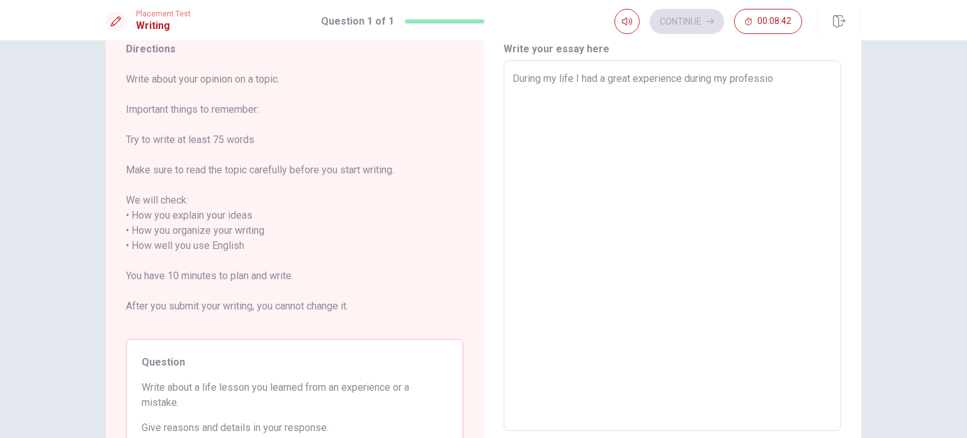
type textarea "During my life I had a great experience during my profession"
type textarea "x"
type textarea "During my life I had a great experience during my professiona"
type textarea "x"
type textarea "During my life I had a great experience during my professional"
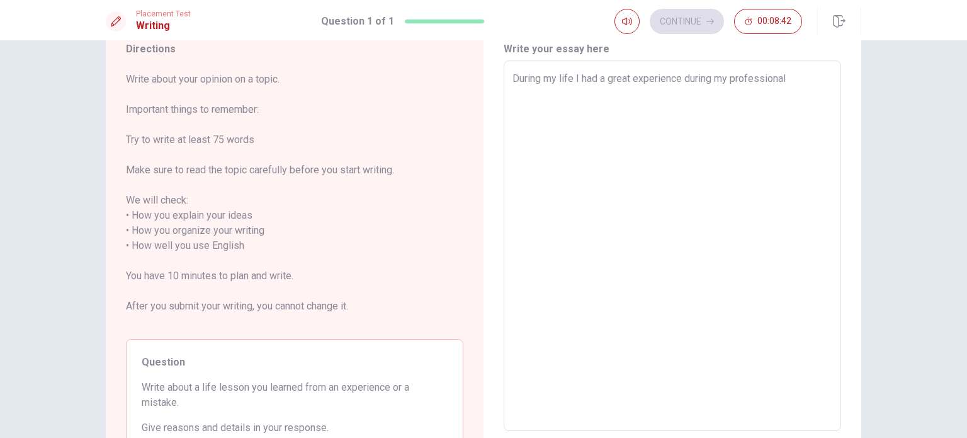
type textarea "x"
type textarea "During my life I had a great experience during my professional"
type textarea "x"
type textarea "During my life I had a great experience during my professional w"
type textarea "x"
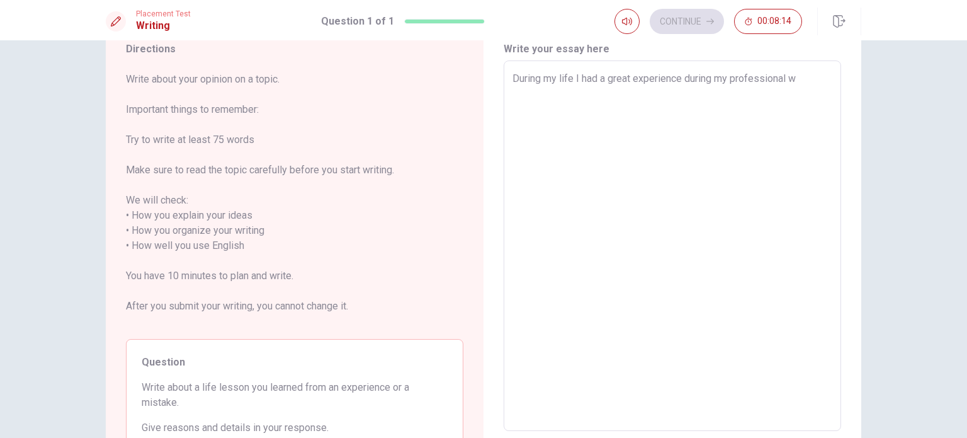
type textarea "During my life I had a great experience during my professional wo"
type textarea "x"
type textarea "During my life I had a great experience during my professional wor"
type textarea "x"
type textarea "During my life I had a great experience during my professional wo"
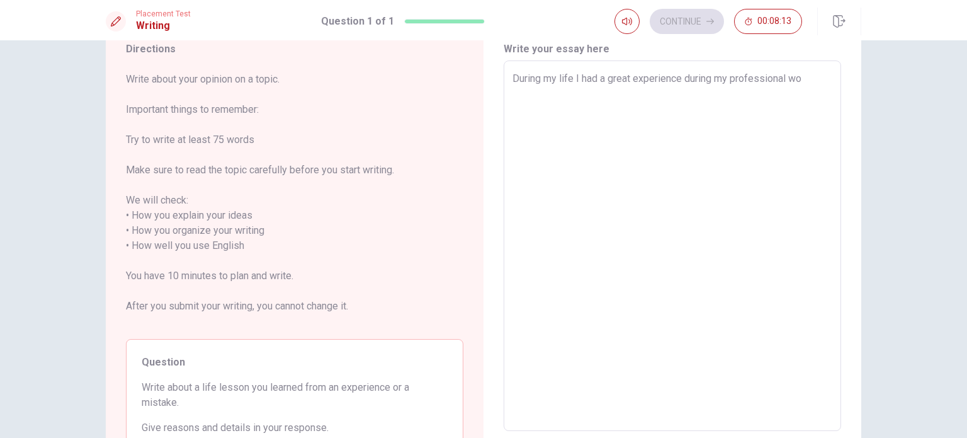
type textarea "x"
type textarea "During my life I had a great experience during my professional w"
type textarea "x"
type textarea "During my life I had a great experience during my professional"
type textarea "x"
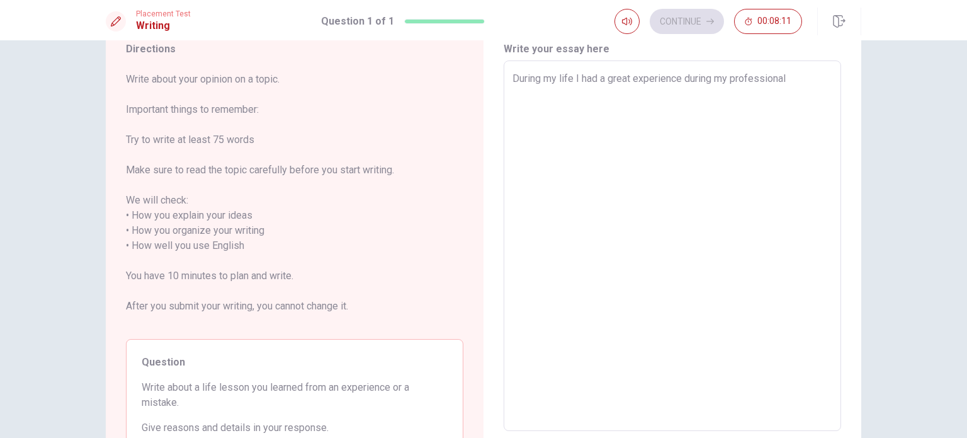
type textarea "During my life I had a great experience during my professional j"
type textarea "x"
type textarea "During my life I had a great experience during my professional jo"
type textarea "x"
type textarea "During my life I had a great experience during my professional job"
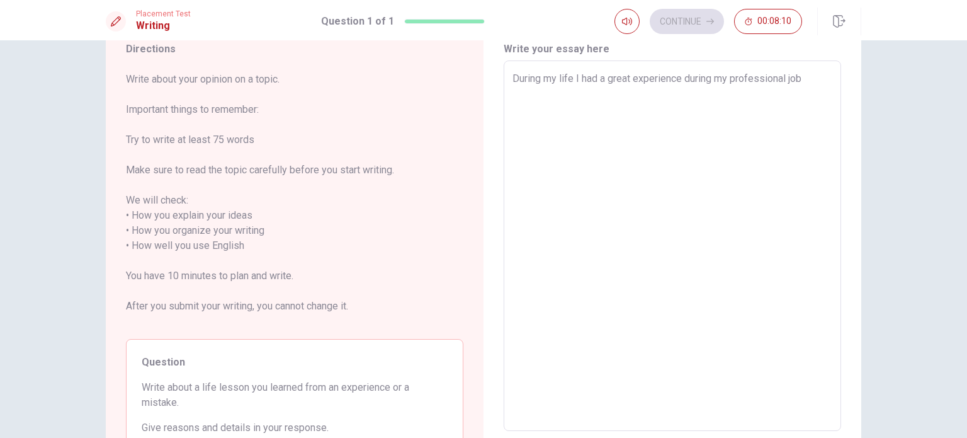
type textarea "x"
type textarea "During my life I had a great experience during my professional job."
type textarea "x"
type textarea "During my life I had a great experience during my professional job."
type textarea "x"
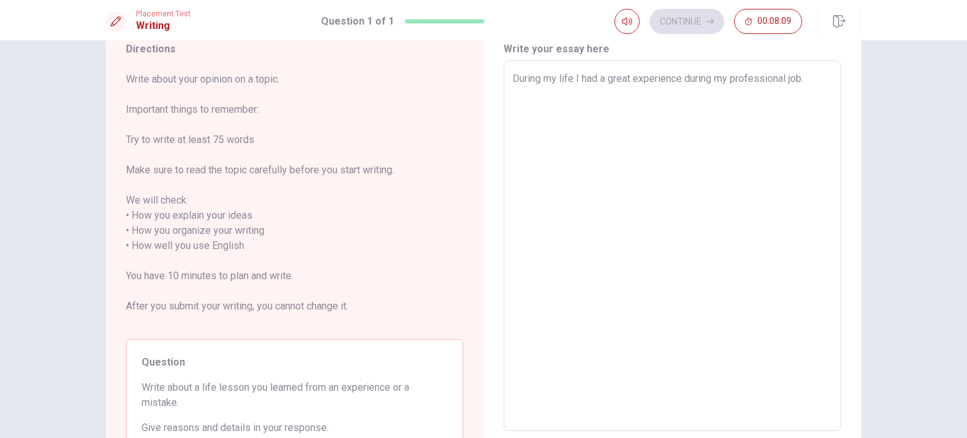
type textarea "During my life I had a great experience during my professional job. S"
type textarea "x"
type textarea "During my life I had a great experience during my professional job. SO"
type textarea "x"
type textarea "During my life I had a great experience during my professional job. SOm"
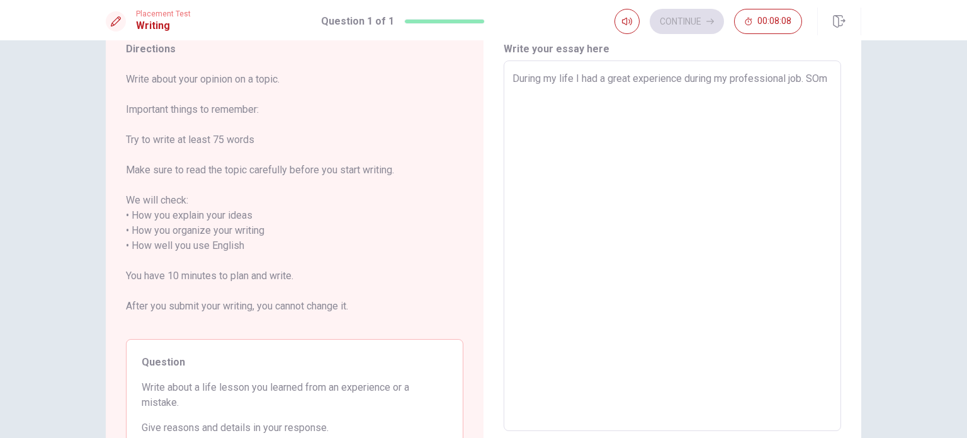
type textarea "x"
type textarea "During my life I had a great experience during my professional job. [GEOGRAPHIC…"
type textarea "x"
type textarea "During my life I had a great experience during my professional job. [GEOGRAPHIC…"
type textarea "x"
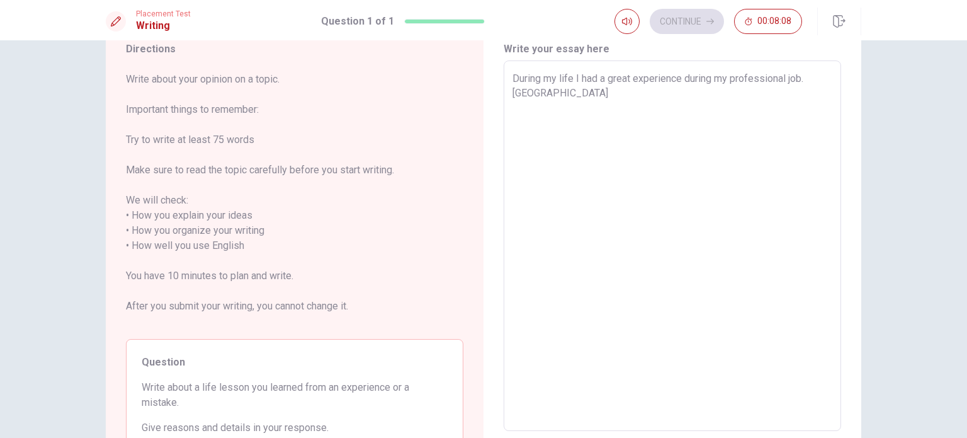
type textarea "During my life I had a great experience during my professional job. [GEOGRAPHIC…"
type textarea "x"
type textarea "During my life I had a great experience during my professional job. [GEOGRAPHIC…"
type textarea "x"
type textarea "During my life I had a great experience during my professional job. SOmetime"
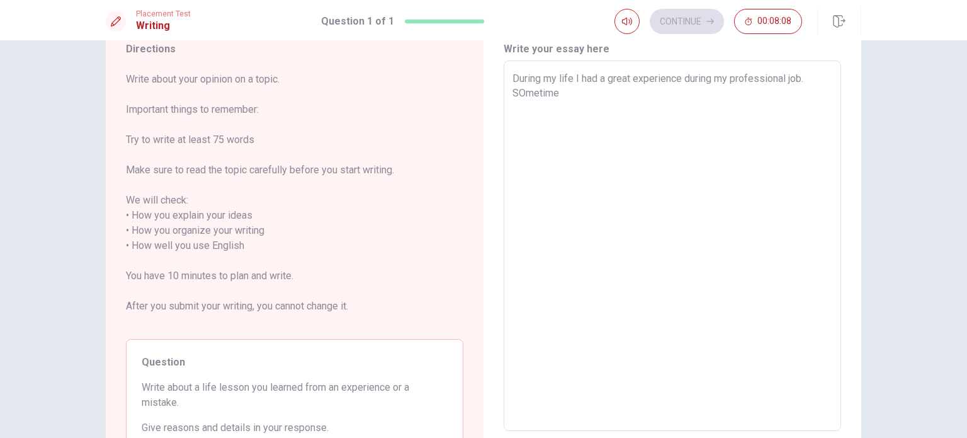
type textarea "x"
type textarea "During my life I had a great experience during my professional job. SOmetimes"
type textarea "x"
type textarea "During my life I had a great experience during my professional job. SOmetime"
type textarea "x"
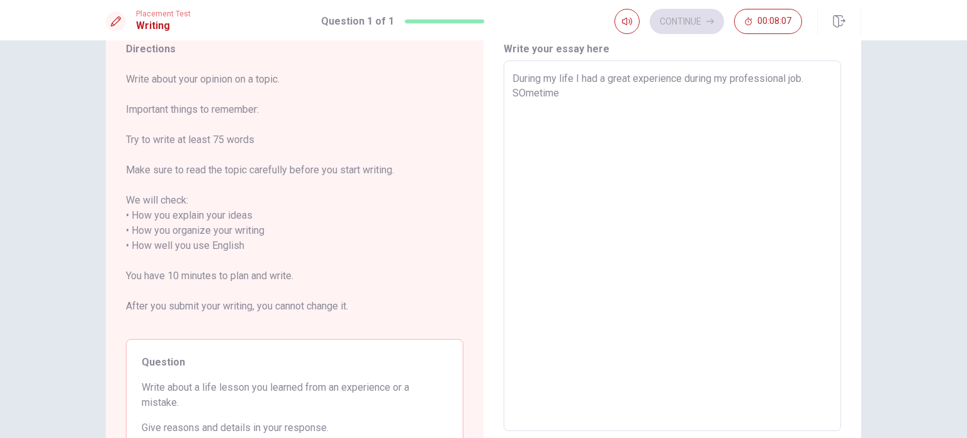
type textarea "During my life I had a great experience during my professional job. [GEOGRAPHIC…"
type textarea "x"
type textarea "During my life I had a great experience during my professional job. [GEOGRAPHIC…"
type textarea "x"
type textarea "During my life I had a great experience during my professional job. [GEOGRAPHIC…"
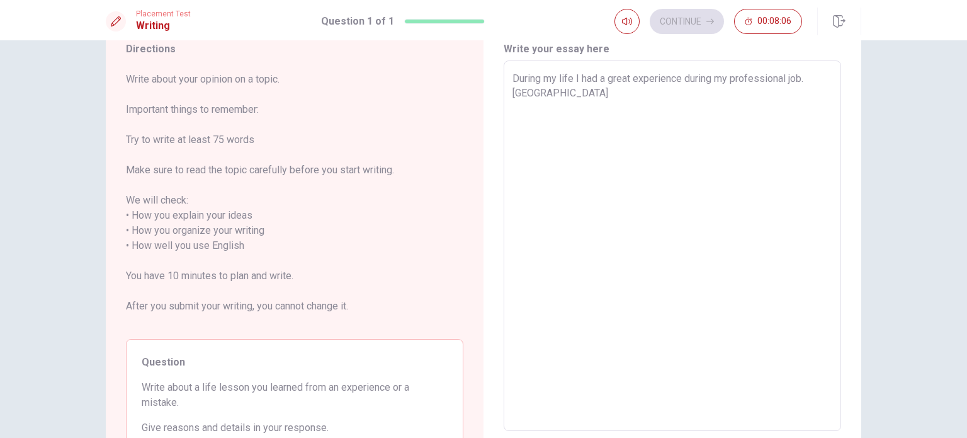
type textarea "x"
type textarea "During my life I had a great experience during my professional job. [GEOGRAPHIC…"
type textarea "x"
type textarea "During my life I had a great experience during my professional job. SOm"
type textarea "x"
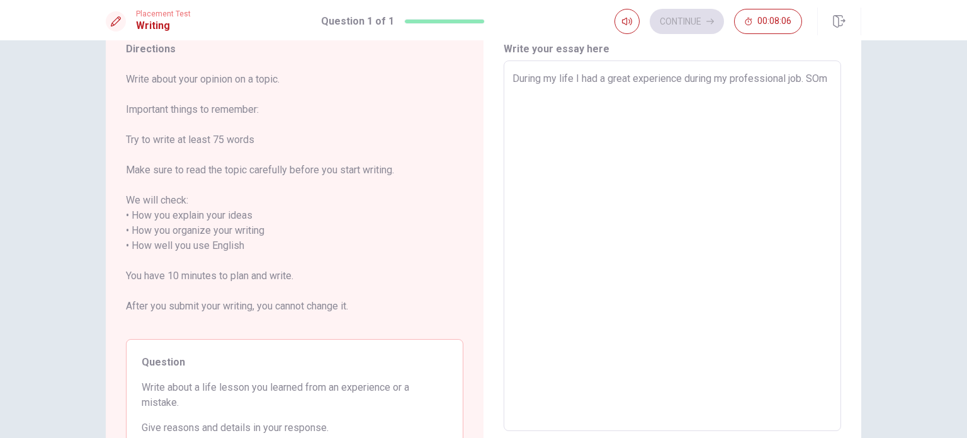
type textarea "During my life I had a great experience during my professional job. SO"
type textarea "x"
type textarea "During my life I had a great experience during my professional job. S"
type textarea "x"
type textarea "During my life I had a great experience during my professional job. So"
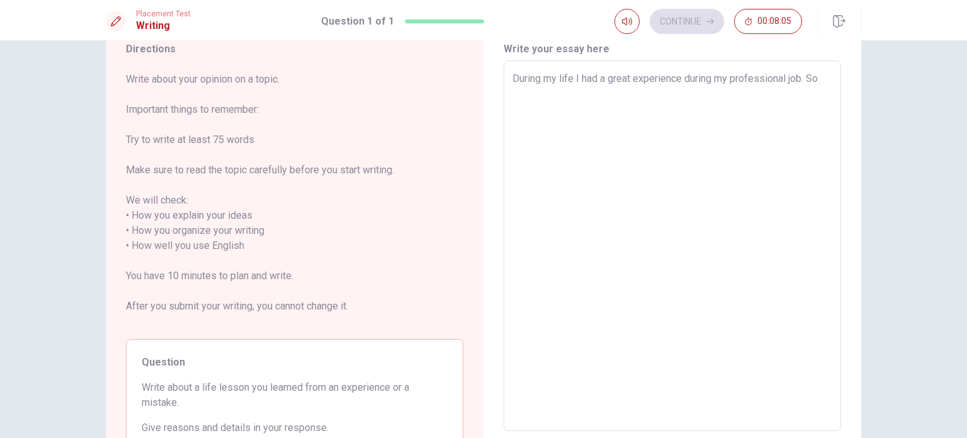
type textarea "x"
type textarea "During my life I had a great experience during my professional job. Som"
type textarea "x"
type textarea "During my life I had a great experience during my professional job. Some"
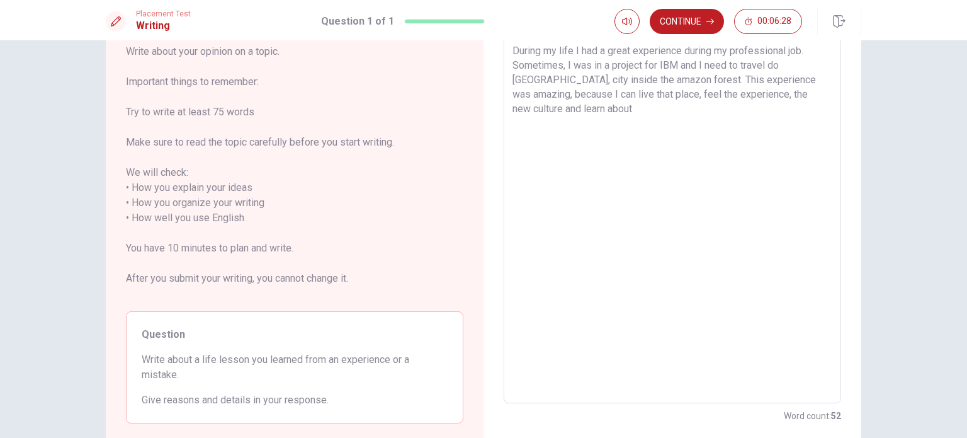
scroll to position [77, 0]
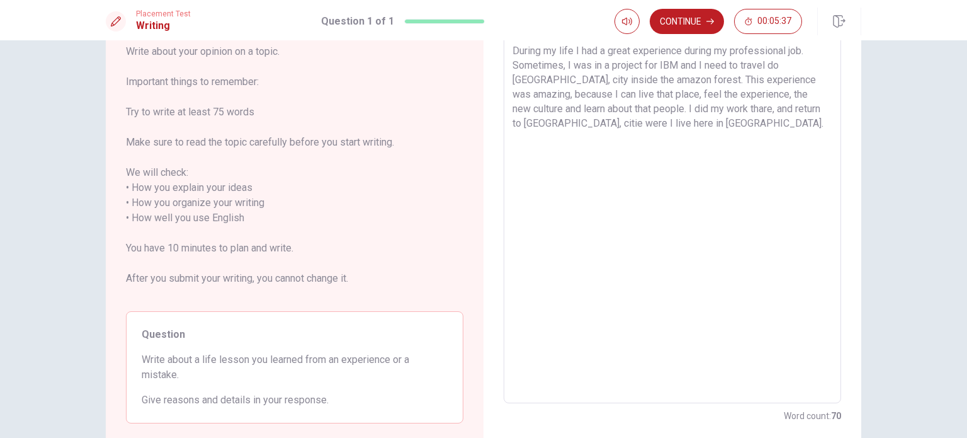
click at [562, 108] on textarea "During my life I had a great experience during my professional job. Sometimes, …" at bounding box center [673, 217] width 320 height 349
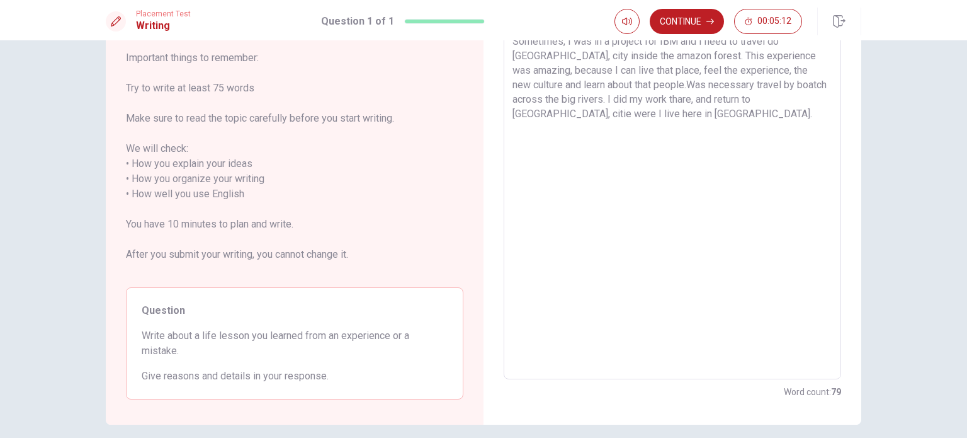
scroll to position [44, 0]
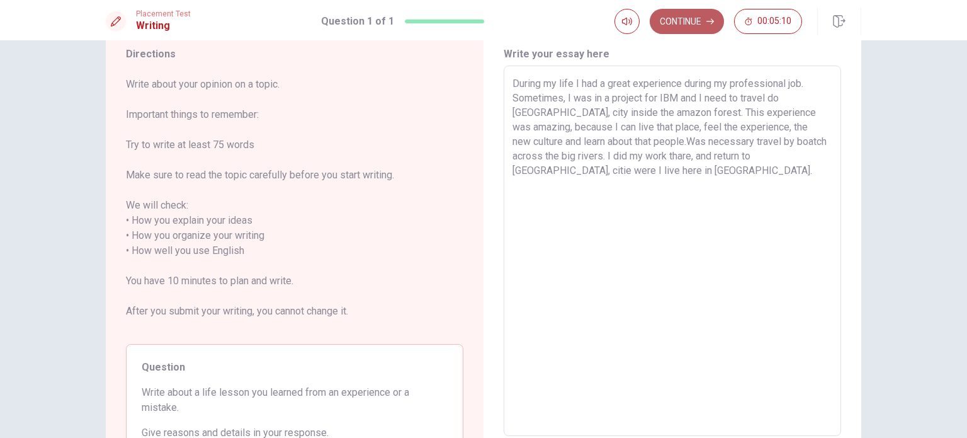
click at [690, 20] on button "Continue" at bounding box center [687, 21] width 74 height 25
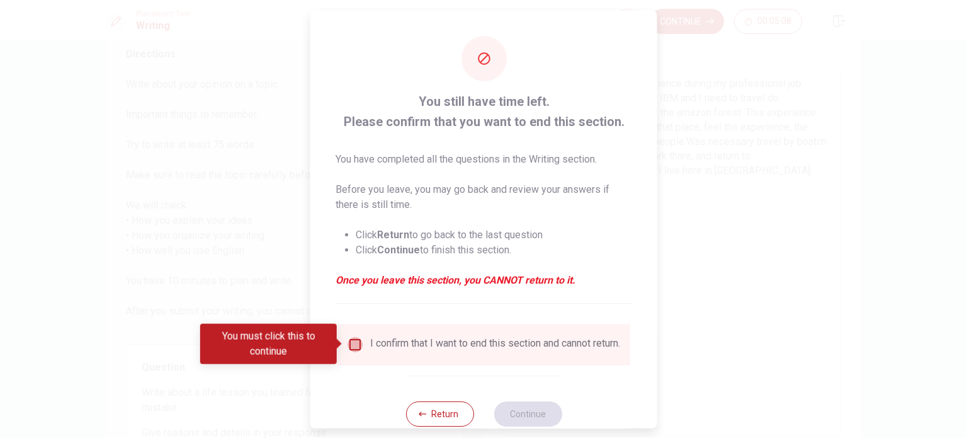
click at [357, 344] on input "You must click this to continue" at bounding box center [355, 343] width 15 height 15
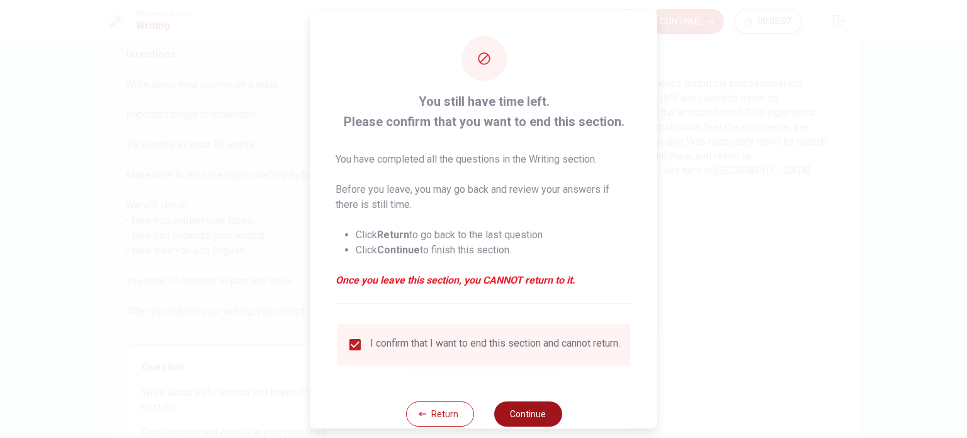
click at [531, 417] on button "Continue" at bounding box center [528, 412] width 68 height 25
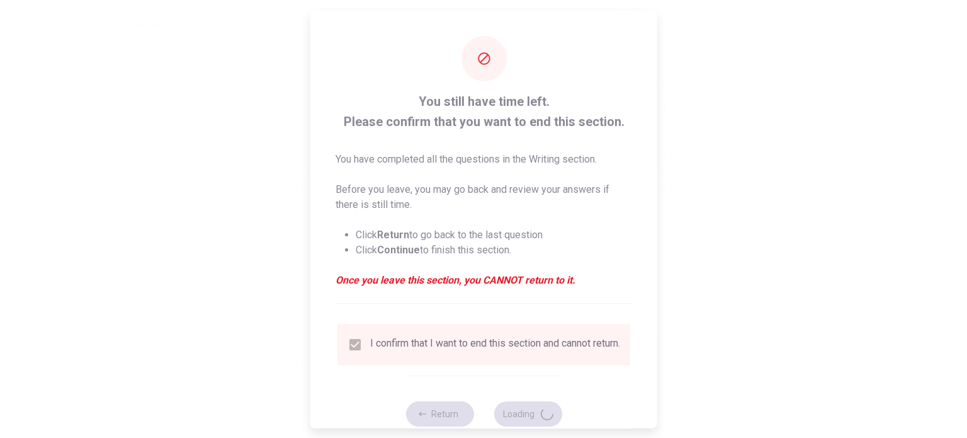
scroll to position [0, 0]
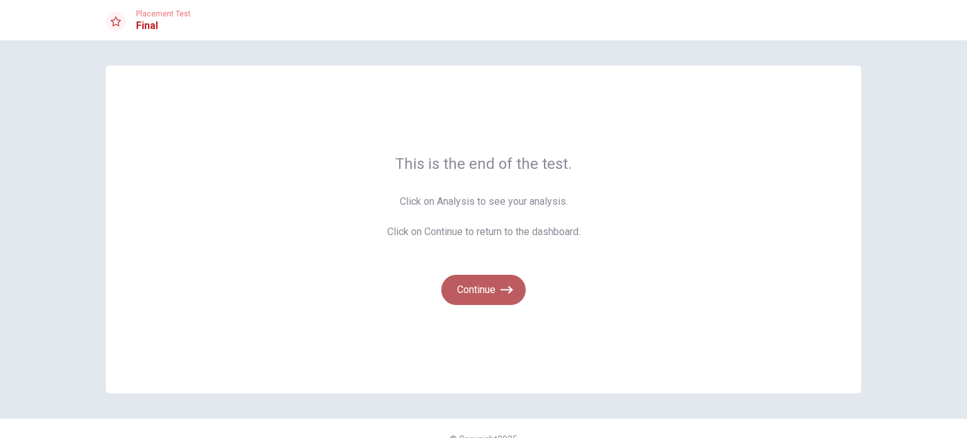
click at [480, 292] on button "Continue" at bounding box center [483, 290] width 84 height 30
